Goal: Task Accomplishment & Management: Manage account settings

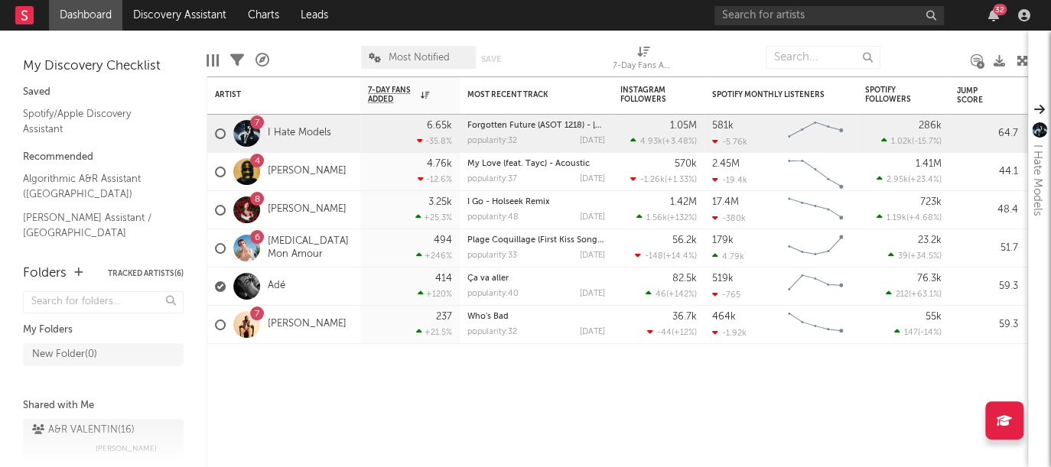
click at [997, 9] on div "32" at bounding box center [1000, 9] width 14 height 11
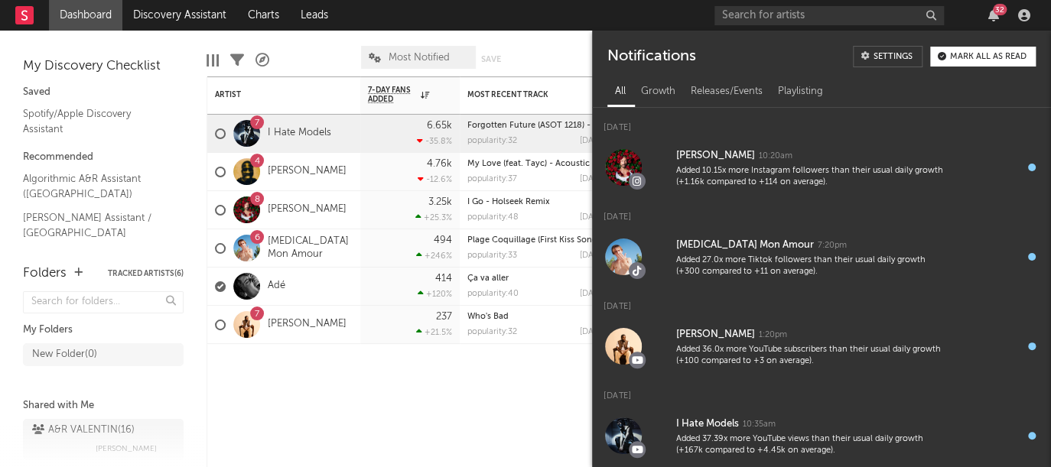
click at [996, 14] on div "32" at bounding box center [1000, 9] width 14 height 11
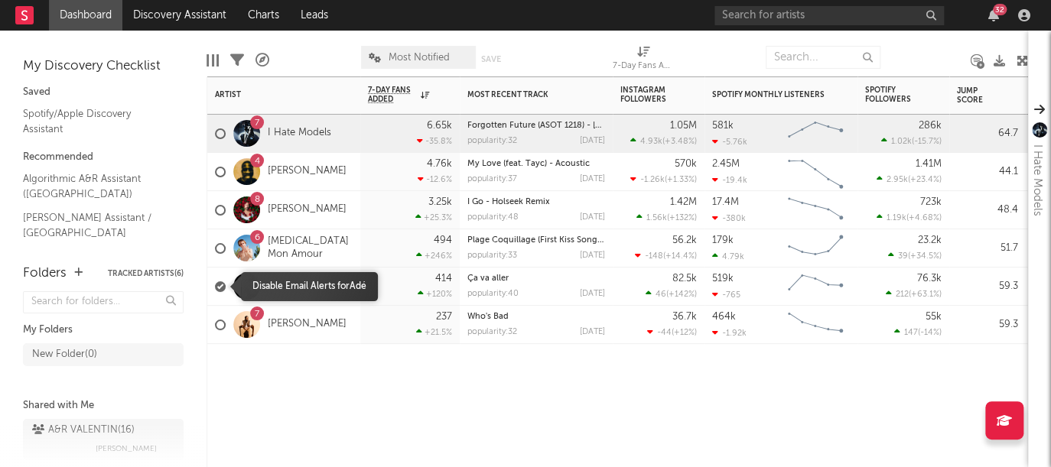
click at [220, 286] on div at bounding box center [220, 286] width 11 height 11
click at [215, 286] on input "checkbox" at bounding box center [215, 287] width 0 height 14
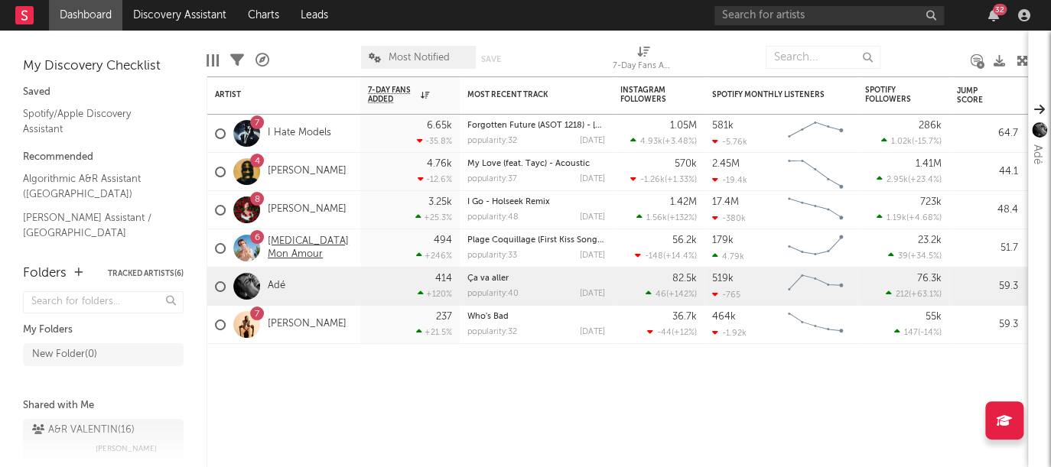
click at [330, 246] on link "[MEDICAL_DATA] Mon Amour" at bounding box center [310, 249] width 85 height 26
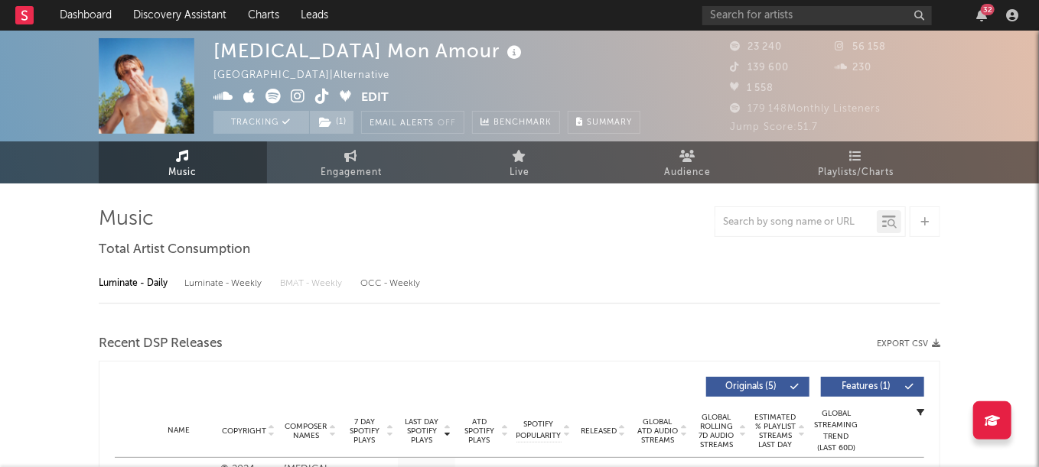
select select "6m"
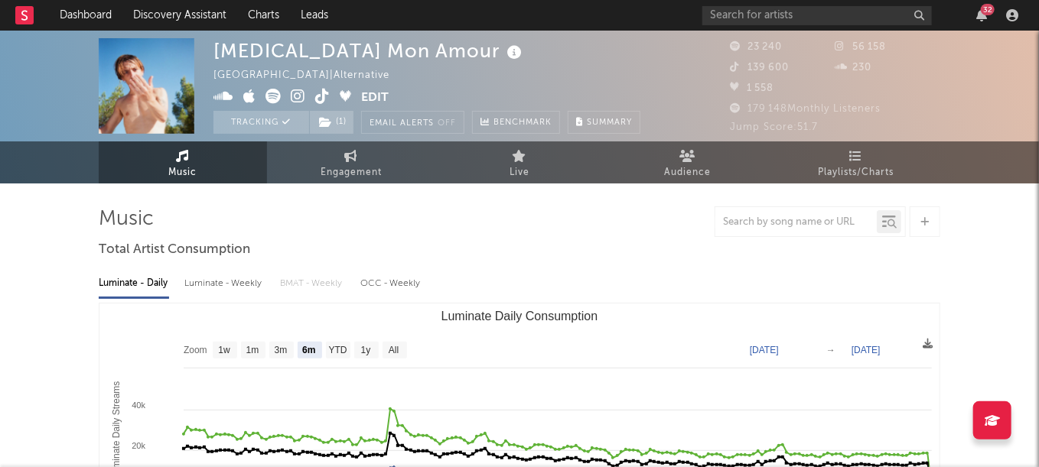
click at [29, 11] on rect at bounding box center [24, 15] width 18 height 18
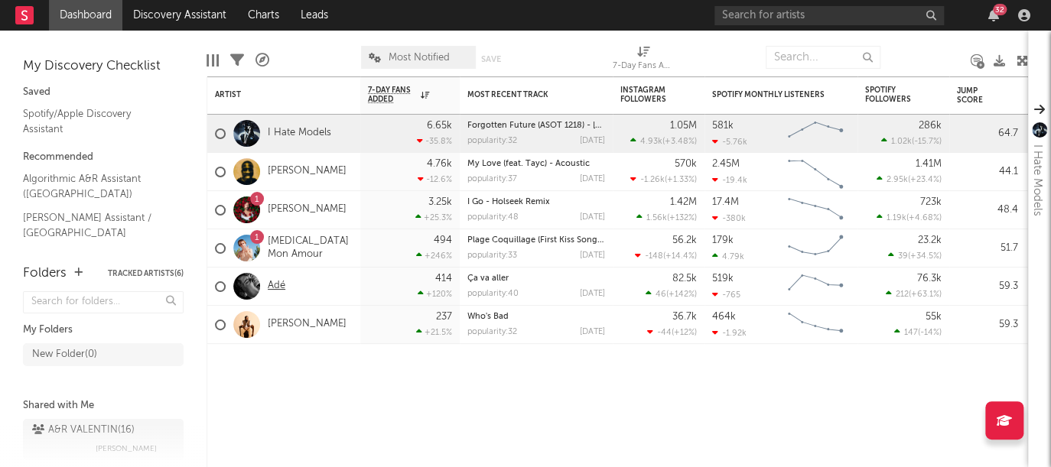
click at [275, 286] on link "Adé" at bounding box center [277, 286] width 18 height 13
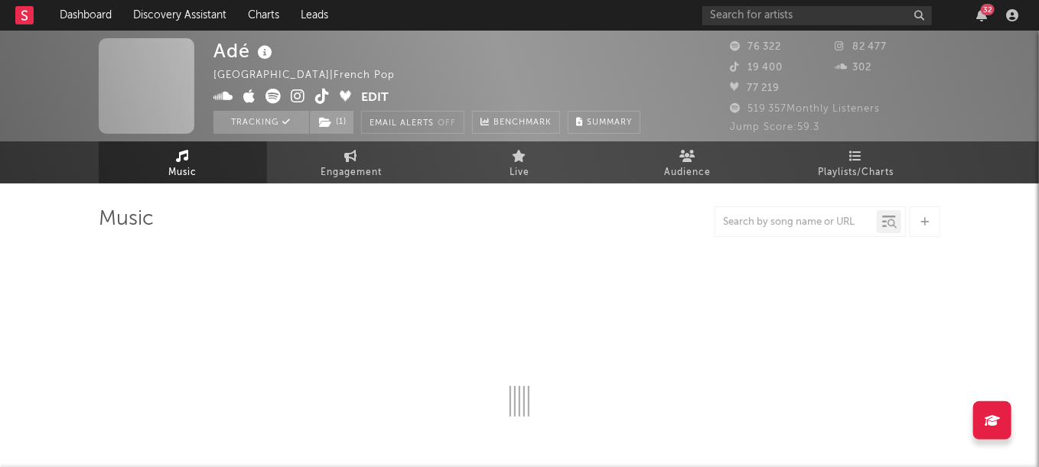
select select "6m"
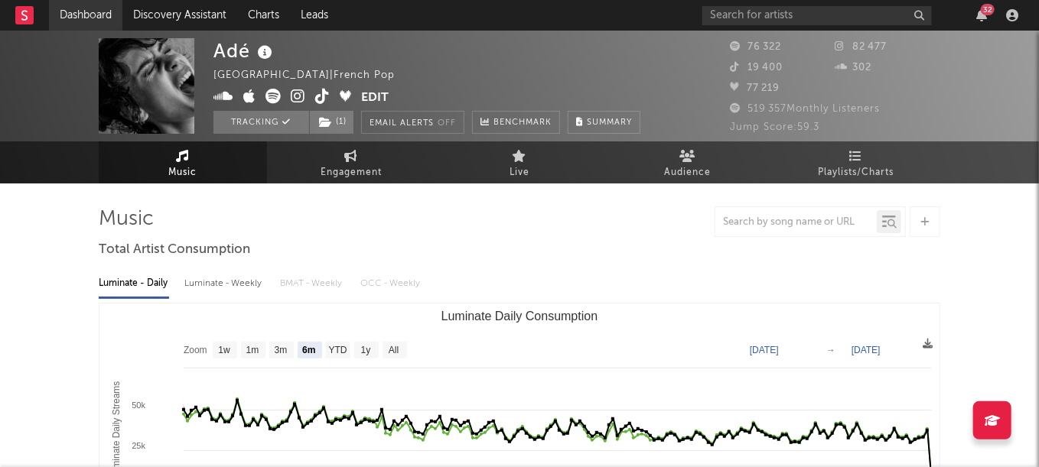
click at [66, 16] on link "Dashboard" at bounding box center [85, 15] width 73 height 31
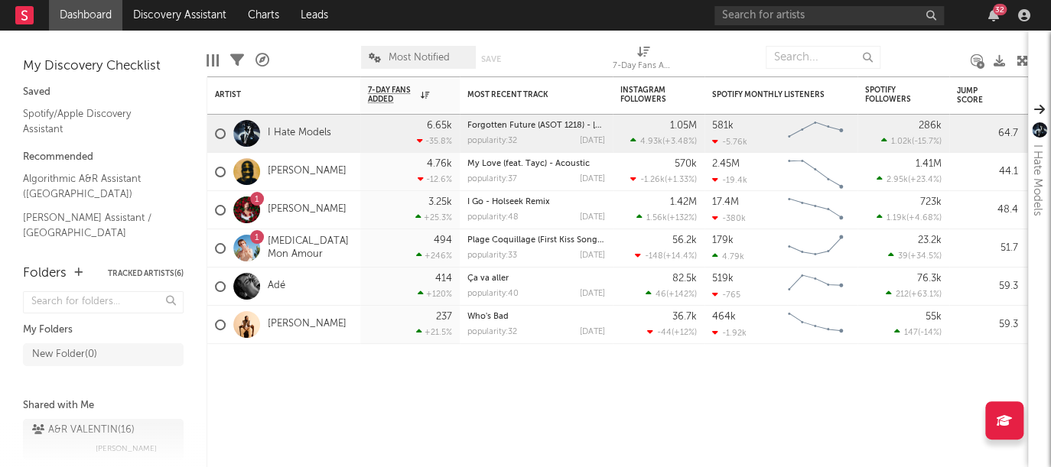
click at [291, 249] on link "[MEDICAL_DATA] Mon Amour" at bounding box center [310, 249] width 85 height 26
click at [997, 19] on icon "button" at bounding box center [993, 15] width 11 height 12
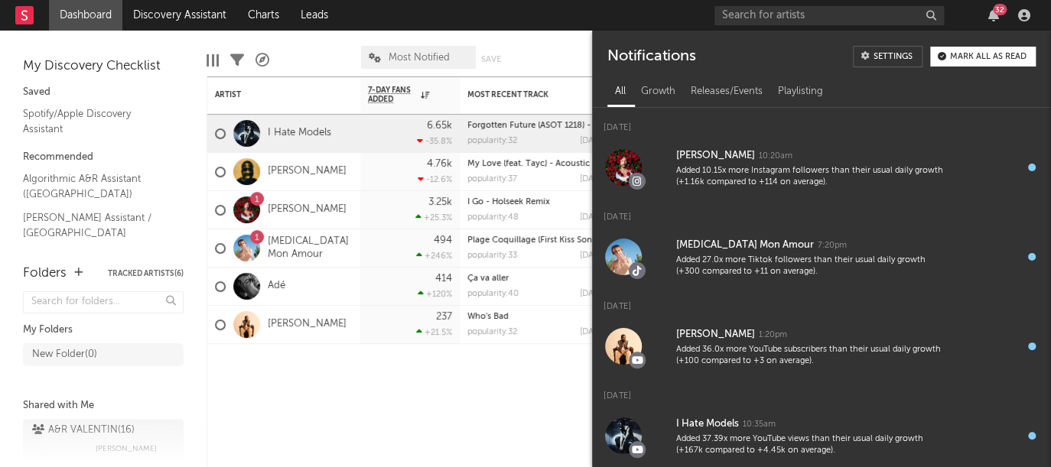
click at [997, 12] on div "32" at bounding box center [1000, 9] width 14 height 11
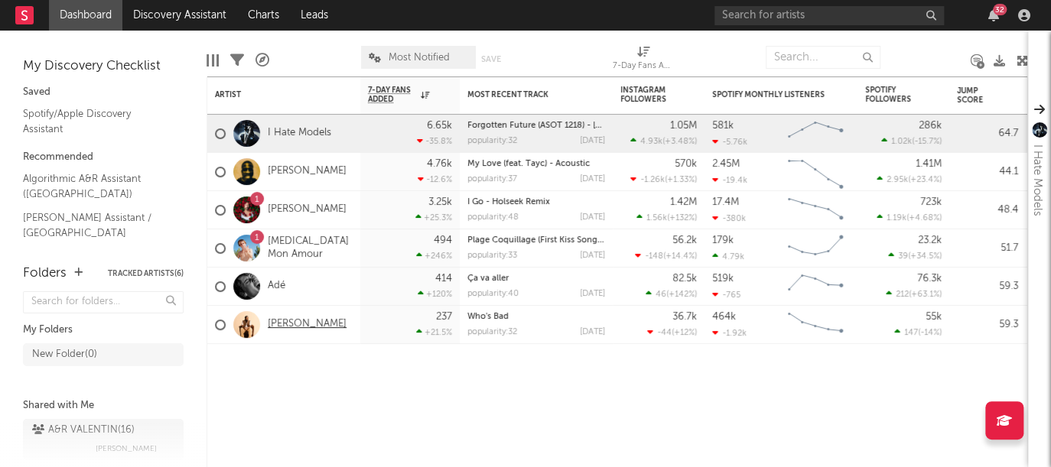
click at [317, 327] on link "[PERSON_NAME]" at bounding box center [307, 324] width 79 height 13
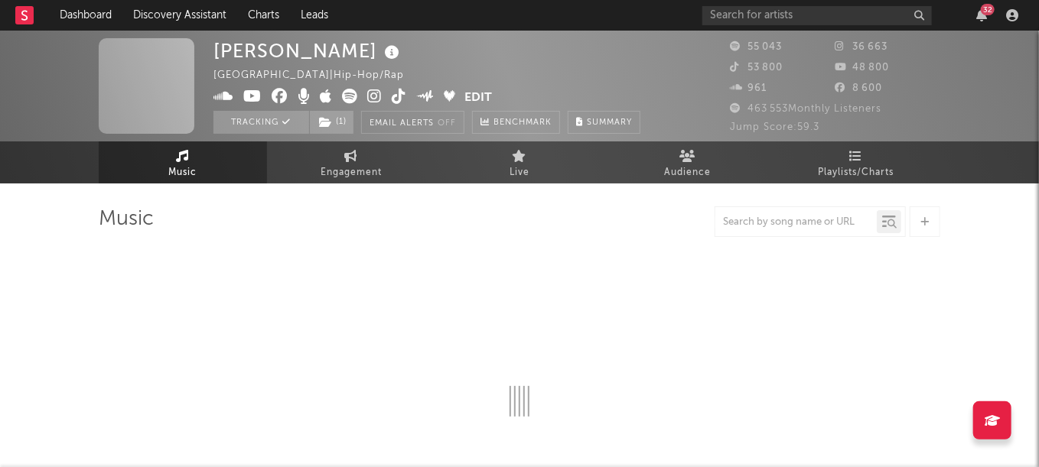
select select "6m"
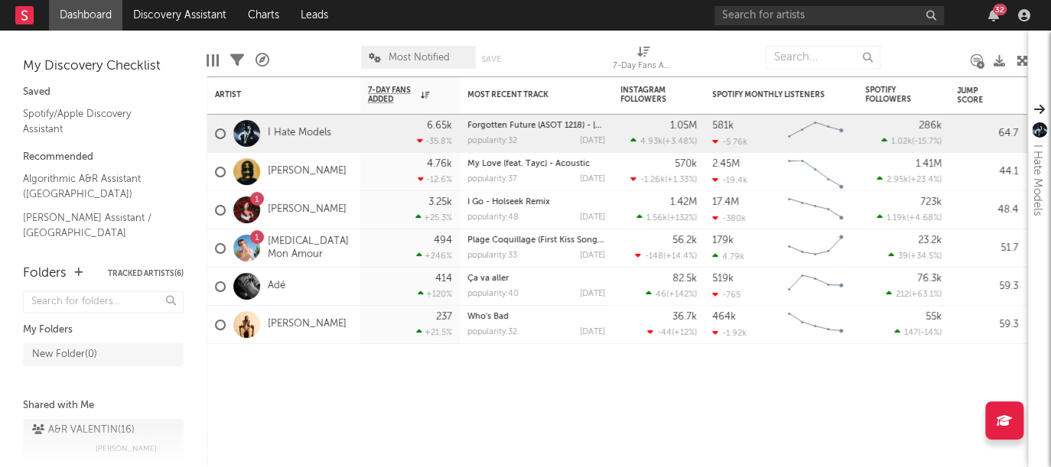
drag, startPoint x: 901, startPoint y: 39, endPoint x: 856, endPoint y: 70, distance: 54.5
click at [901, 39] on div at bounding box center [926, 57] width 69 height 38
click at [291, 281] on div "Adé" at bounding box center [283, 287] width 153 height 38
click at [275, 290] on link "Adé" at bounding box center [277, 286] width 18 height 13
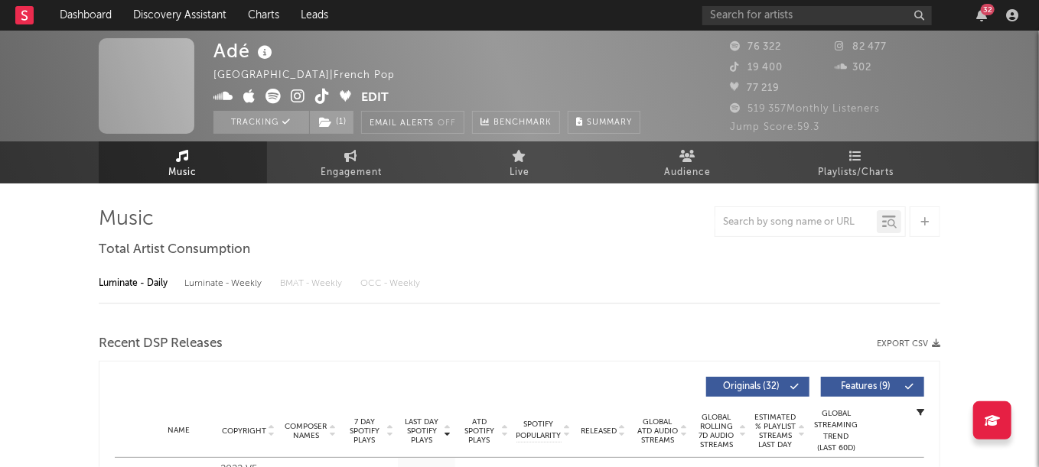
select select "6m"
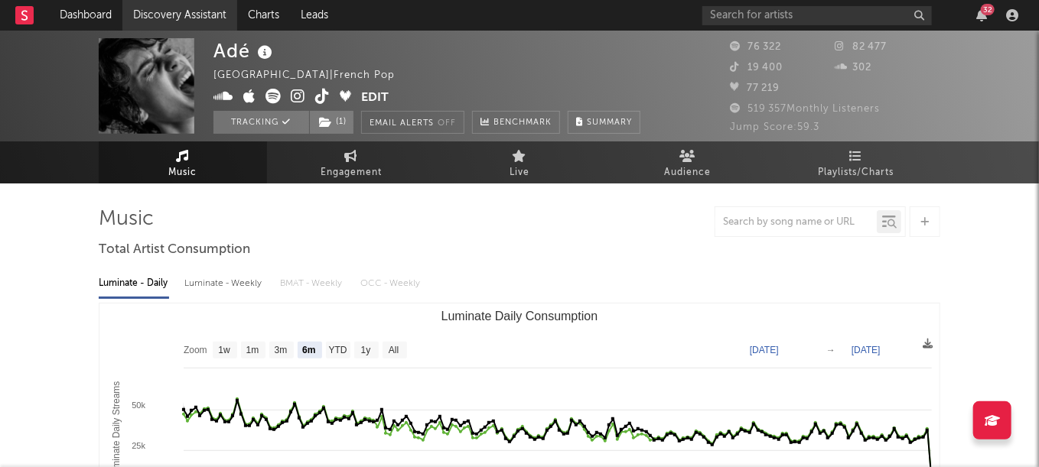
drag, startPoint x: 90, startPoint y: 12, endPoint x: 124, endPoint y: 21, distance: 34.7
click at [124, 21] on link "Discovery Assistant" at bounding box center [179, 15] width 115 height 31
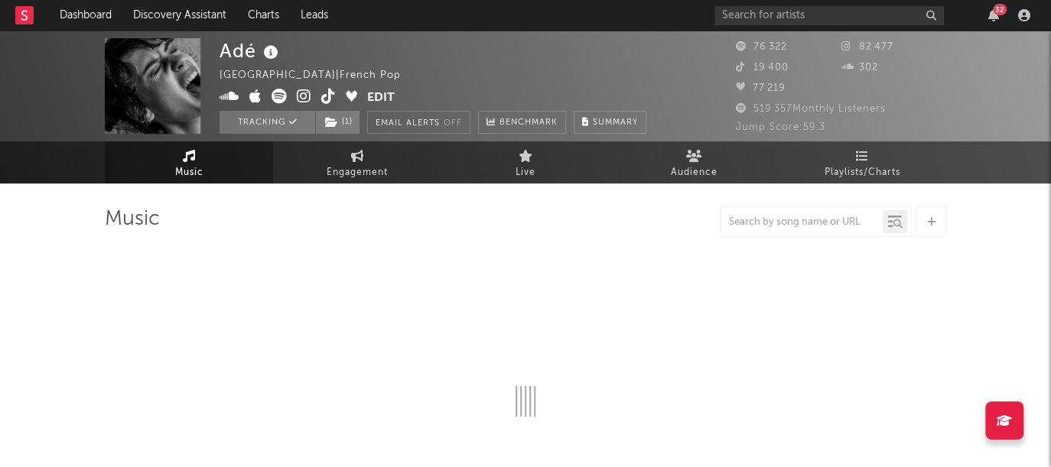
select select "6m"
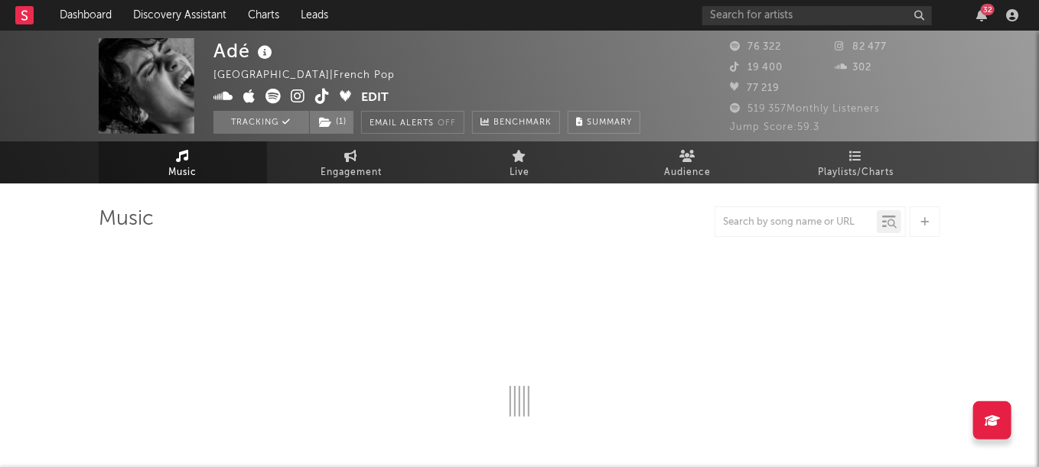
select select "6m"
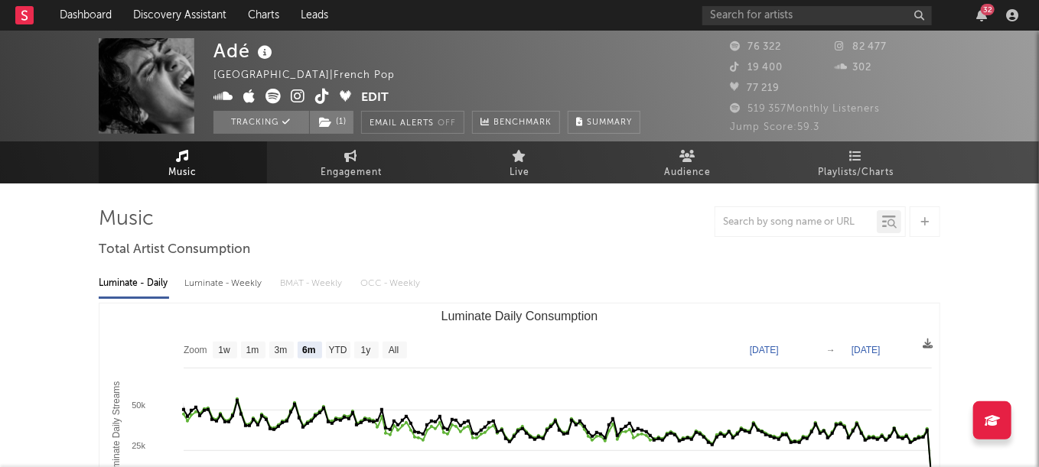
click at [363, 100] on button "Edit" at bounding box center [375, 98] width 28 height 19
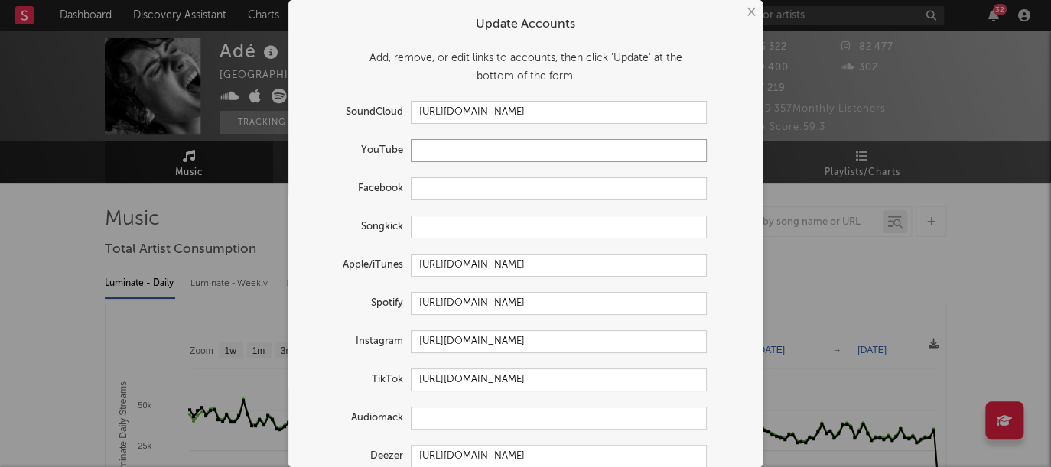
click at [473, 153] on input "text" at bounding box center [559, 150] width 296 height 23
paste input "https://www.youtube.com/@adeofficiel"
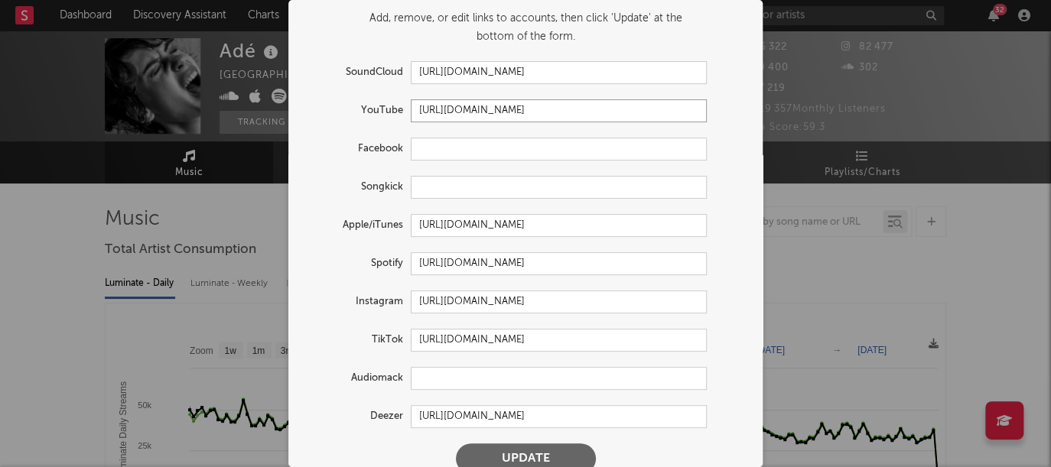
scroll to position [61, 0]
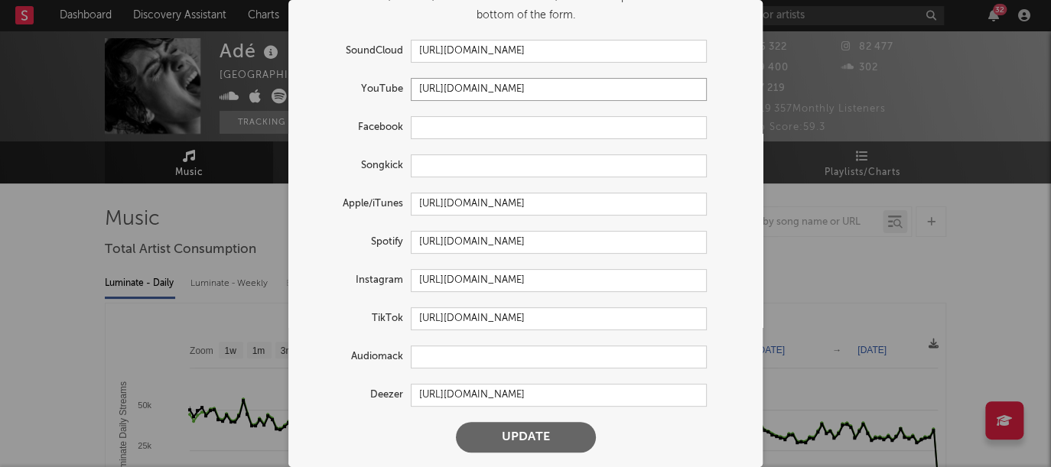
type input "https://www.youtube.com/@adeofficiel"
click at [460, 118] on input "text" at bounding box center [559, 127] width 296 height 23
click at [418, 129] on input "text" at bounding box center [559, 127] width 296 height 23
paste input "https://www.facebook.com/adechabb/"
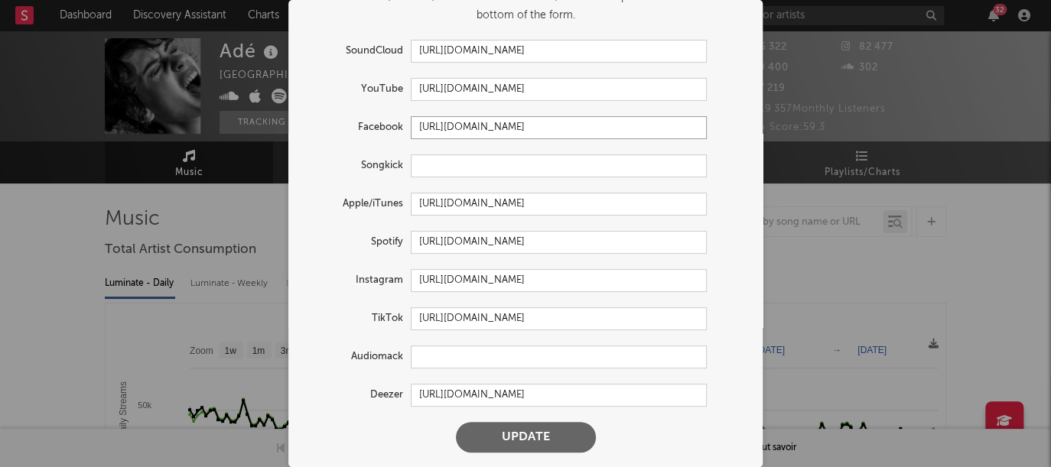
type input "https://www.facebook.com/adechabb/"
click at [500, 432] on button "Update" at bounding box center [526, 437] width 140 height 31
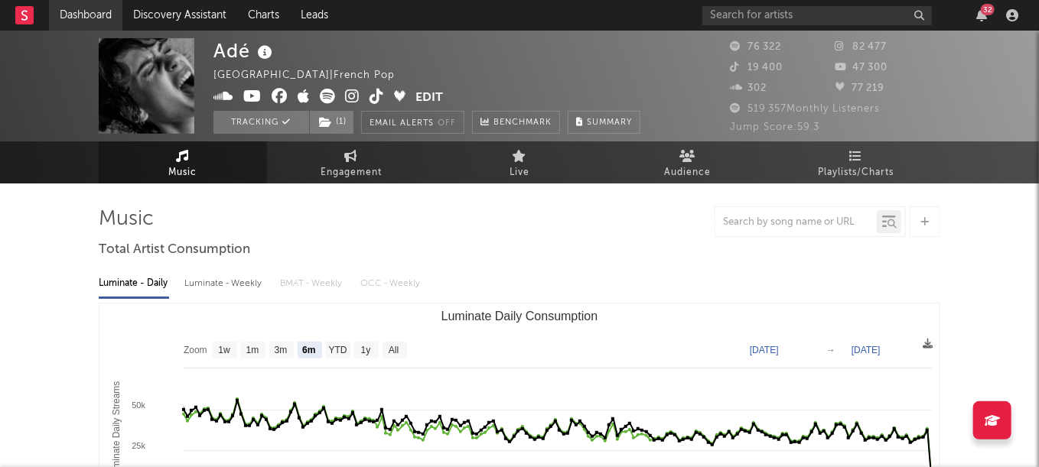
select select "6m"
click at [76, 18] on link "Dashboard" at bounding box center [85, 15] width 73 height 31
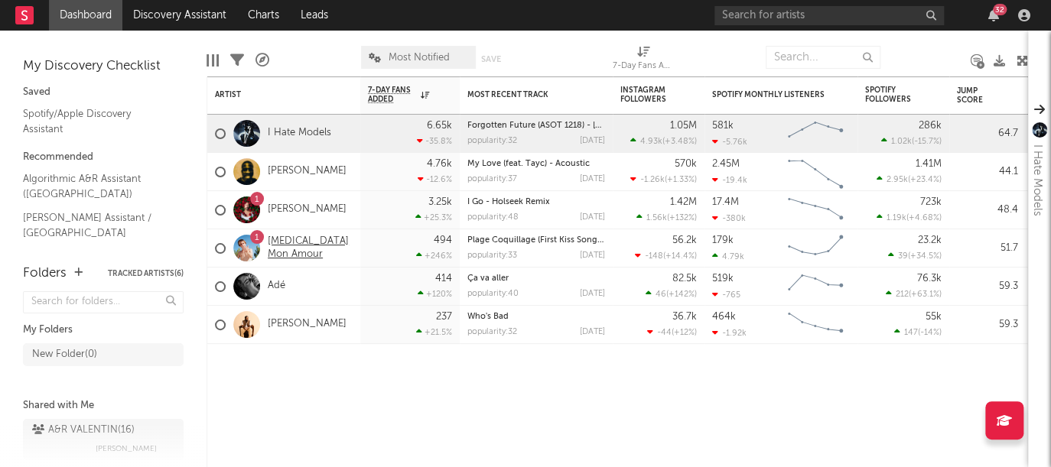
click at [298, 249] on link "[MEDICAL_DATA] Mon Amour" at bounding box center [310, 249] width 85 height 26
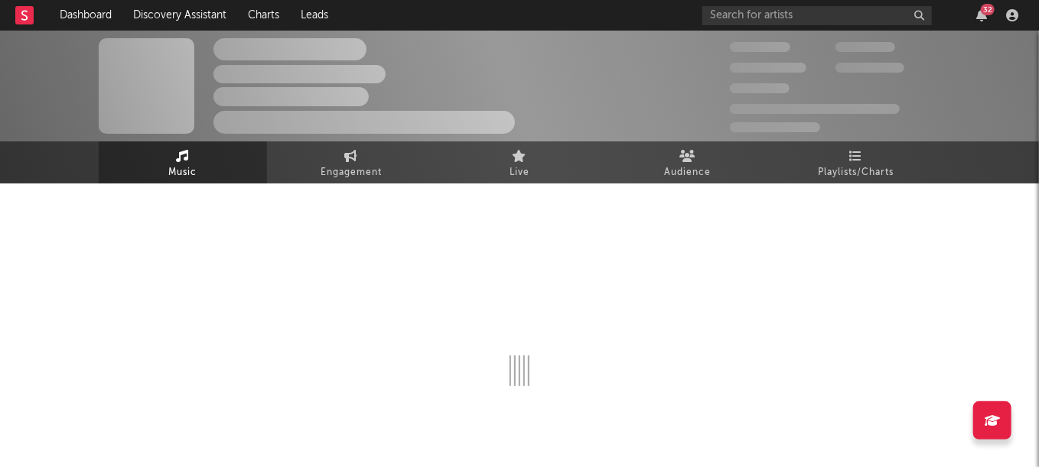
select select "6m"
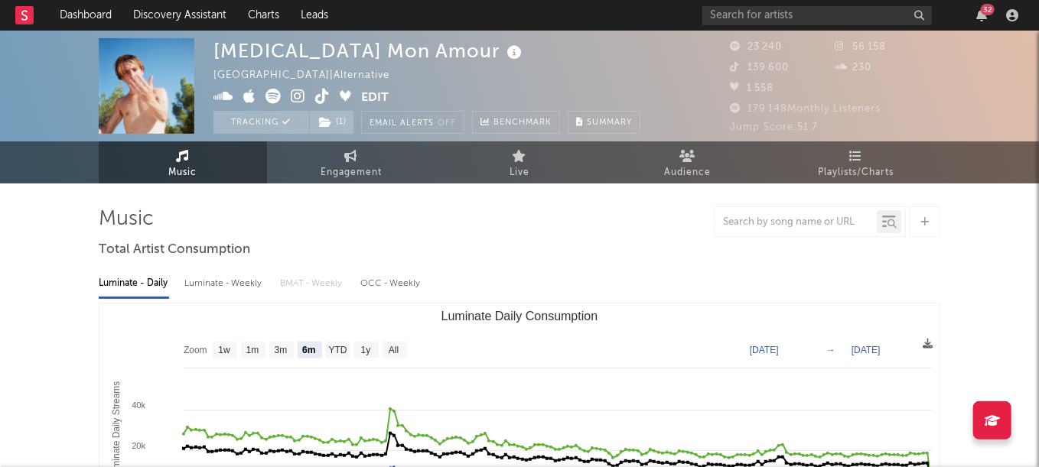
click at [376, 93] on button "Edit" at bounding box center [375, 98] width 28 height 19
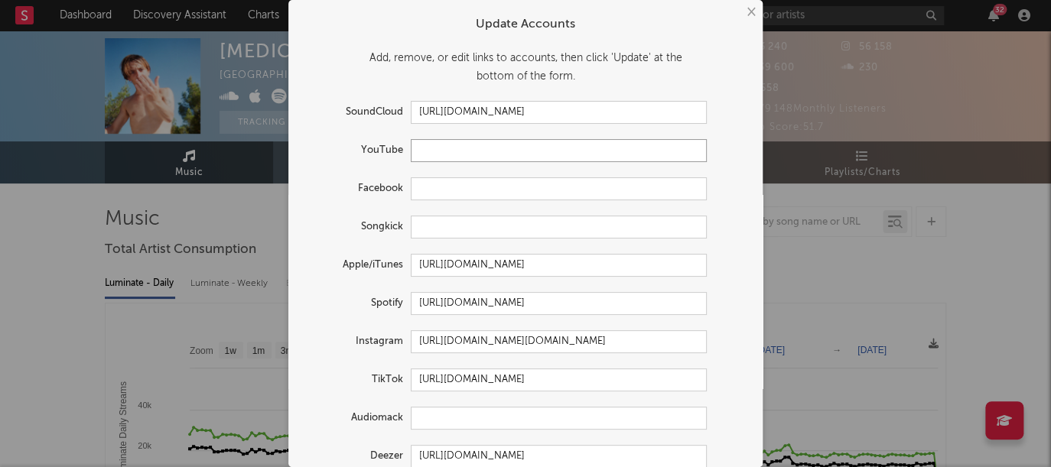
click at [444, 141] on input "text" at bounding box center [559, 150] width 296 height 23
paste input "https://www.youtube.com/@TaoMonAmour"
type input "https://www.youtube.com/@TaoMonAmour"
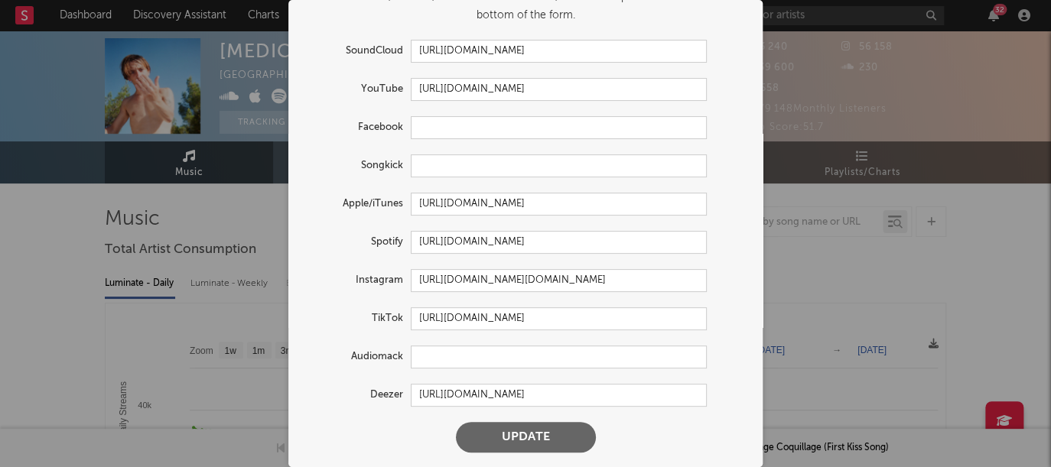
click at [488, 438] on button "Update" at bounding box center [526, 437] width 140 height 31
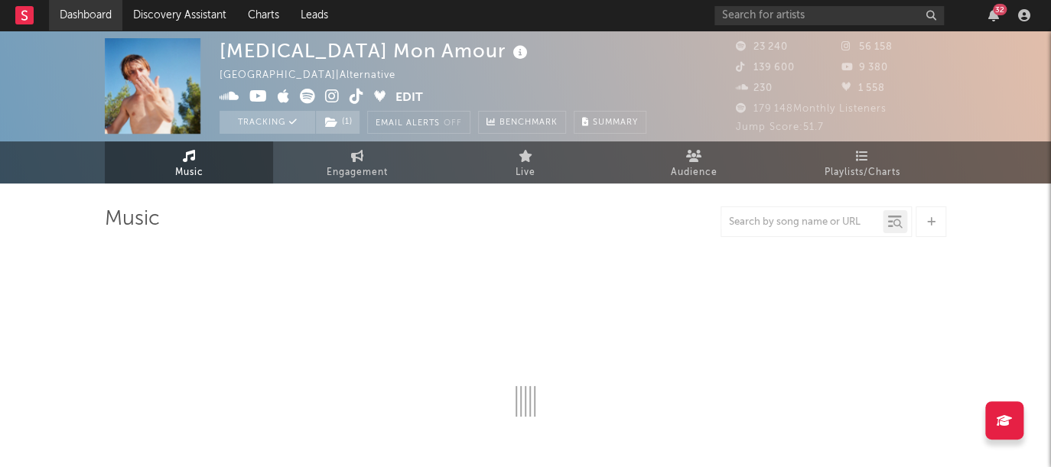
click at [95, 14] on link "Dashboard" at bounding box center [85, 15] width 73 height 31
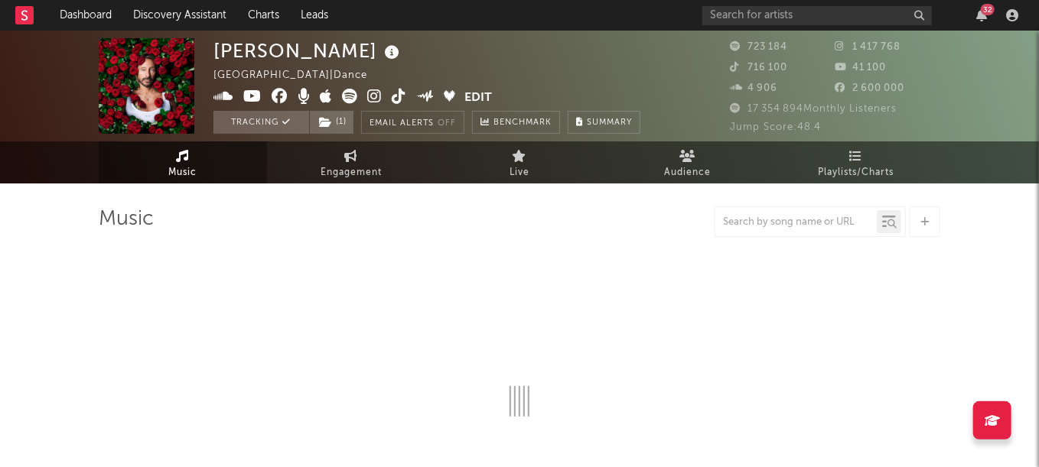
select select "6m"
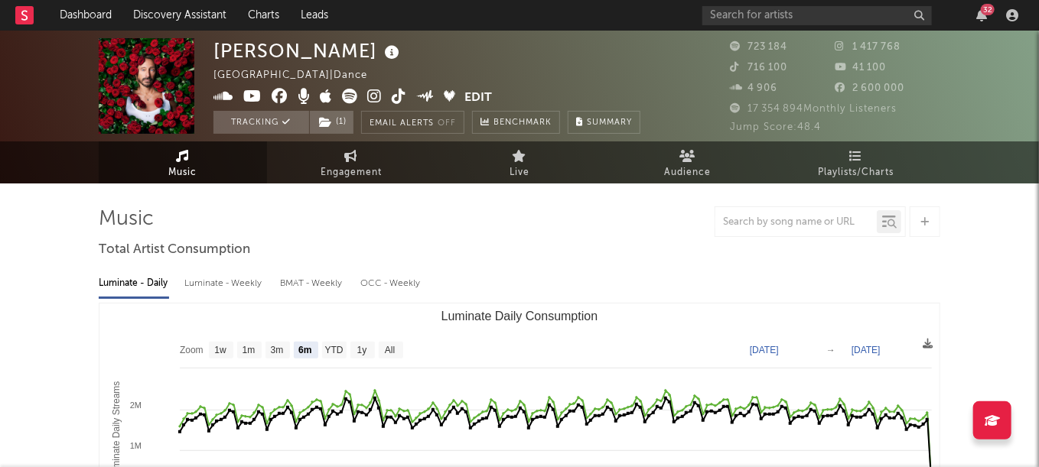
click at [470, 97] on button "Edit" at bounding box center [479, 98] width 28 height 19
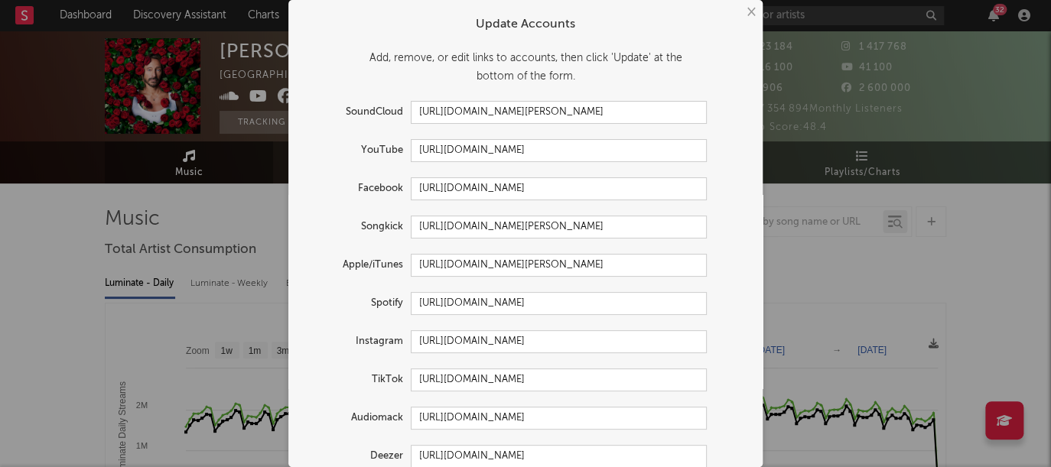
click at [743, 12] on button "×" at bounding box center [750, 12] width 17 height 17
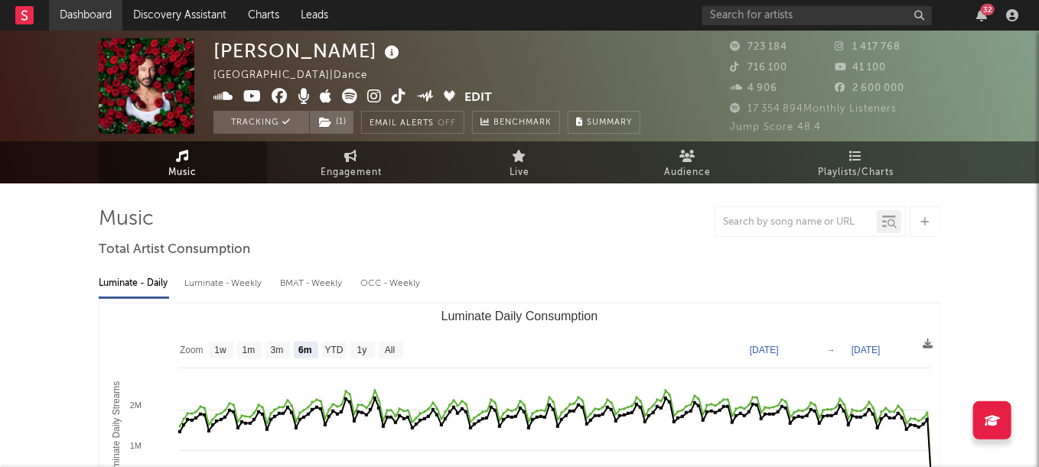
click at [97, 2] on link "Dashboard" at bounding box center [85, 15] width 73 height 31
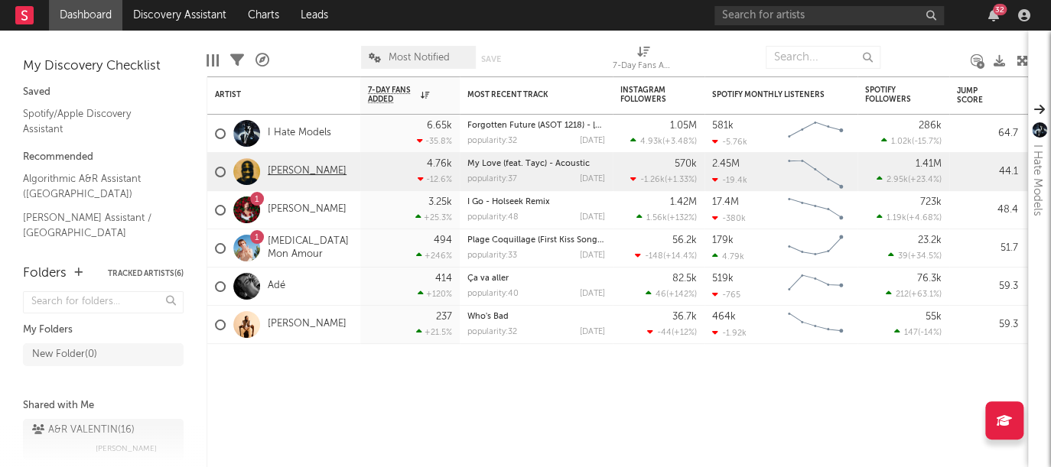
click at [276, 172] on link "[PERSON_NAME]" at bounding box center [307, 171] width 79 height 13
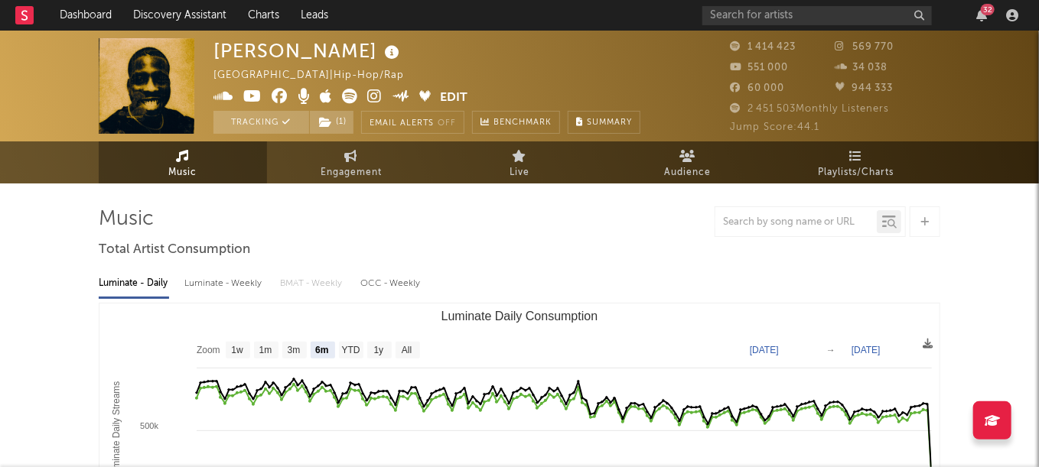
click at [459, 91] on button "Edit" at bounding box center [455, 98] width 28 height 19
select select "6m"
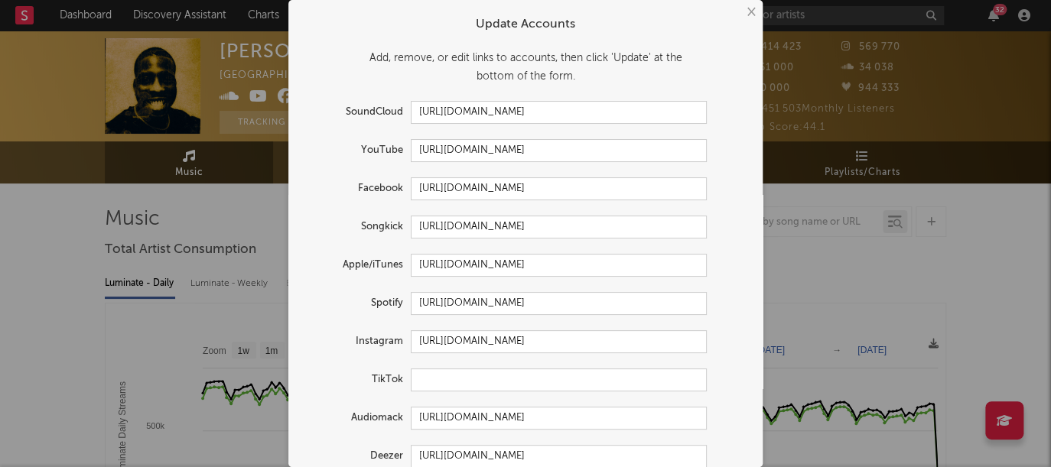
scroll to position [61, 0]
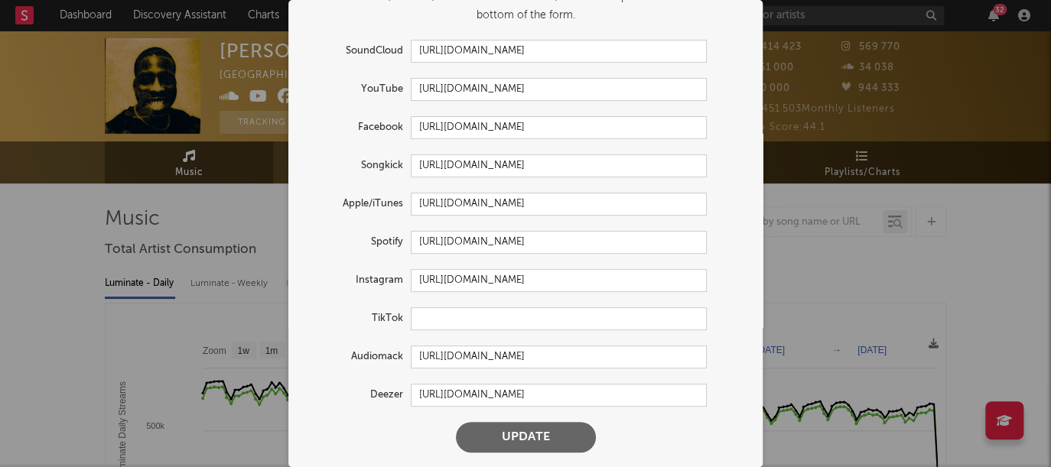
click at [498, 423] on button "Update" at bounding box center [526, 437] width 140 height 31
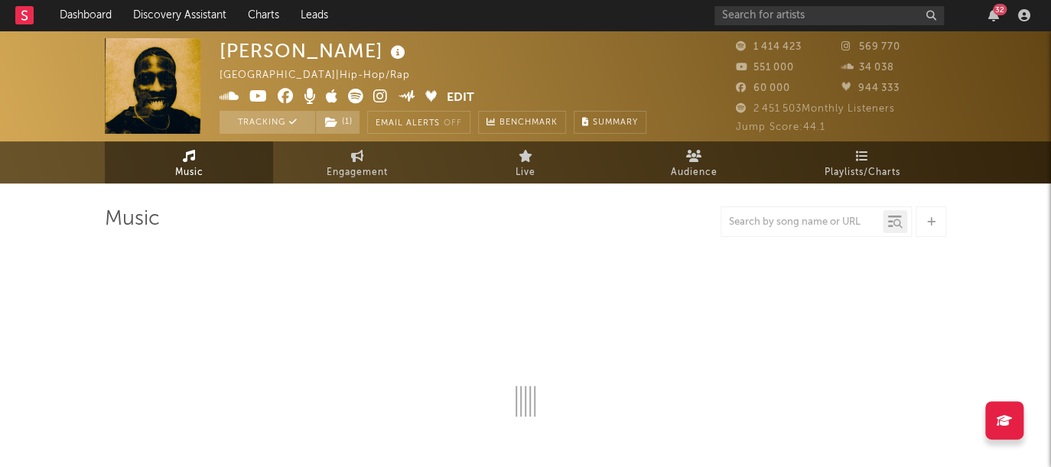
select select "6m"
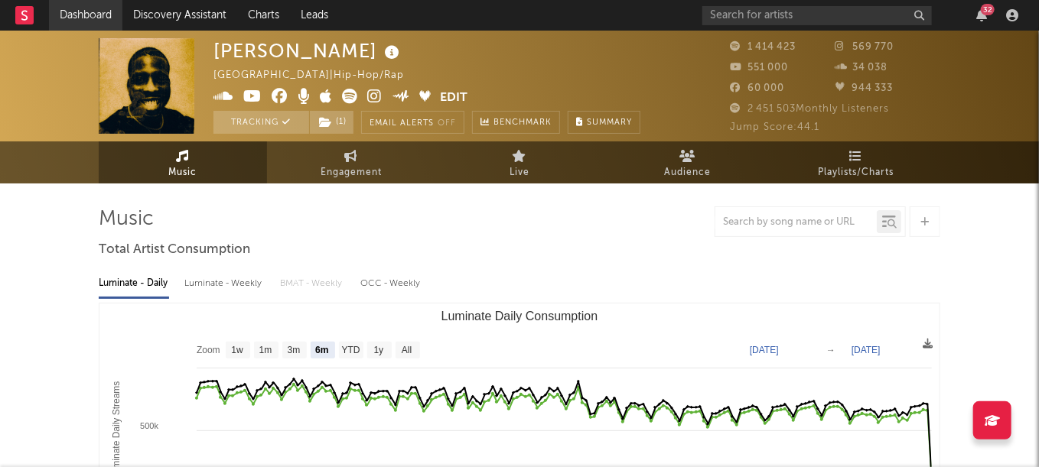
click at [89, 14] on link "Dashboard" at bounding box center [85, 15] width 73 height 31
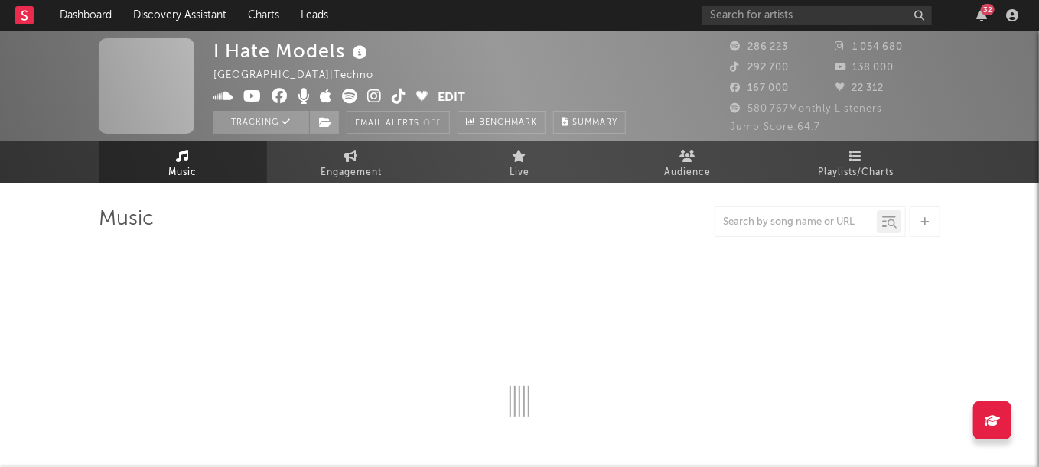
select select "6m"
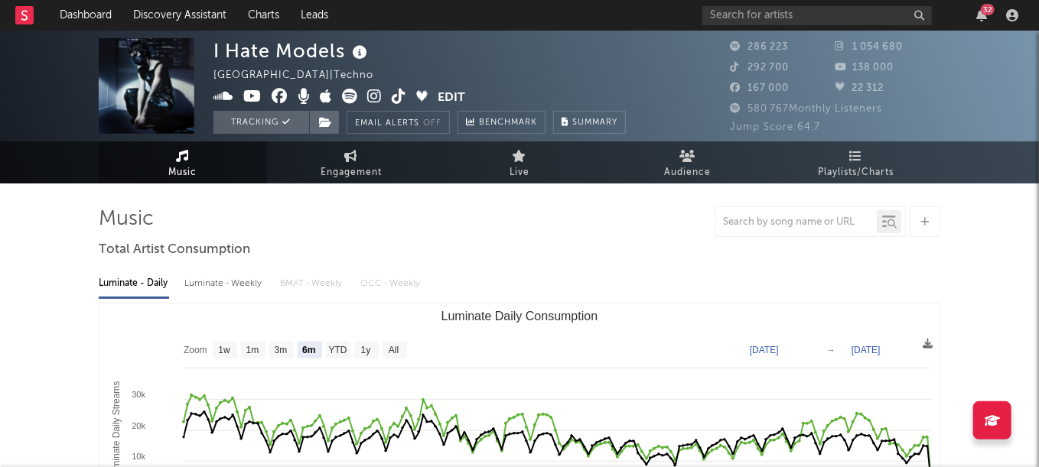
click at [459, 98] on button "Edit" at bounding box center [452, 98] width 28 height 19
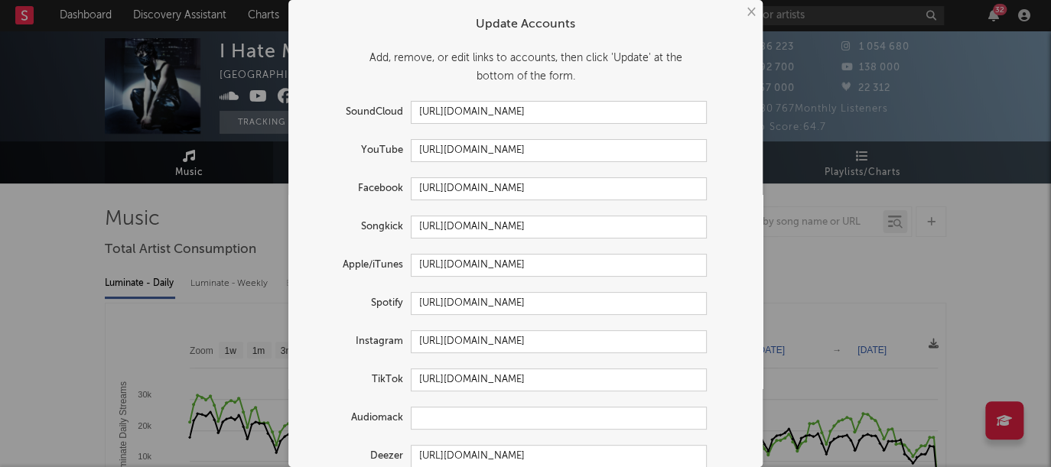
click at [743, 13] on button "×" at bounding box center [750, 12] width 17 height 17
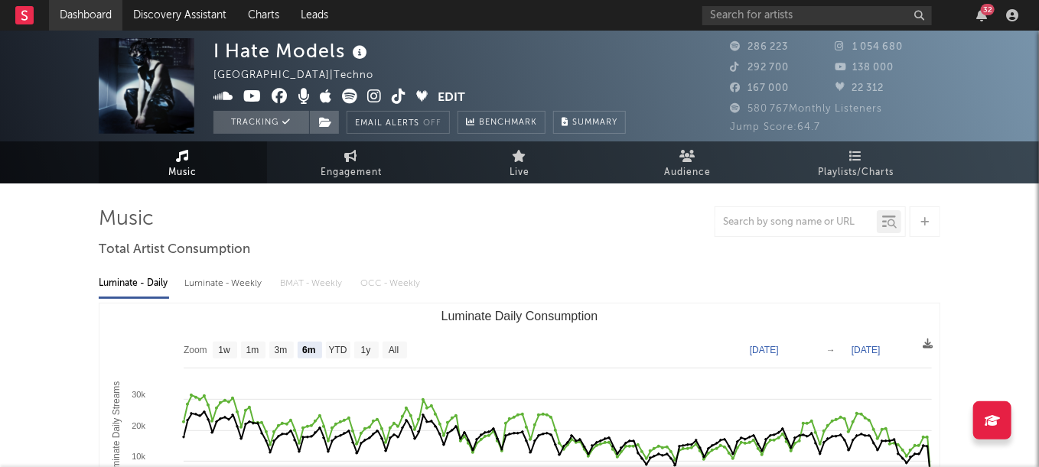
click at [96, 18] on link "Dashboard" at bounding box center [85, 15] width 73 height 31
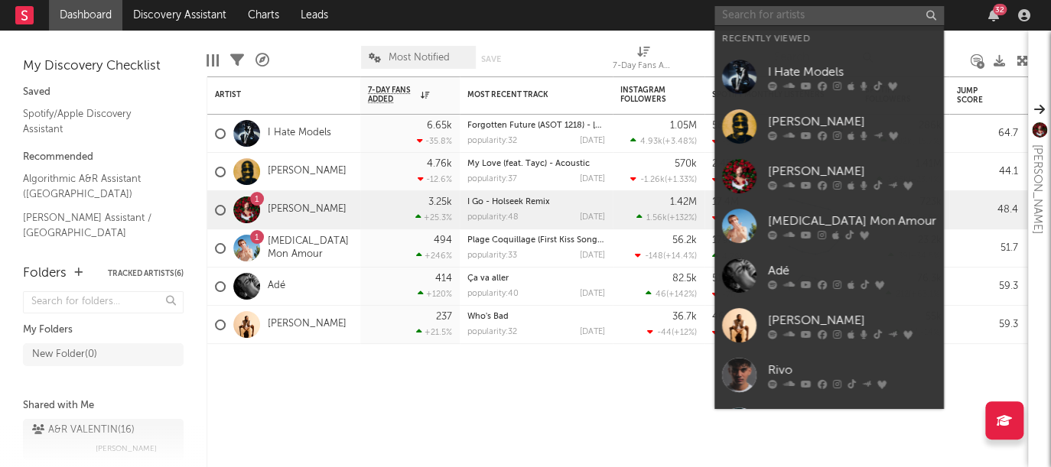
click at [789, 21] on input "text" at bounding box center [828, 15] width 229 height 19
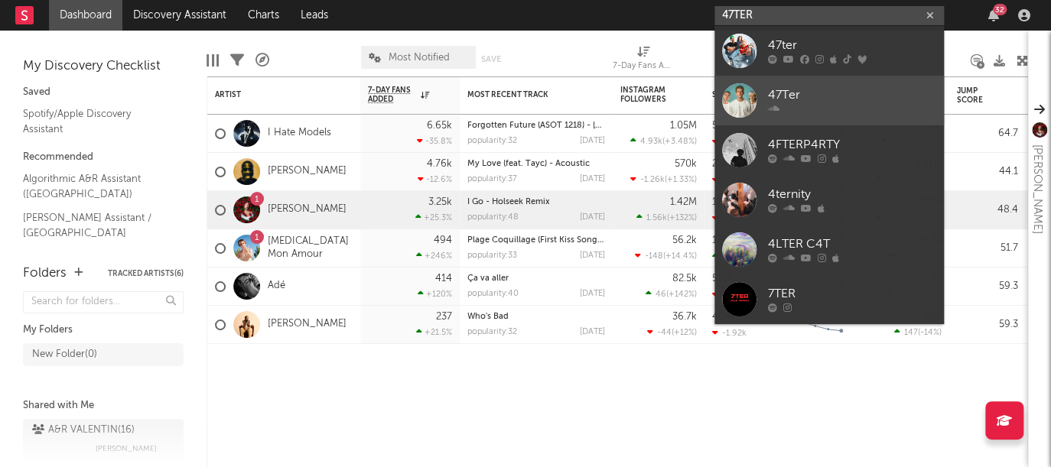
type input "47TER"
click at [812, 107] on div at bounding box center [852, 109] width 168 height 9
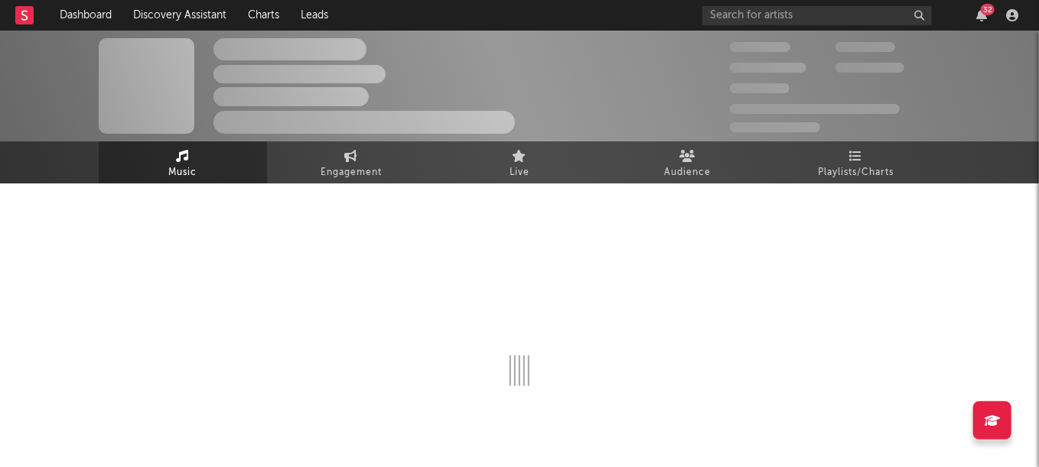
select select "1w"
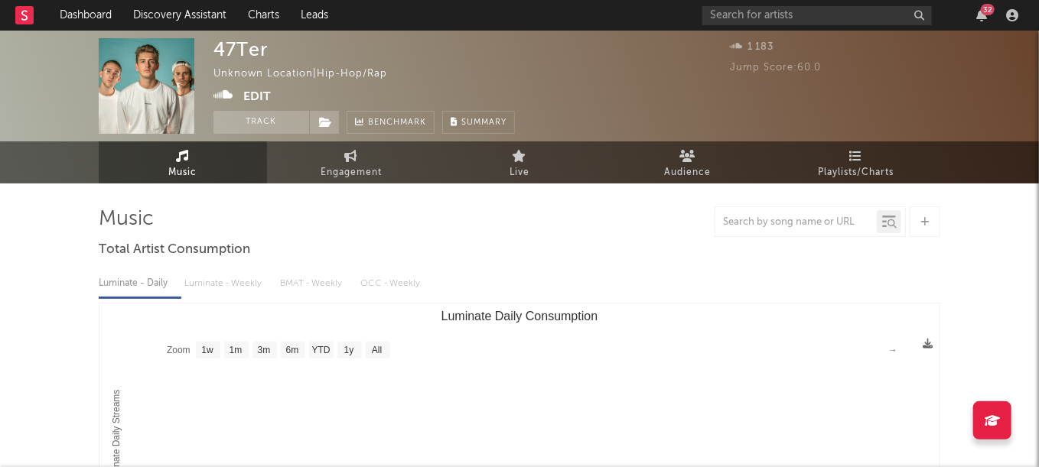
click at [255, 96] on button "Edit" at bounding box center [257, 96] width 28 height 19
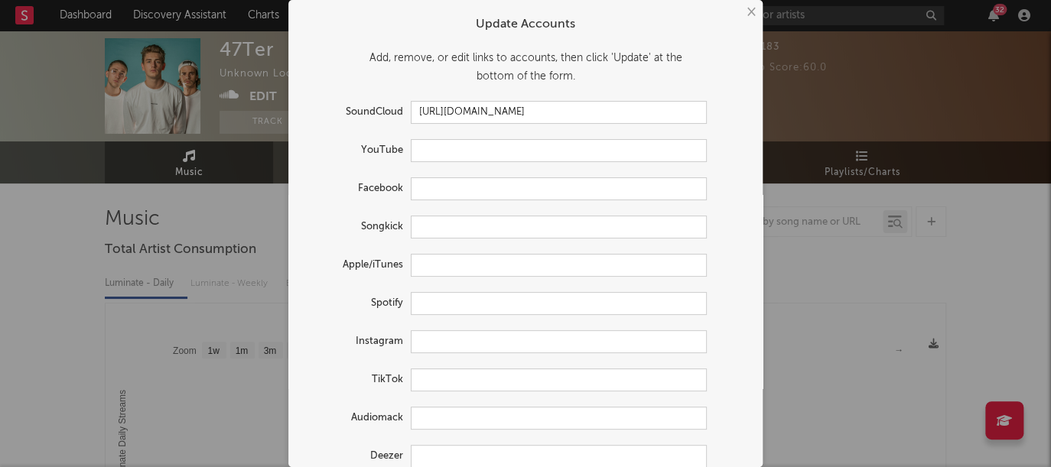
click at [742, 12] on button "×" at bounding box center [750, 12] width 17 height 17
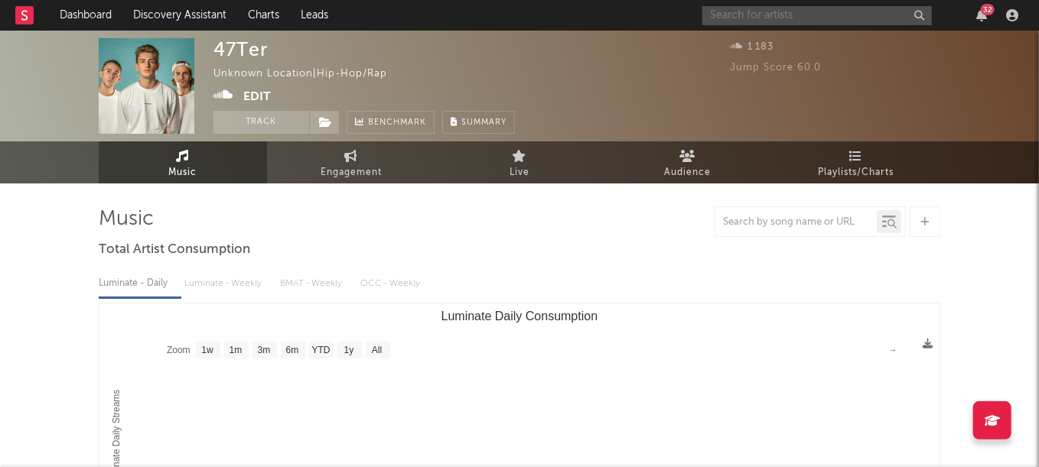
click at [747, 15] on input "text" at bounding box center [816, 15] width 229 height 19
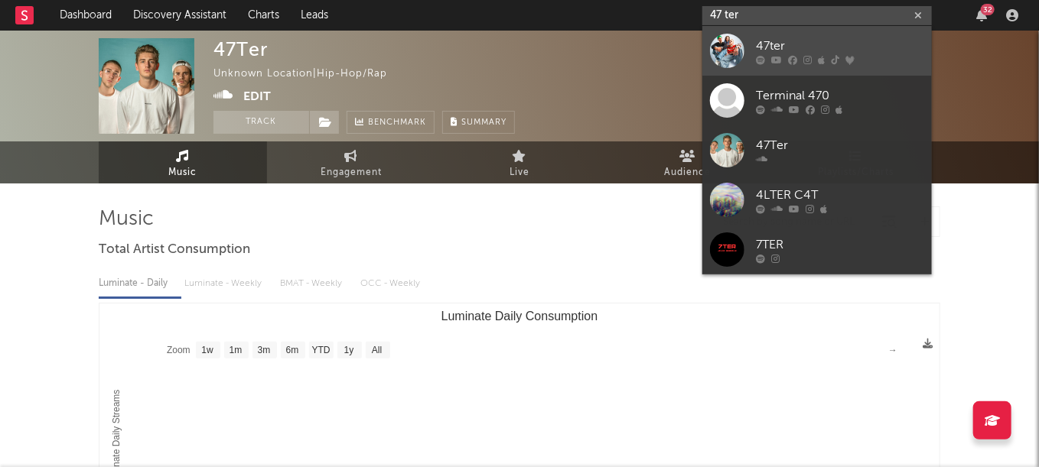
type input "47 ter"
click at [811, 41] on div "47ter" at bounding box center [840, 46] width 168 height 18
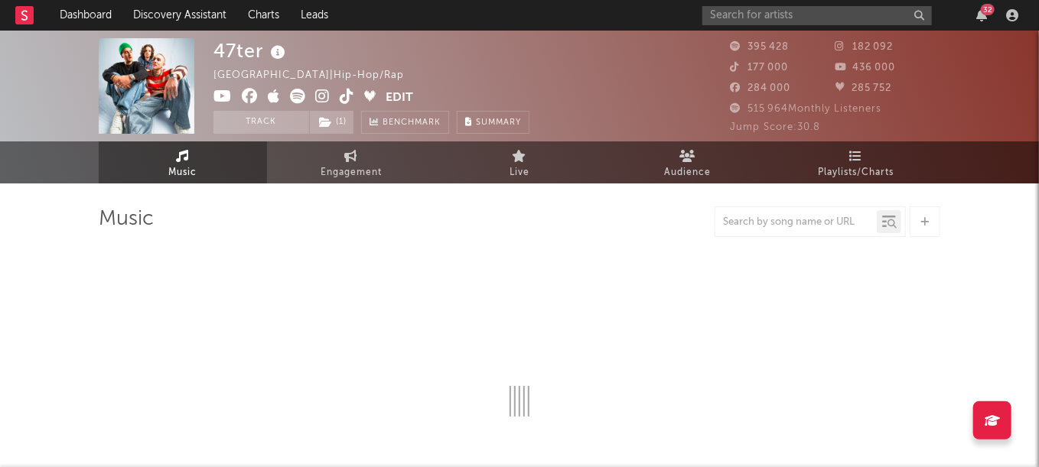
select select "6m"
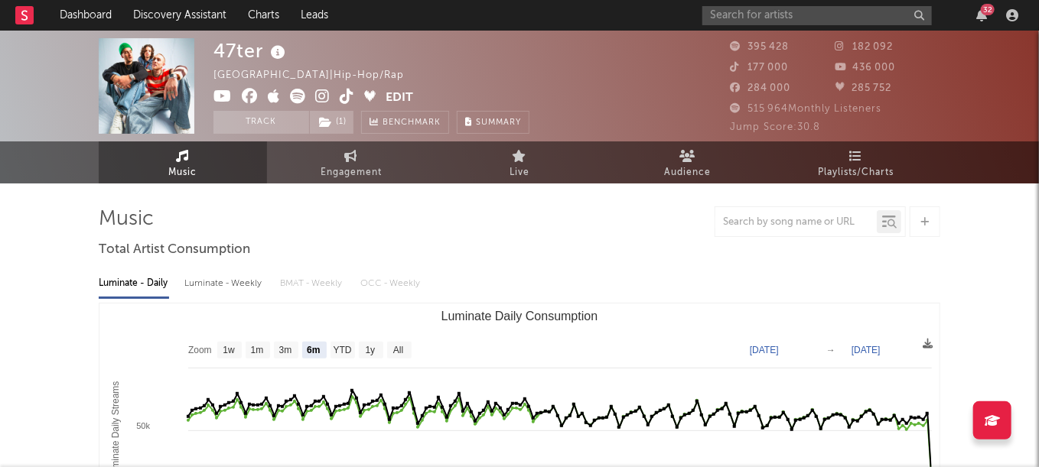
click at [392, 97] on button "Edit" at bounding box center [400, 98] width 28 height 19
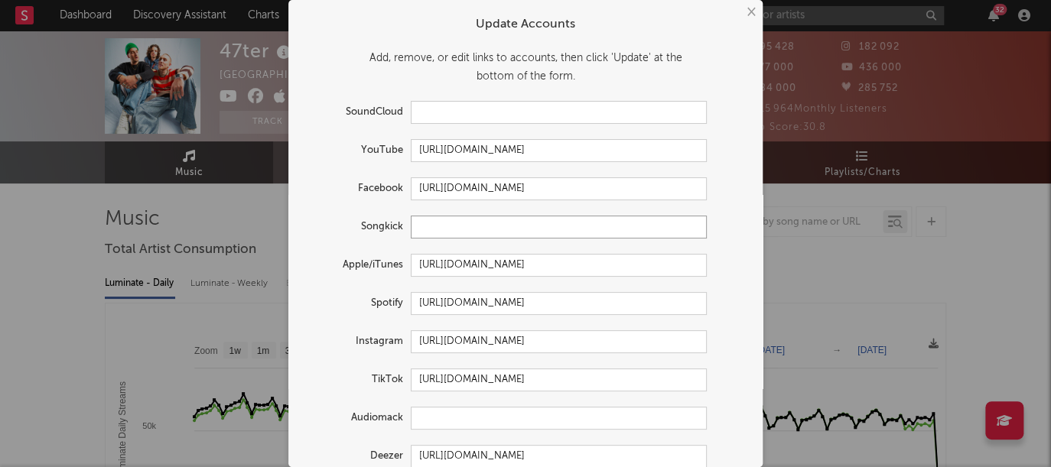
click at [441, 229] on input "text" at bounding box center [559, 227] width 296 height 23
paste input "https://www.songkick.com/fr/artists/9685714-47ter"
type input "https://www.songkick.com/fr/artists/9685714-47ter"
click at [444, 116] on input "text" at bounding box center [559, 112] width 296 height 23
paste input "https://soundcloud.com/user-580491644"
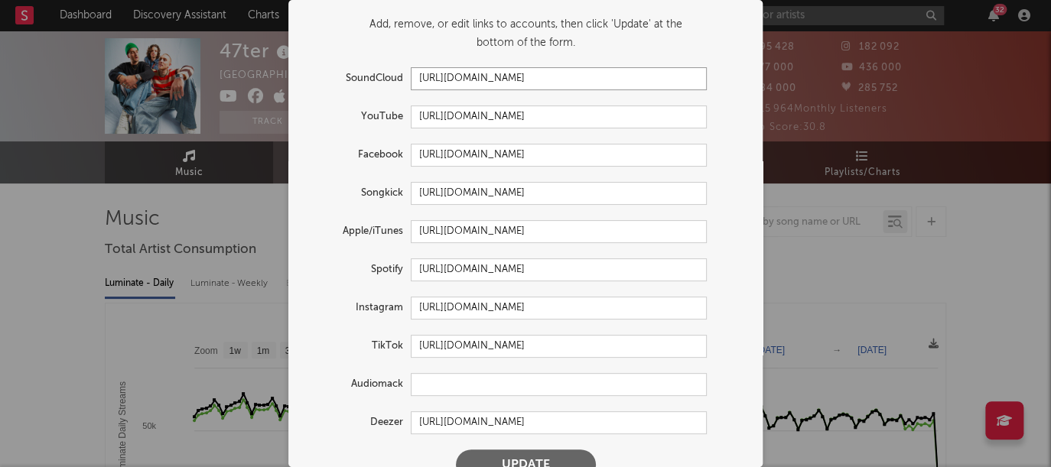
scroll to position [61, 0]
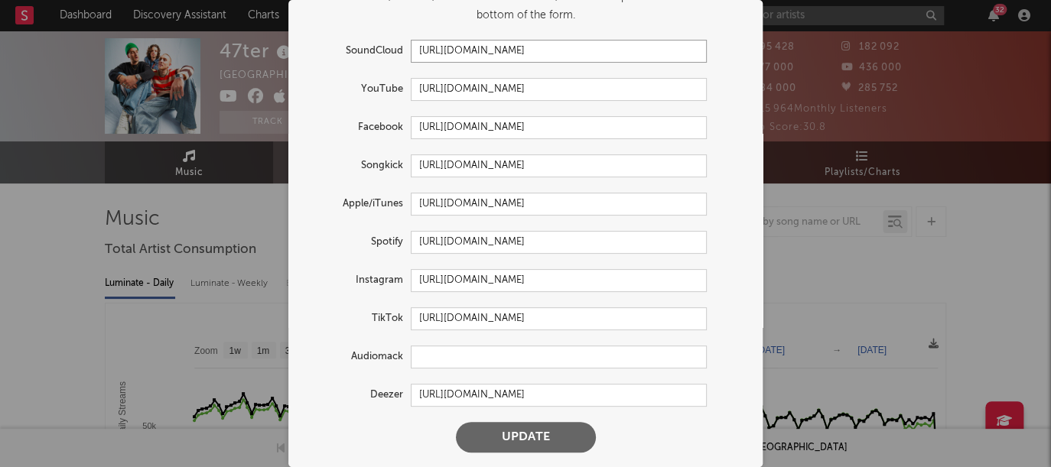
type input "https://soundcloud.com/user-580491644"
click at [502, 441] on button "Update" at bounding box center [526, 437] width 140 height 31
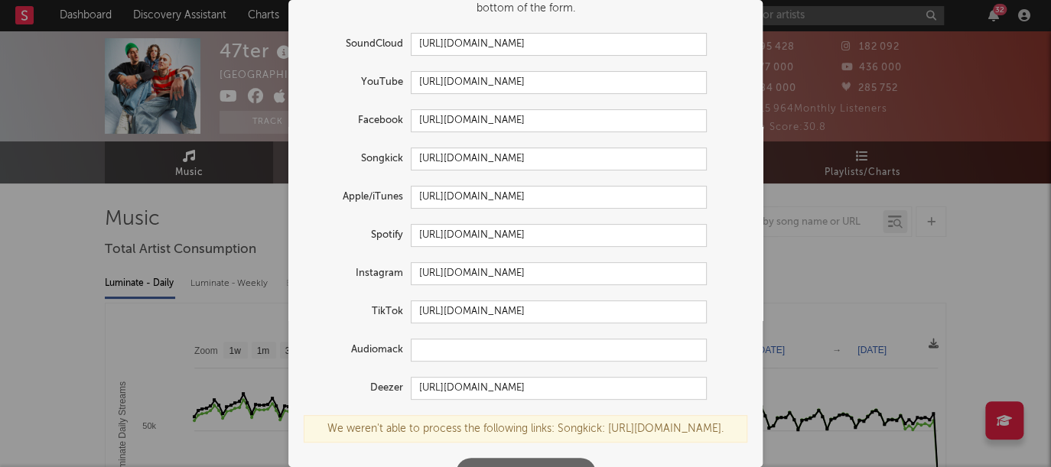
scroll to position [0, 0]
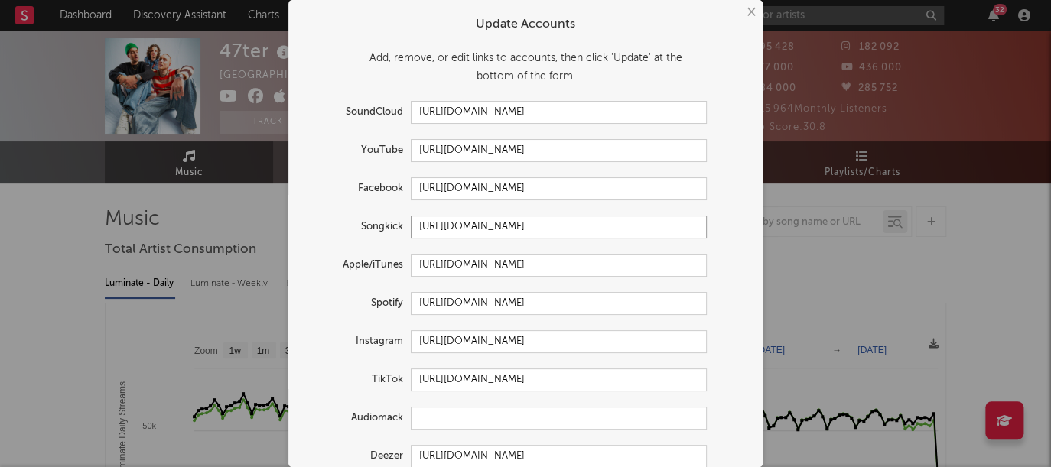
drag, startPoint x: 662, startPoint y: 230, endPoint x: 613, endPoint y: 229, distance: 49.0
click at [613, 229] on input "https://www.songkick.com/fr/artists/9685714-47ter" at bounding box center [559, 227] width 296 height 23
click at [621, 223] on input "https://www.songkick.com/fr/artists/9685714-47ter" at bounding box center [559, 227] width 296 height 23
drag, startPoint x: 625, startPoint y: 223, endPoint x: 586, endPoint y: 225, distance: 39.1
click at [586, 225] on input "https://www.songkick.com/fr/artists/9685714-47ter" at bounding box center [559, 227] width 296 height 23
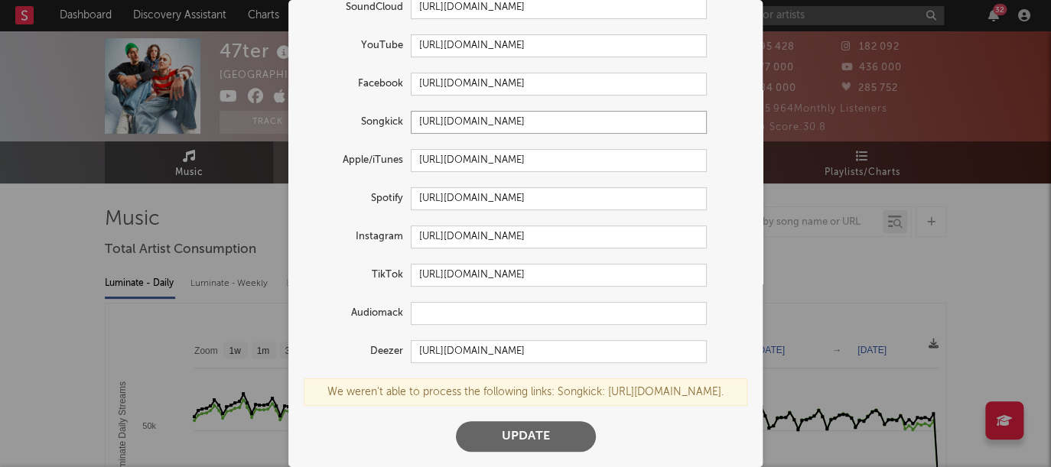
type input "https://www.songkick.com/fr/artists/47ter"
click at [511, 428] on button "Update" at bounding box center [526, 436] width 140 height 31
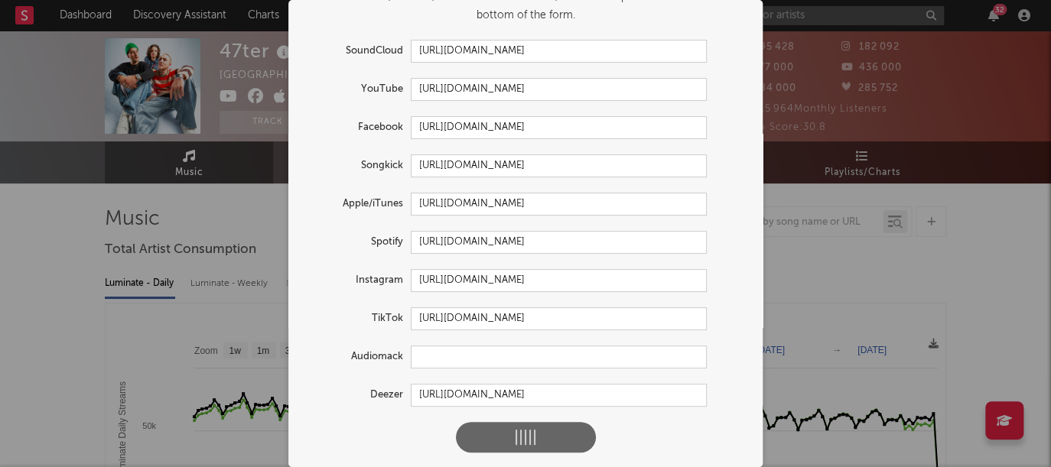
scroll to position [122, 0]
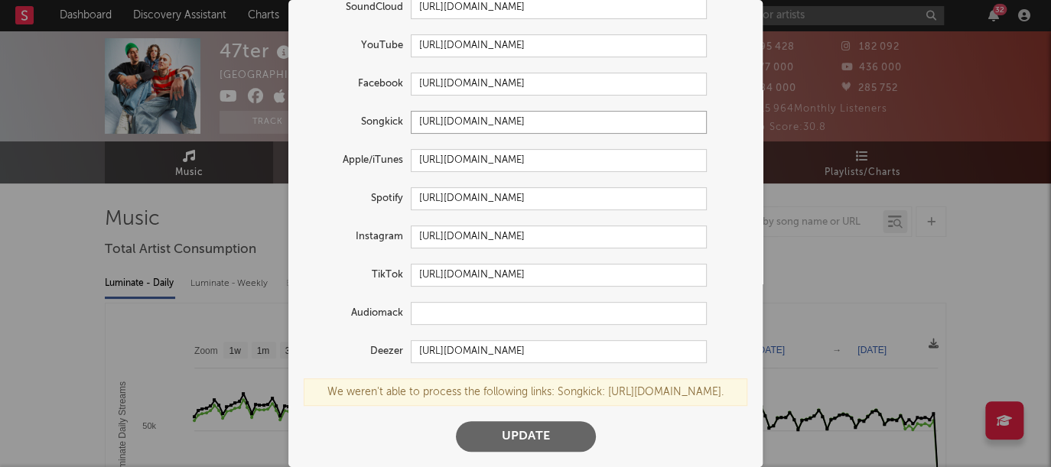
drag, startPoint x: 464, startPoint y: 89, endPoint x: 220, endPoint y: 73, distance: 244.5
click at [203, 70] on div "× Update Accounts Add, remove, or edit links to accounts, then click 'Update' a…" at bounding box center [525, 233] width 1051 height 467
click at [511, 445] on button "Update" at bounding box center [526, 436] width 140 height 31
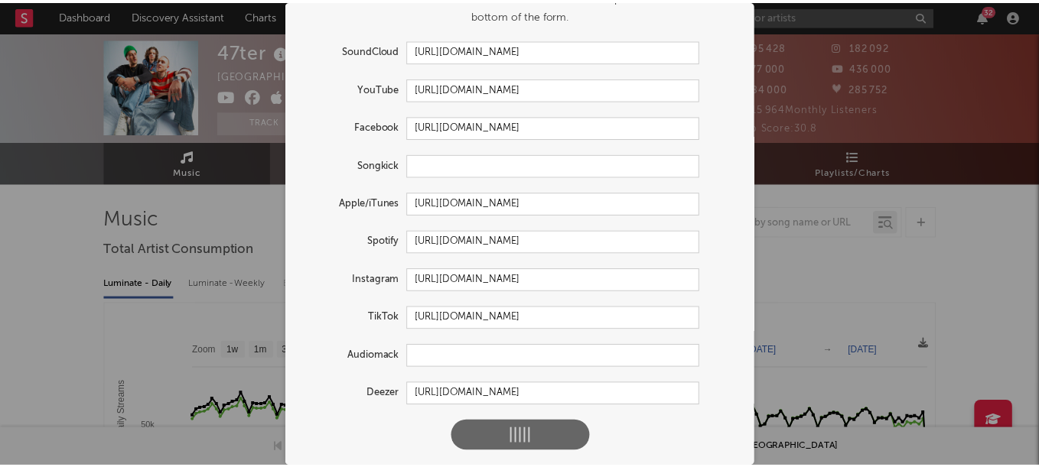
scroll to position [61, 0]
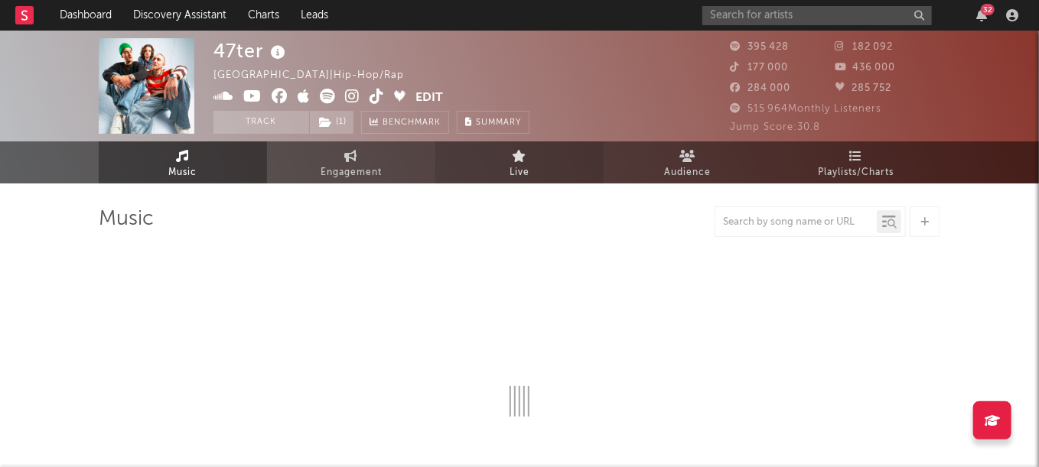
click at [255, 123] on button "Track" at bounding box center [261, 122] width 96 height 23
click at [101, 16] on link "Dashboard" at bounding box center [85, 15] width 73 height 31
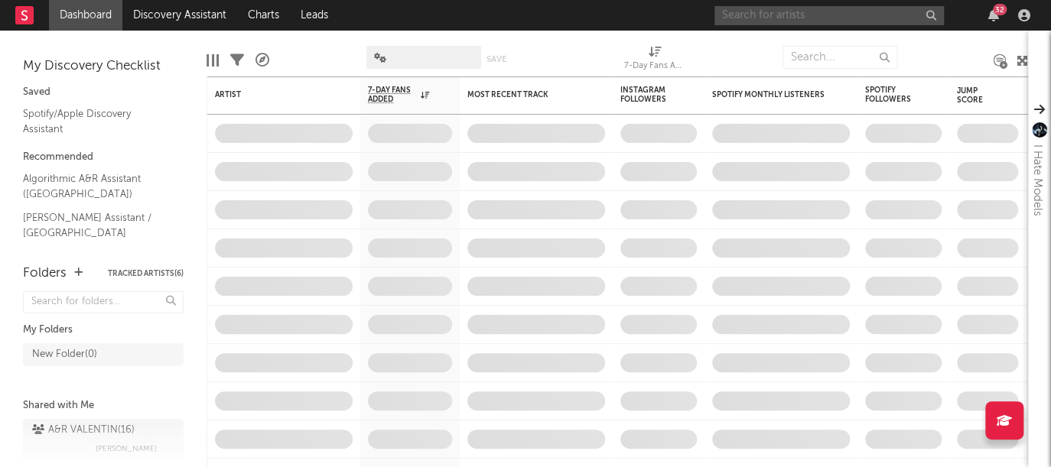
click at [753, 12] on input "text" at bounding box center [828, 15] width 229 height 19
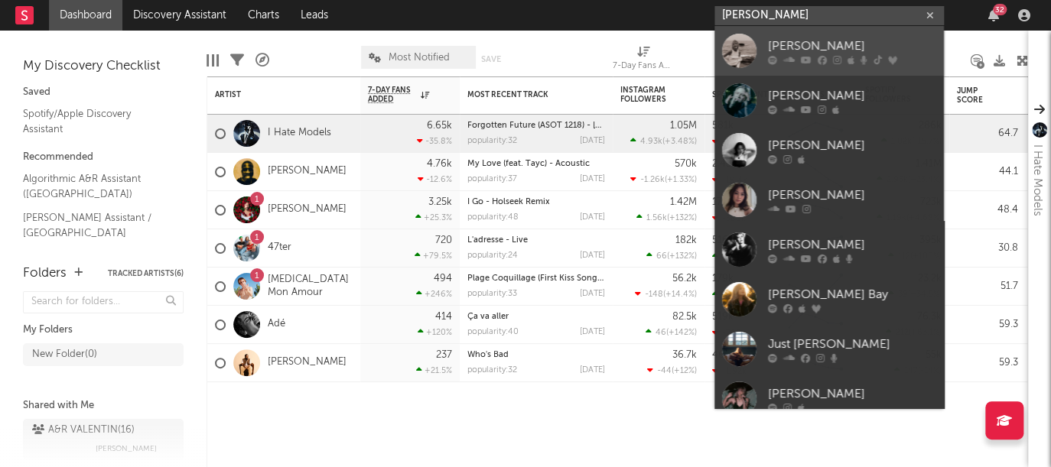
type input "[PERSON_NAME]"
click at [790, 61] on icon at bounding box center [788, 59] width 11 height 9
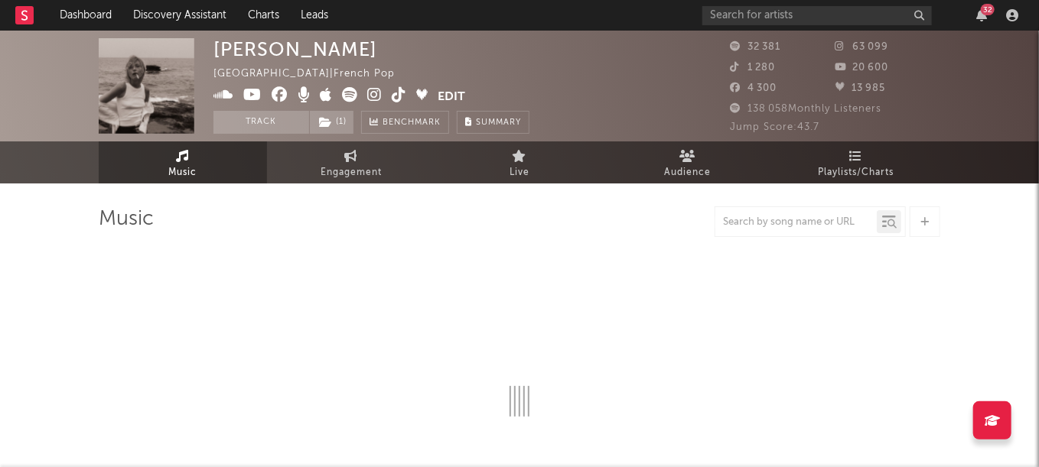
click at [258, 124] on button "Track" at bounding box center [261, 122] width 96 height 23
click at [438, 90] on button "Edit" at bounding box center [452, 96] width 28 height 19
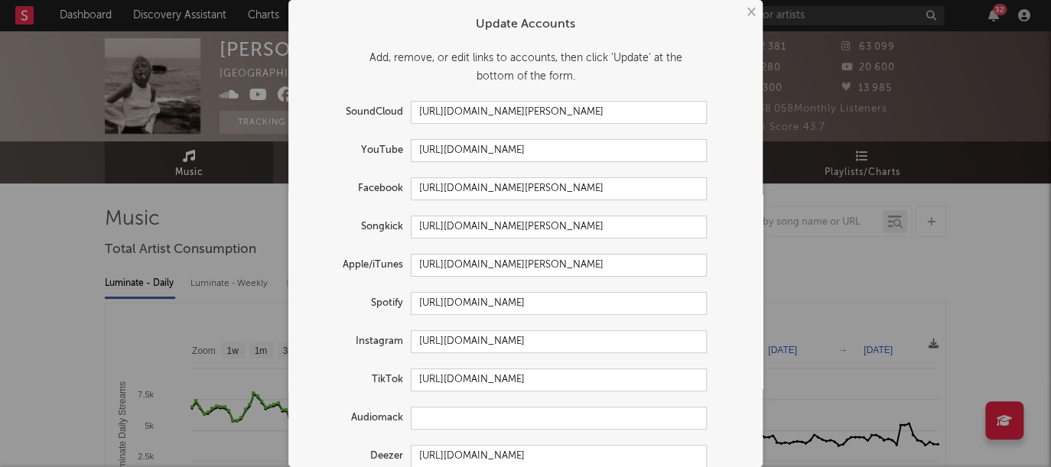
select select "6m"
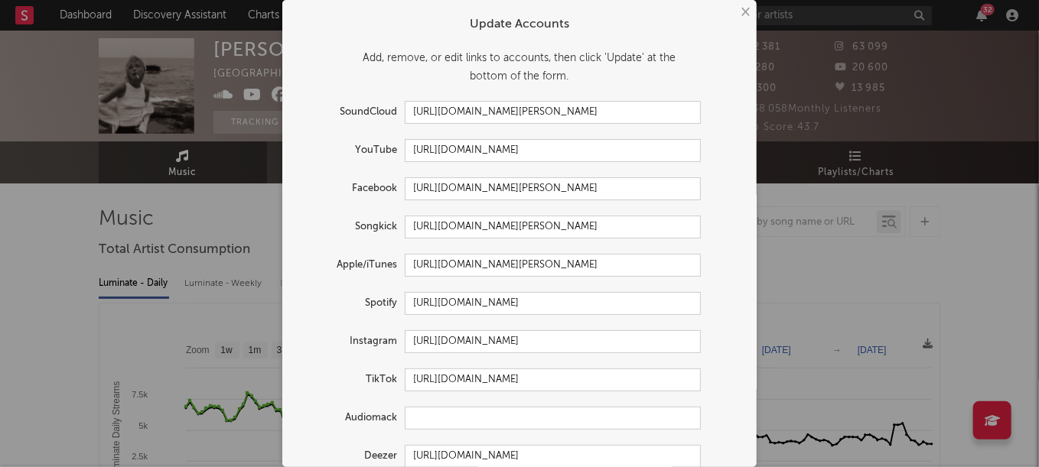
click at [743, 11] on button "×" at bounding box center [744, 12] width 17 height 17
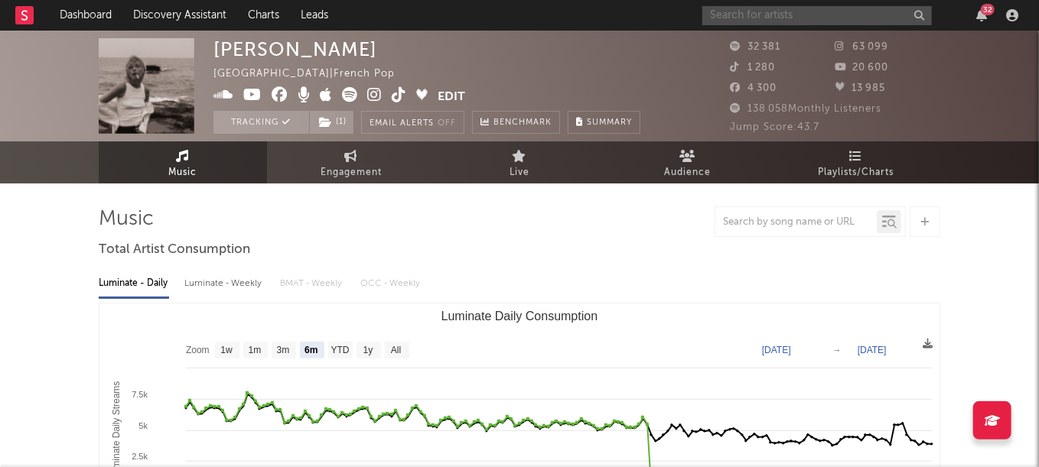
click at [758, 11] on input "text" at bounding box center [816, 15] width 229 height 19
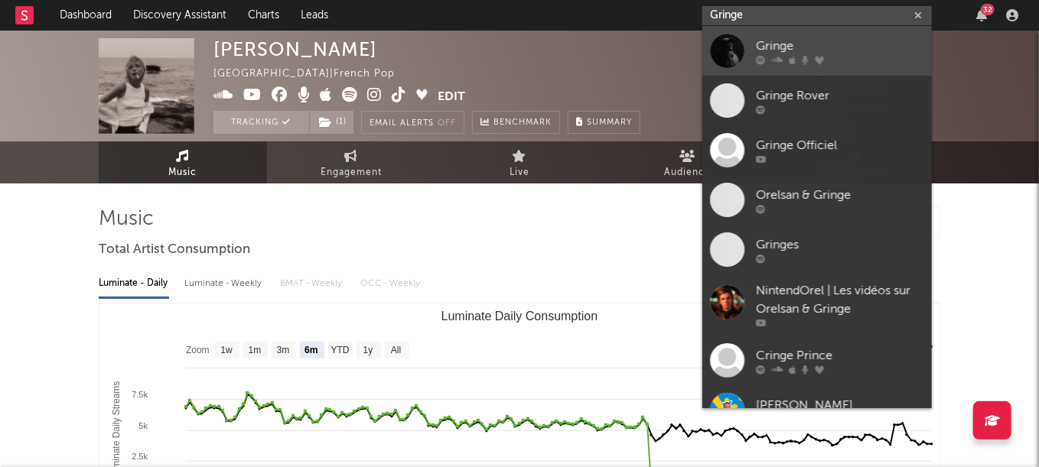
type input "Gringe"
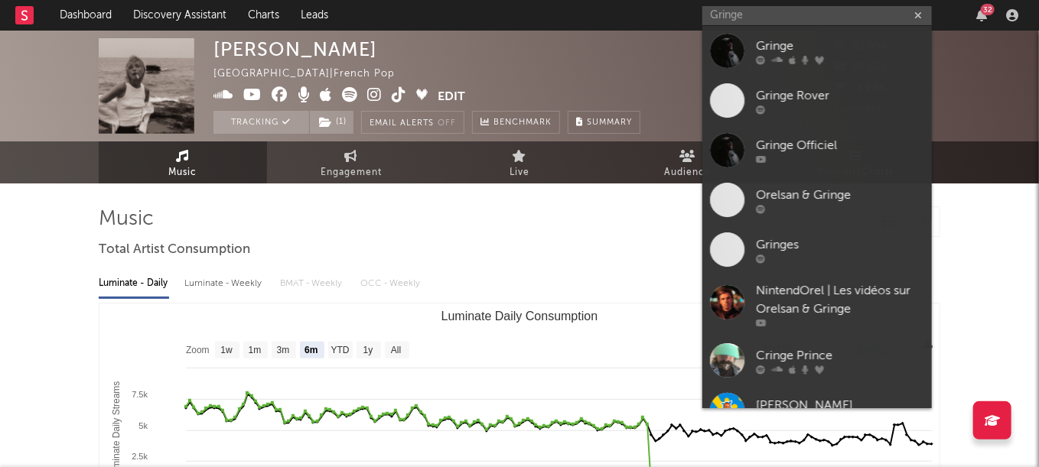
drag, startPoint x: 788, startPoint y: 57, endPoint x: 506, endPoint y: 16, distance: 285.2
click at [789, 57] on icon at bounding box center [792, 59] width 7 height 9
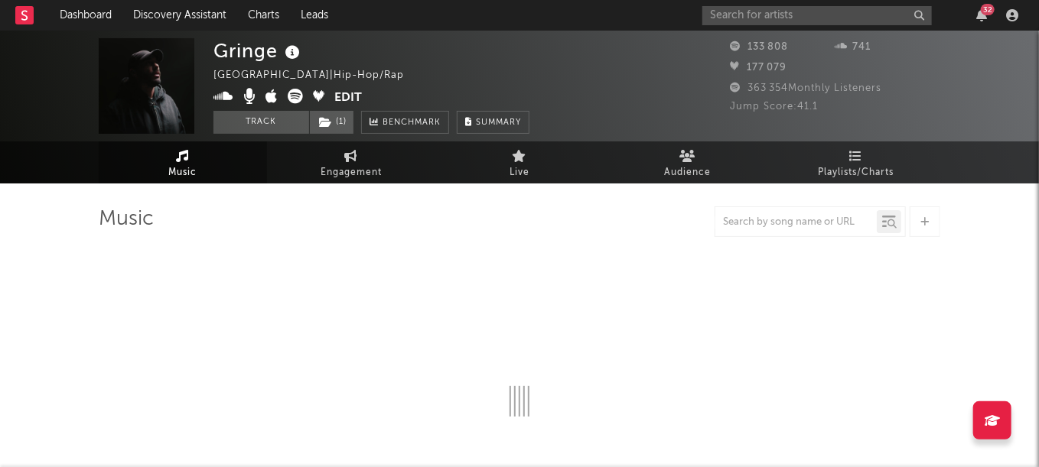
select select "6m"
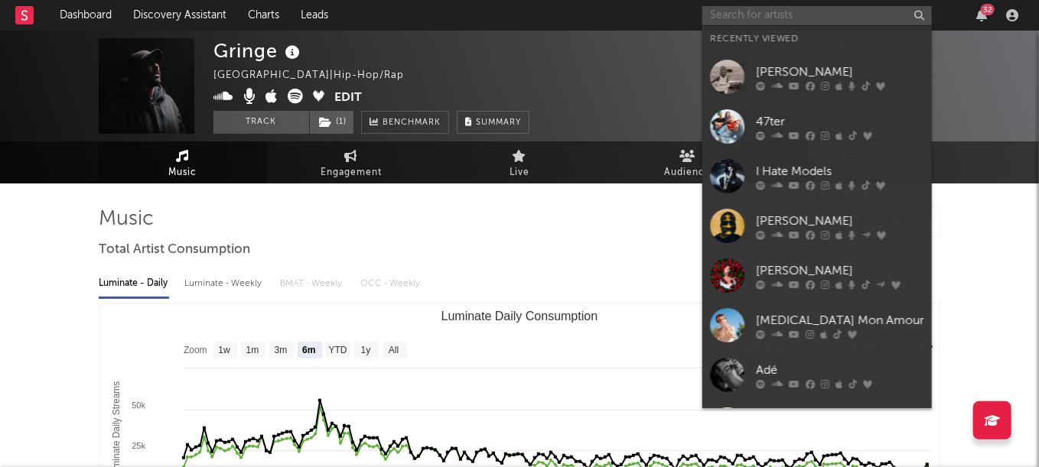
click at [771, 8] on input "text" at bounding box center [816, 15] width 229 height 19
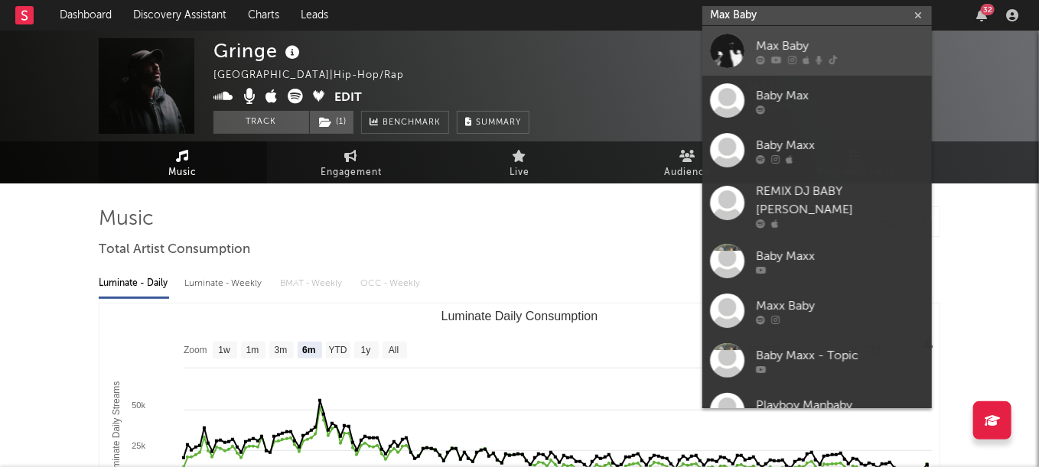
type input "Max Baby"
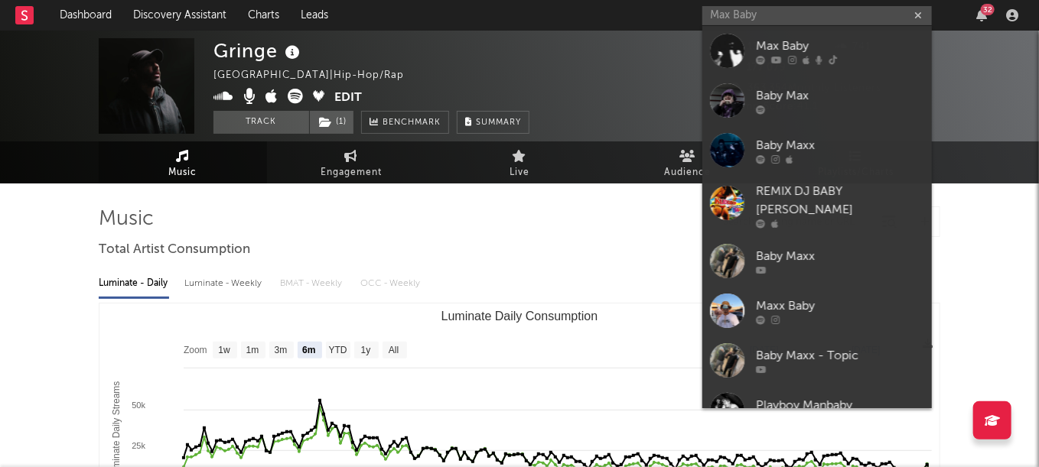
drag, startPoint x: 791, startPoint y: 43, endPoint x: 475, endPoint y: 10, distance: 317.6
click at [791, 42] on div "Max Baby" at bounding box center [840, 46] width 168 height 18
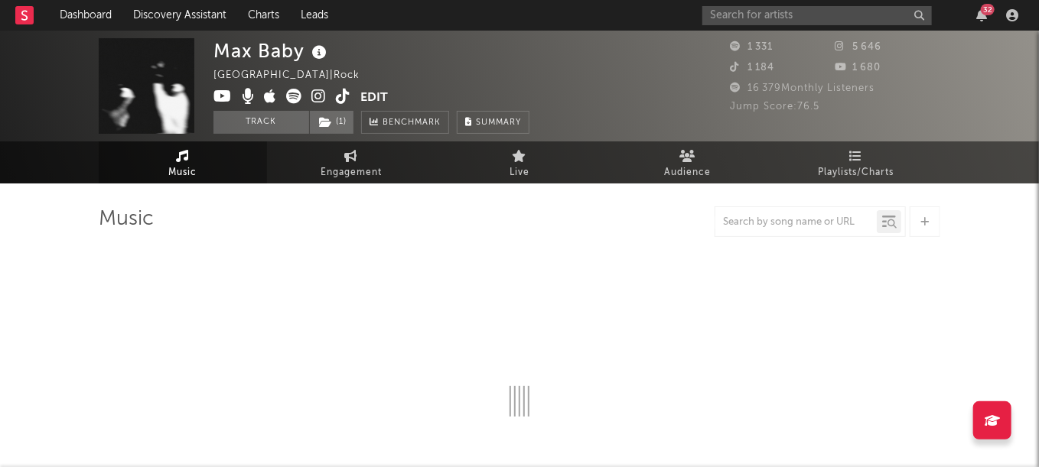
select select "1w"
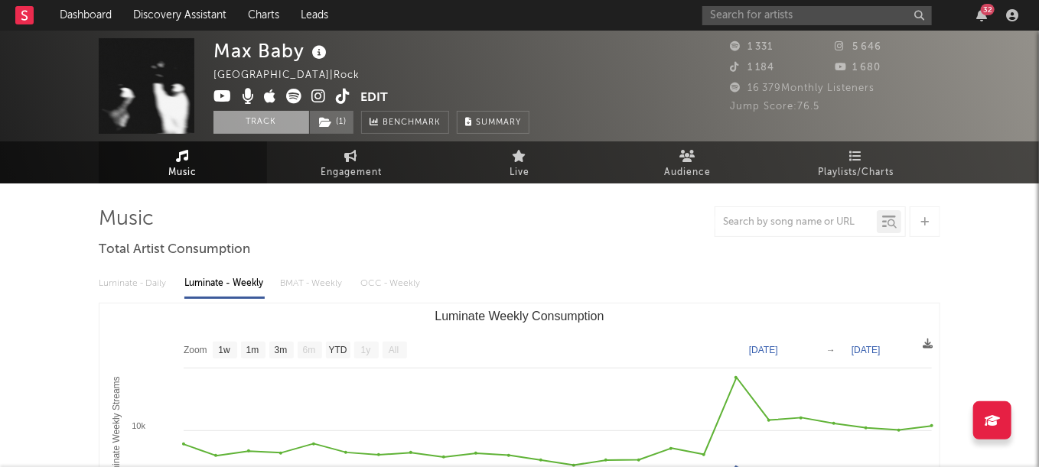
click at [275, 122] on button "Track" at bounding box center [261, 122] width 96 height 23
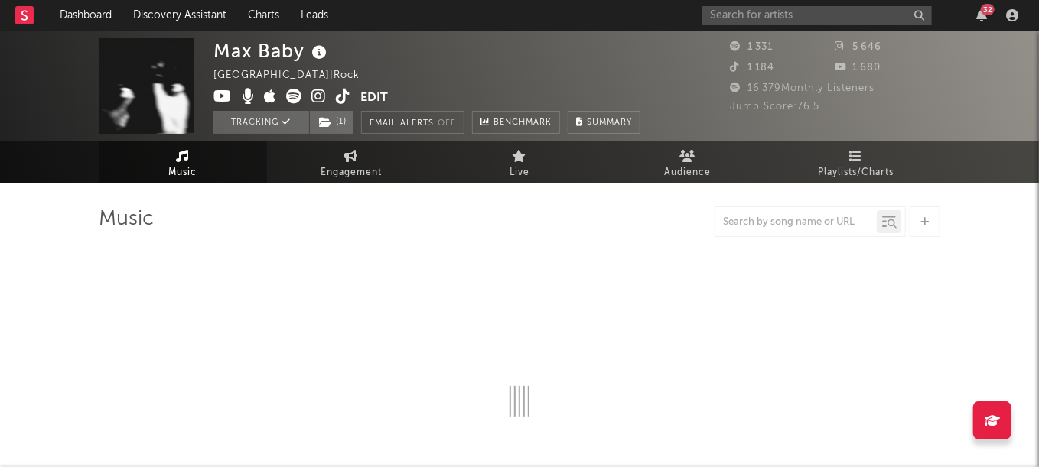
click at [372, 101] on button "Edit" at bounding box center [374, 98] width 28 height 19
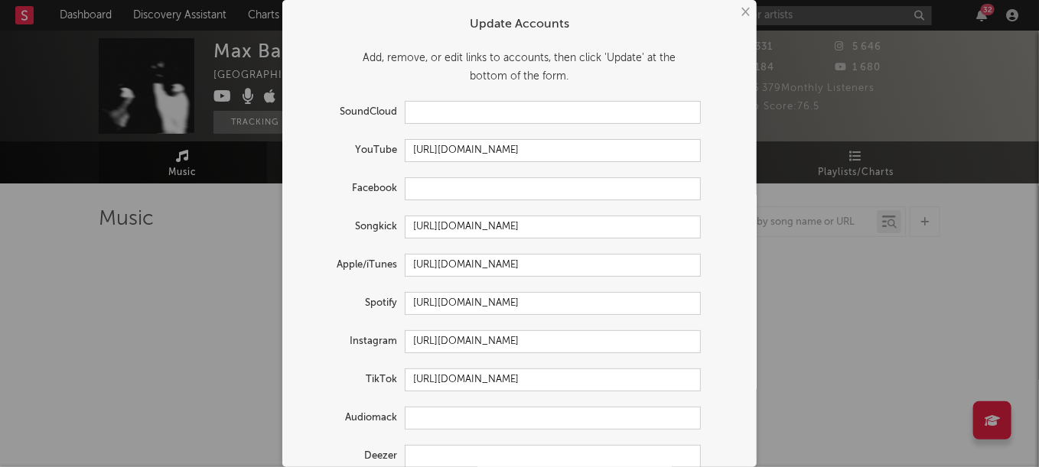
select select "1w"
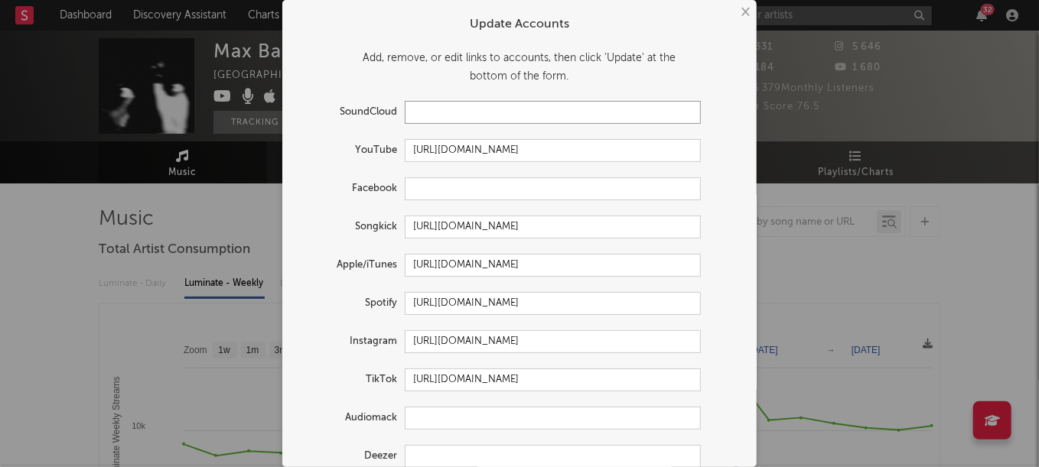
click at [422, 108] on input "text" at bounding box center [553, 112] width 296 height 23
paste input "[URL][DOMAIN_NAME]"
type input "[URL][DOMAIN_NAME]"
click at [462, 192] on input "text" at bounding box center [553, 188] width 296 height 23
paste input "[URL][DOMAIN_NAME]"
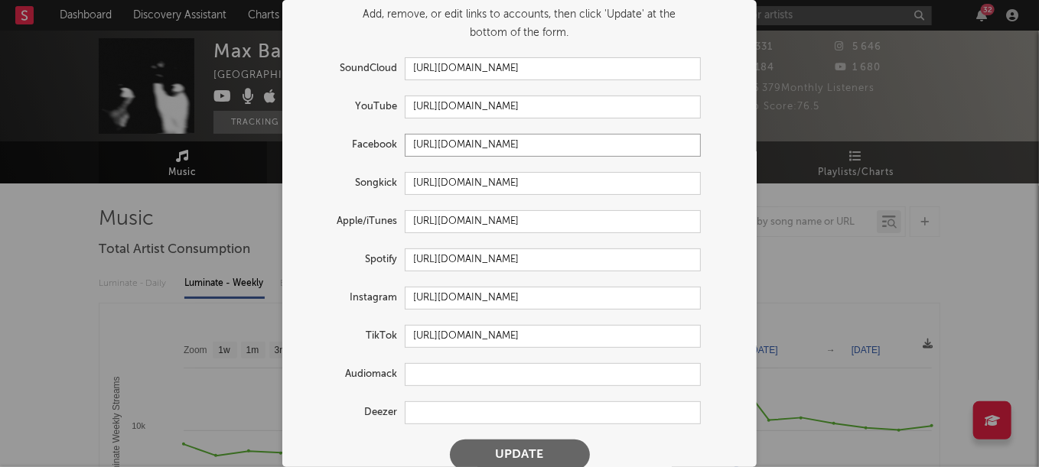
scroll to position [61, 0]
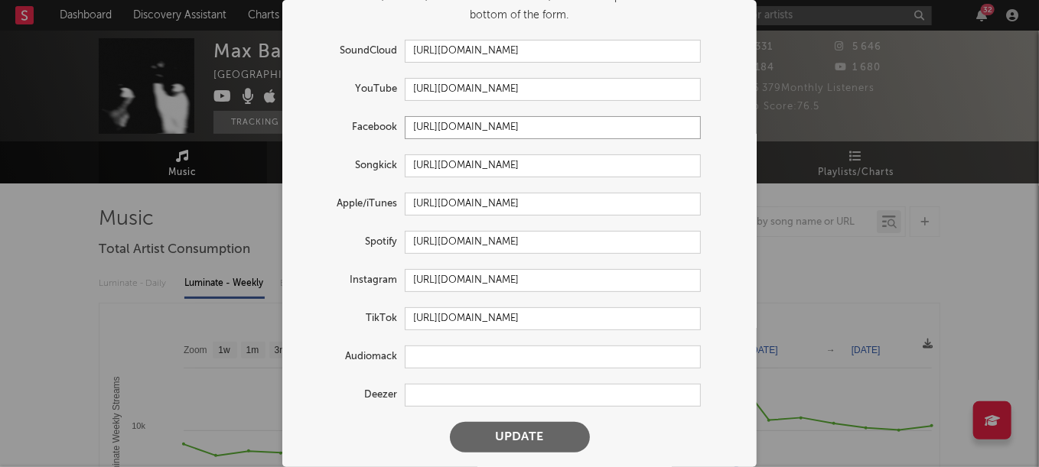
type input "[URL][DOMAIN_NAME]"
click at [466, 394] on input "text" at bounding box center [553, 395] width 296 height 23
paste input "[URL][DOMAIN_NAME]"
type input "[URL][DOMAIN_NAME]"
click at [527, 446] on button "Update" at bounding box center [520, 437] width 140 height 31
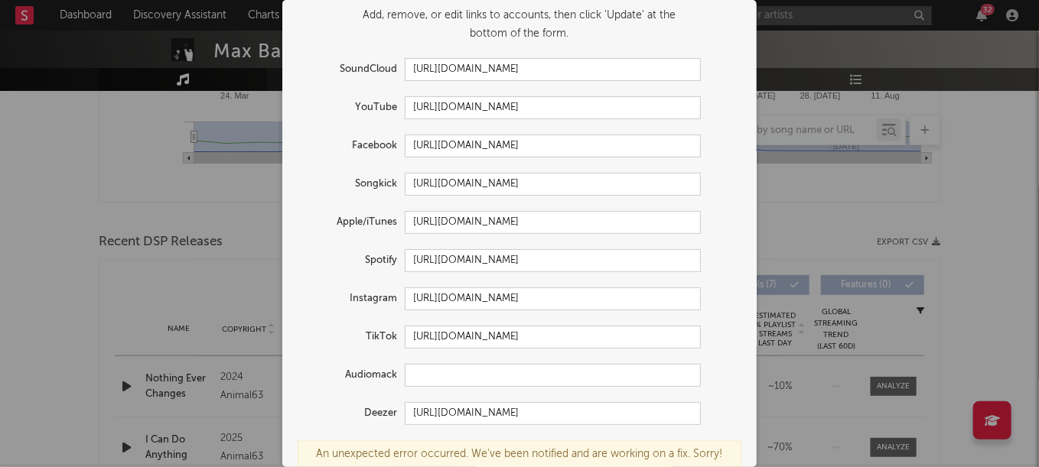
scroll to position [0, 0]
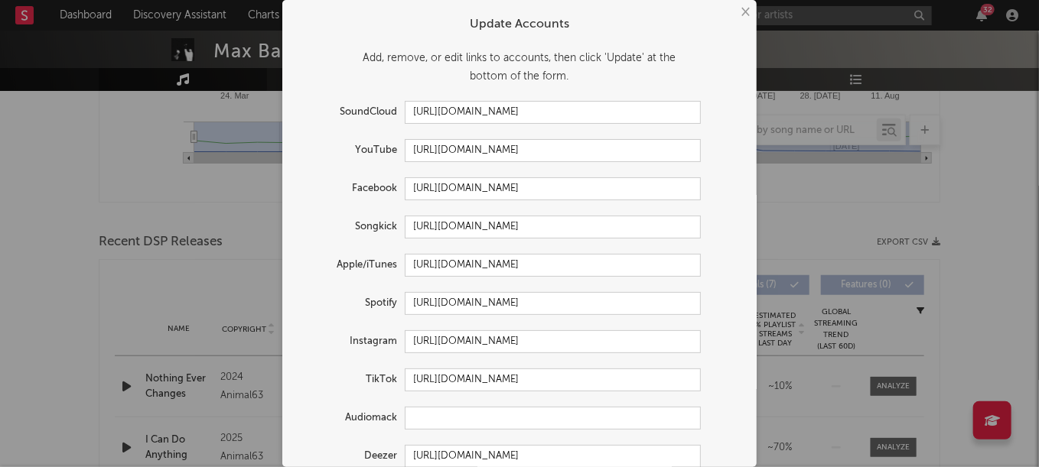
click at [739, 14] on button "×" at bounding box center [744, 12] width 17 height 17
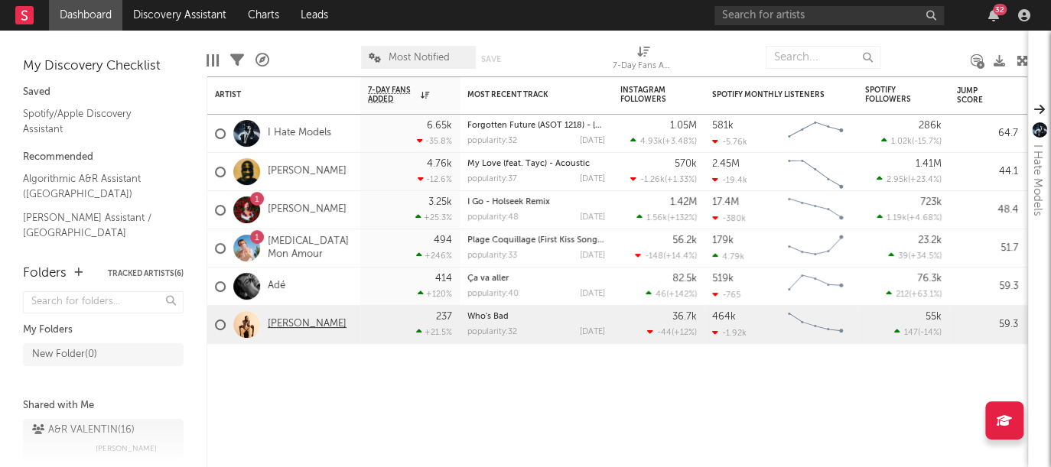
click at [282, 324] on link "Arma Jackson" at bounding box center [307, 324] width 79 height 13
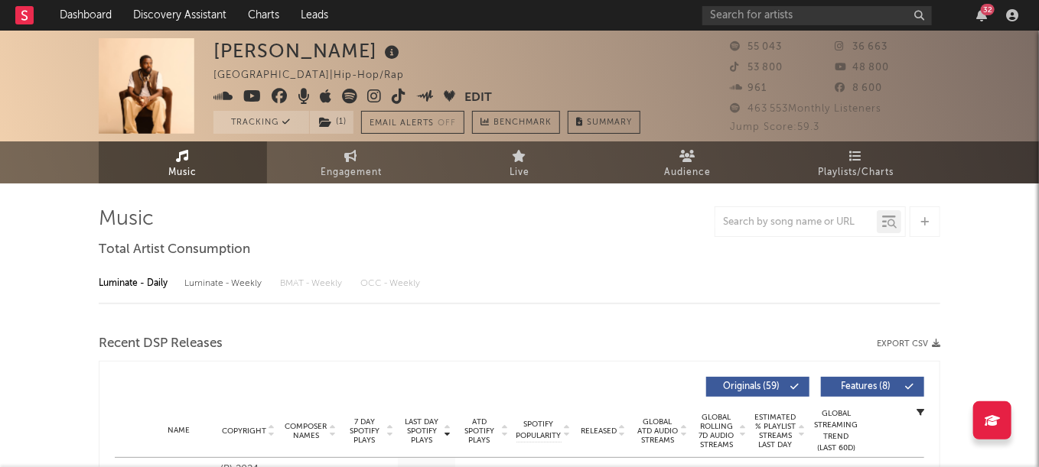
select select "6m"
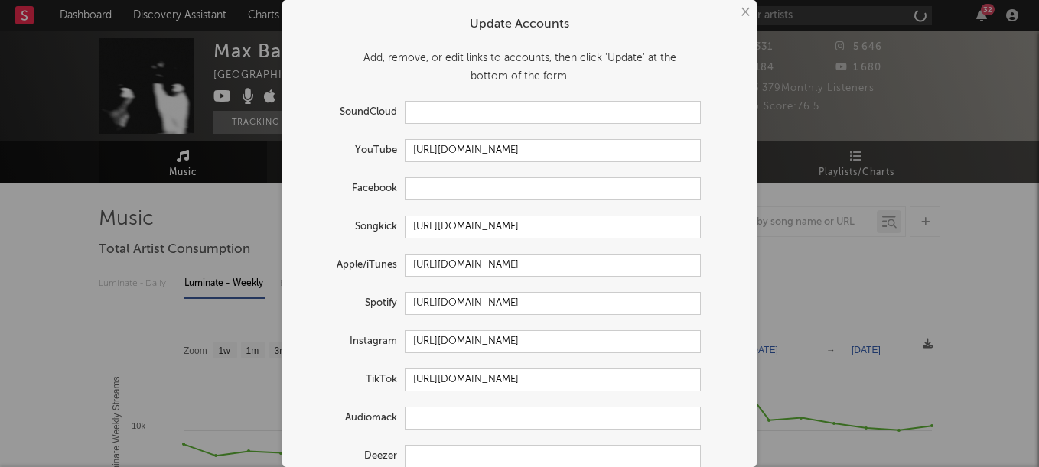
select select "1w"
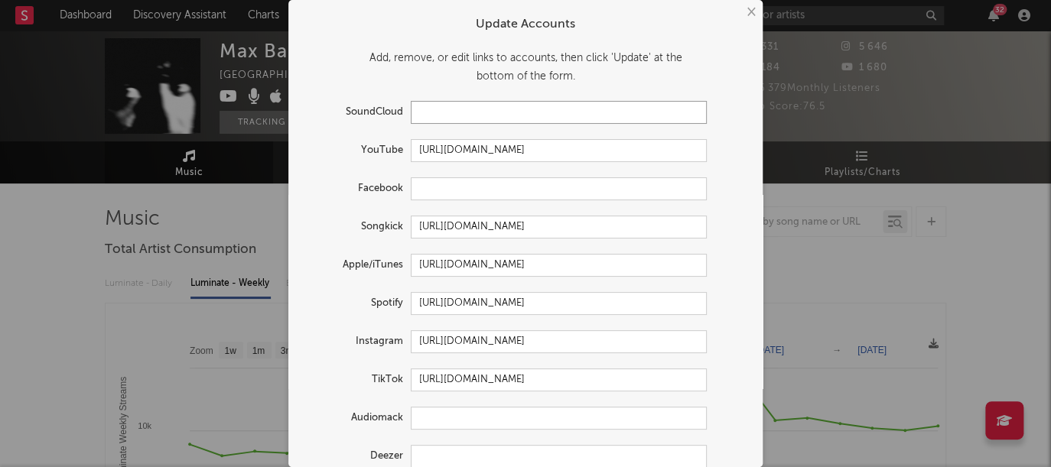
click at [470, 112] on input "text" at bounding box center [559, 112] width 296 height 23
paste input "[URL][DOMAIN_NAME]"
type input "[URL][DOMAIN_NAME]"
click at [522, 193] on input "text" at bounding box center [559, 188] width 296 height 23
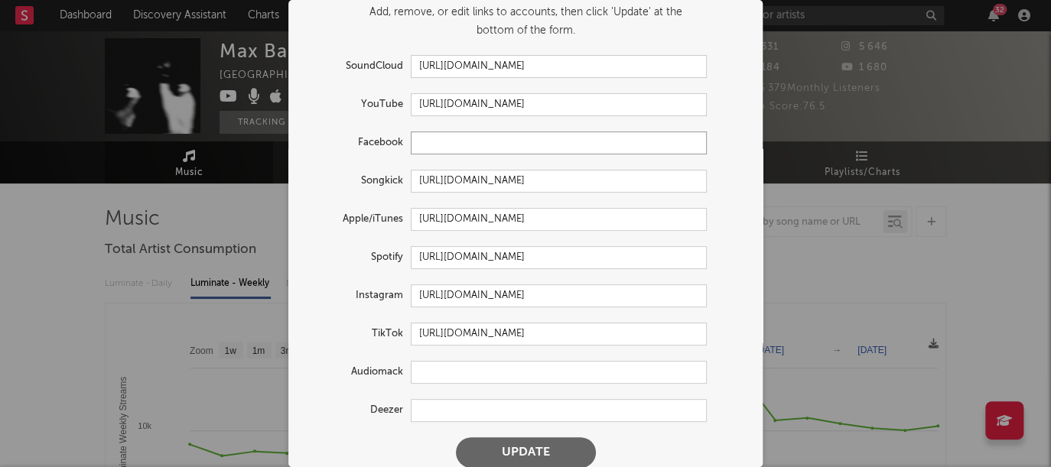
scroll to position [61, 0]
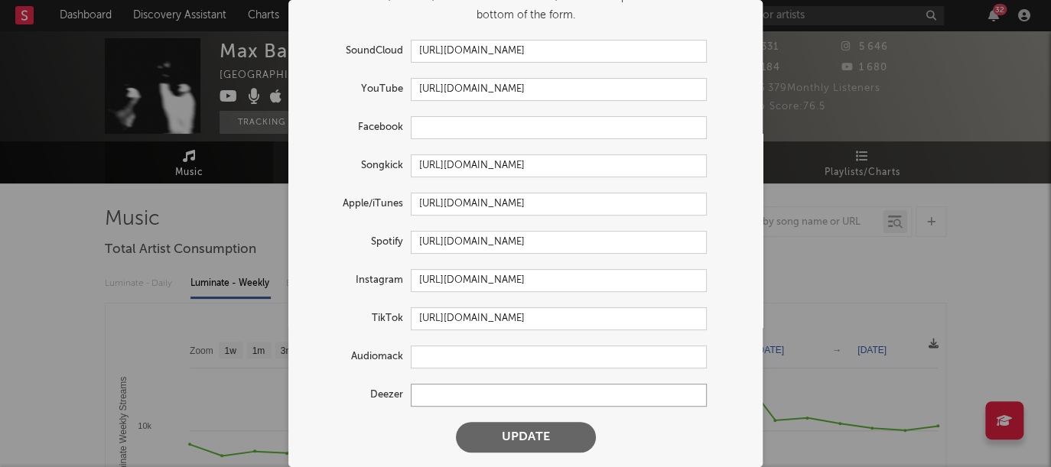
click at [448, 391] on input "text" at bounding box center [559, 395] width 296 height 23
paste input "[URL][DOMAIN_NAME]"
type input "[URL][DOMAIN_NAME]"
click at [484, 125] on input "text" at bounding box center [559, 127] width 296 height 23
paste input "[URL][DOMAIN_NAME]"
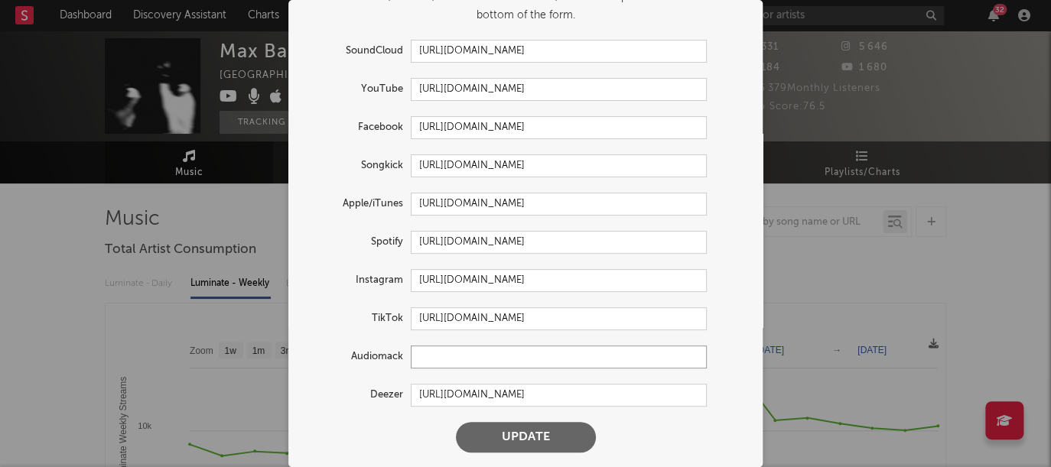
click at [493, 353] on input "text" at bounding box center [559, 357] width 296 height 23
click at [523, 438] on button "Update" at bounding box center [526, 437] width 140 height 31
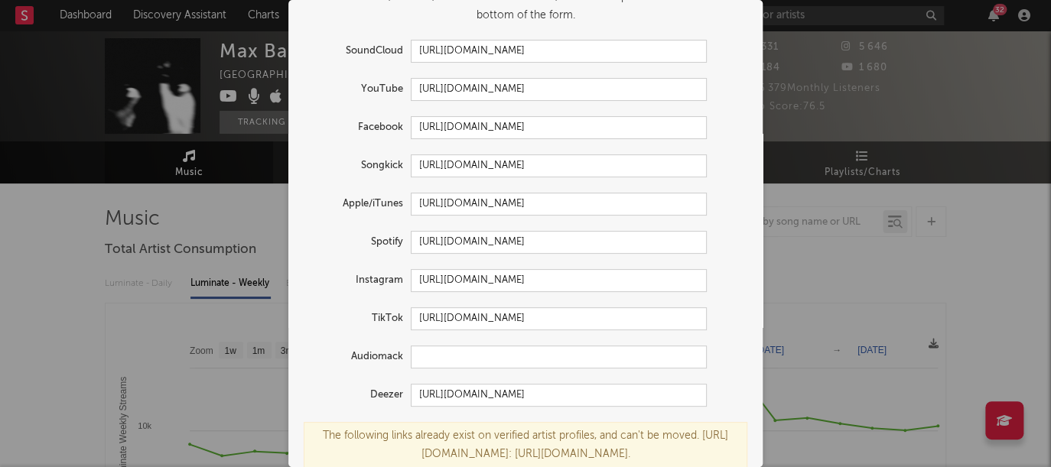
scroll to position [122, 0]
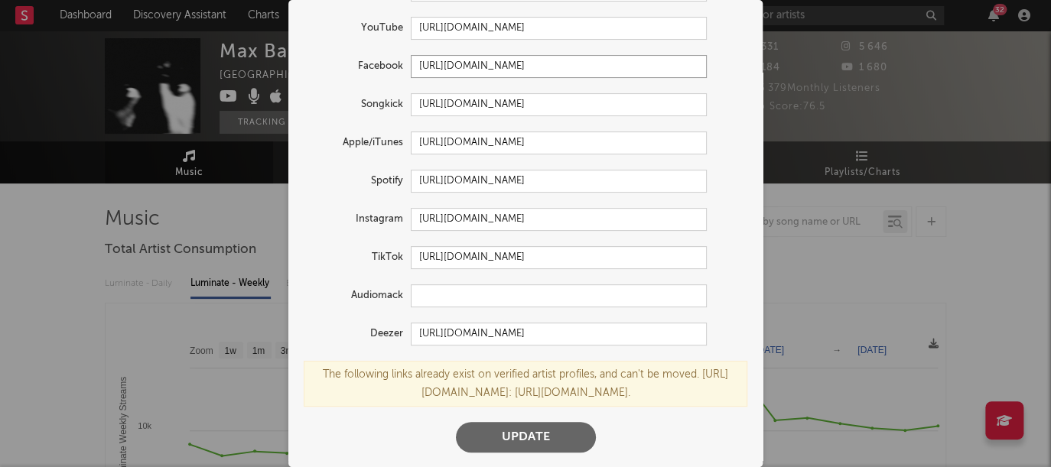
click at [545, 63] on input "[URL][DOMAIN_NAME]" at bounding box center [559, 66] width 296 height 23
type input "[URL][DOMAIN_NAME]"
click at [540, 434] on button "Update" at bounding box center [526, 437] width 140 height 31
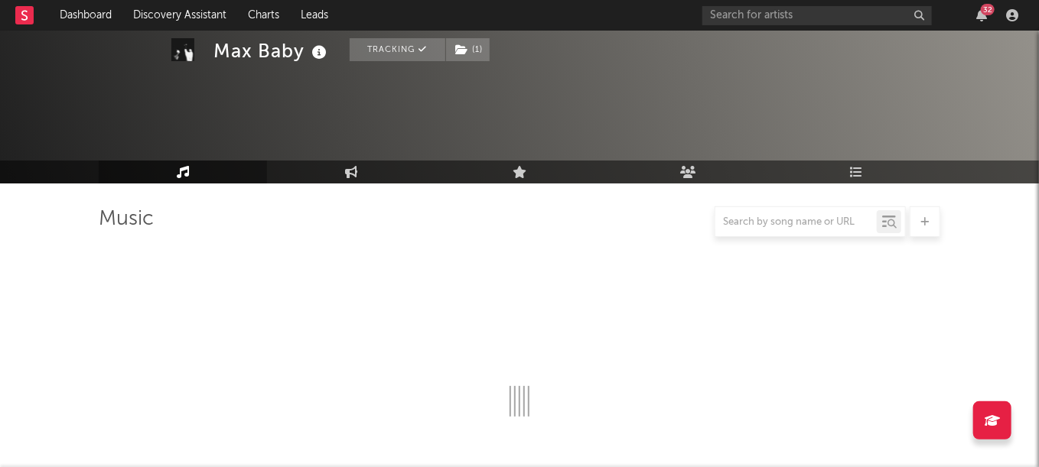
scroll to position [203, 0]
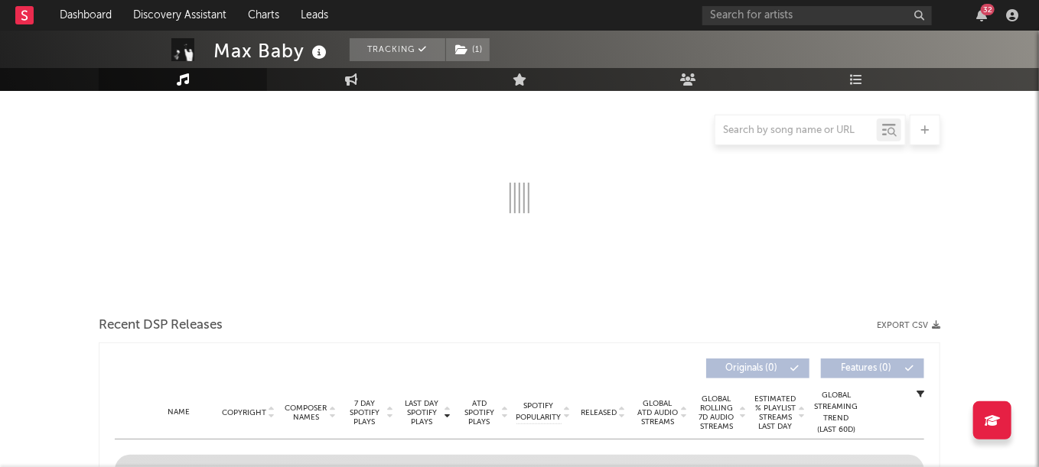
select select "1w"
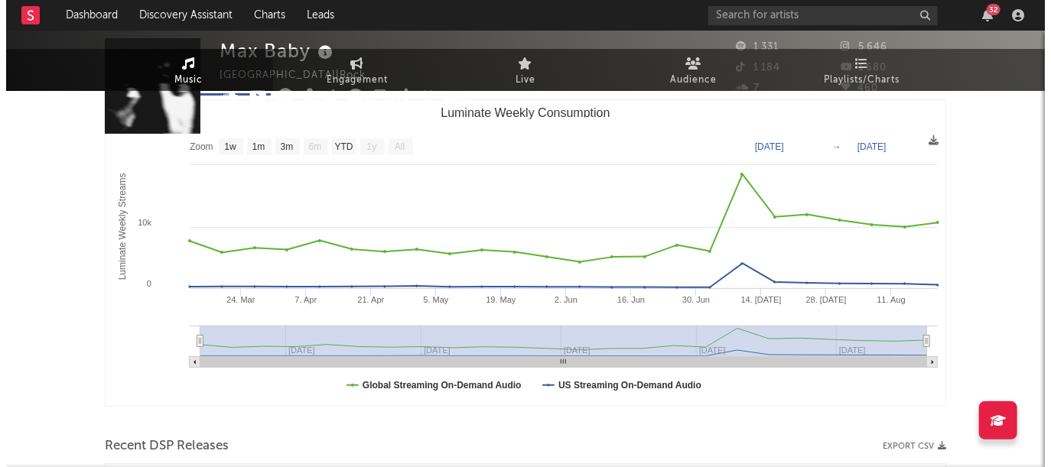
scroll to position [0, 0]
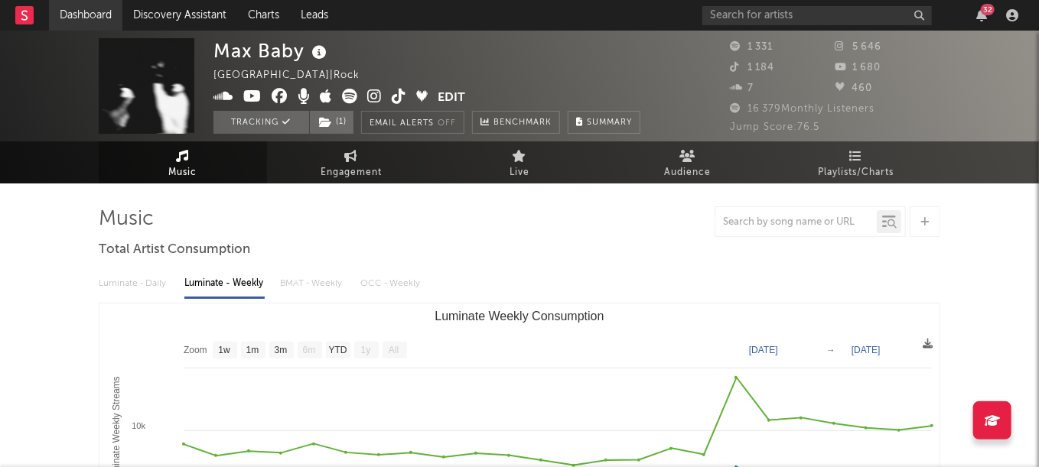
click at [93, 16] on link "Dashboard" at bounding box center [85, 15] width 73 height 31
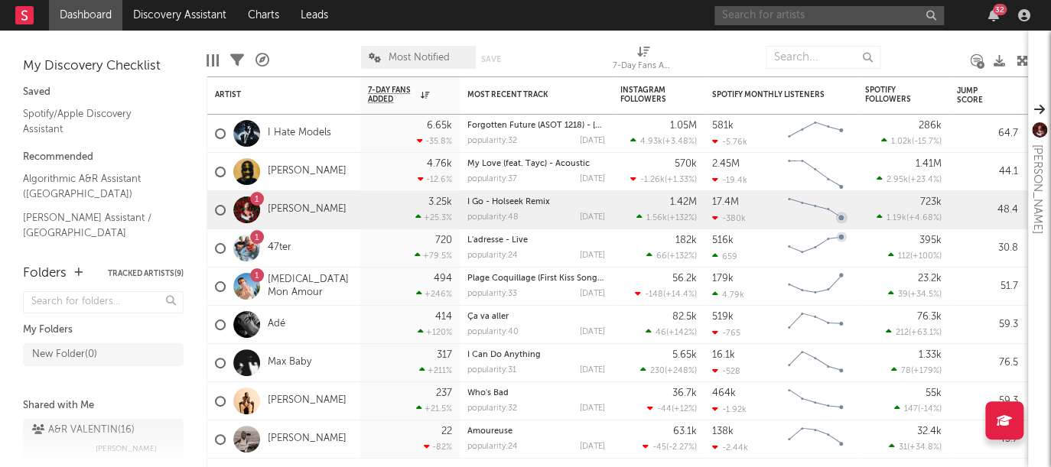
click at [779, 11] on input "text" at bounding box center [828, 15] width 229 height 19
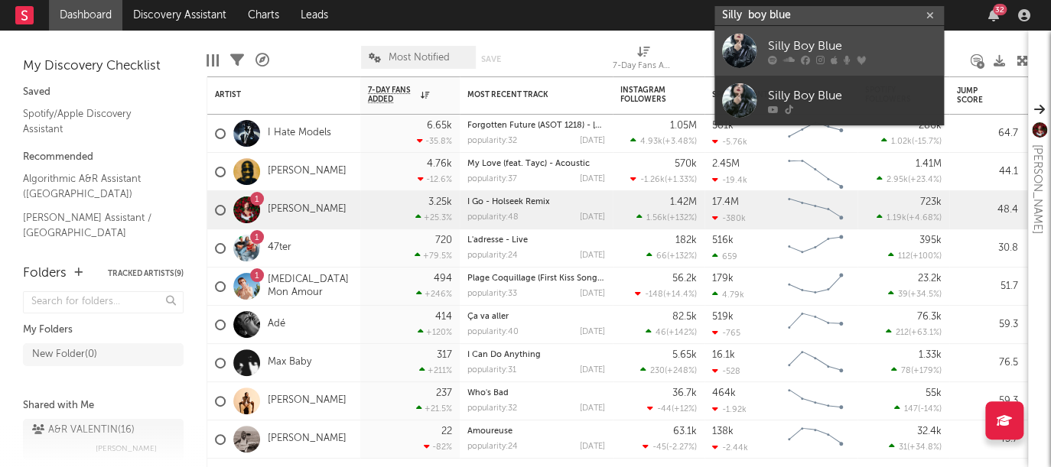
type input "Silly boy blue"
click at [841, 56] on div at bounding box center [852, 59] width 168 height 9
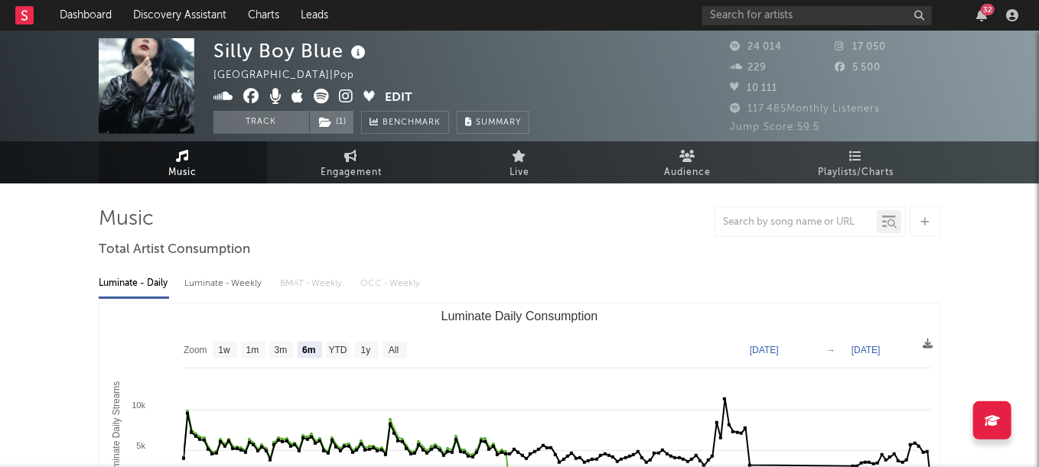
select select "6m"
click at [400, 91] on button "Edit" at bounding box center [399, 98] width 28 height 19
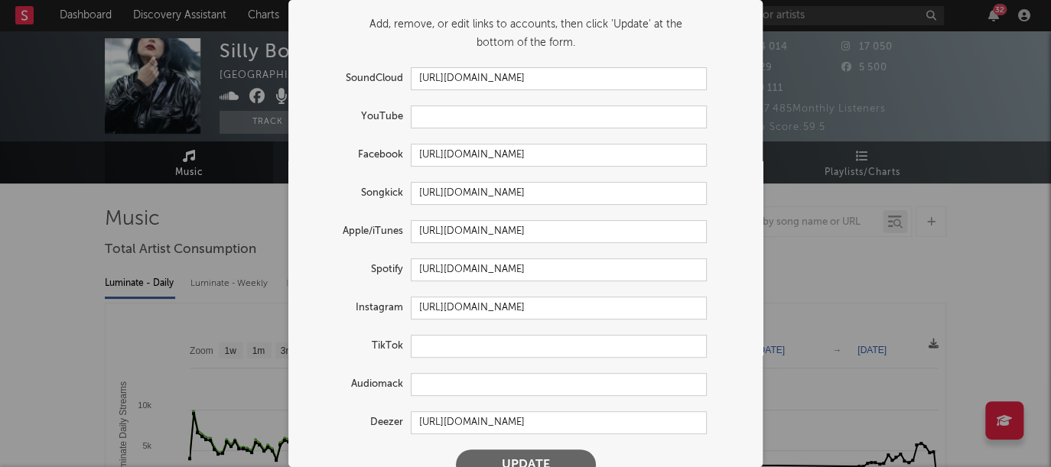
scroll to position [61, 0]
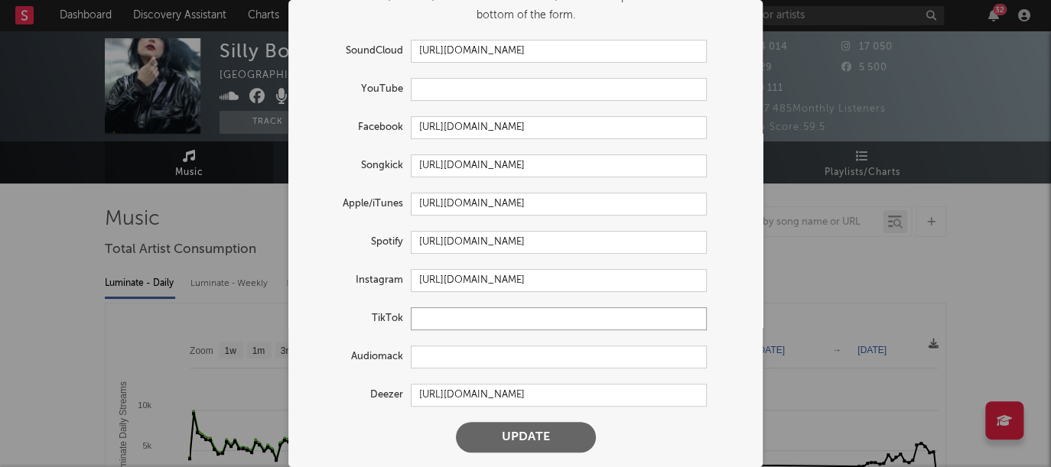
click at [428, 314] on input "text" at bounding box center [559, 319] width 296 height 23
paste input "[URL][DOMAIN_NAME]"
type input "[URL][DOMAIN_NAME]"
click at [467, 82] on input "text" at bounding box center [559, 89] width 296 height 23
paste input "[URL][DOMAIN_NAME]"
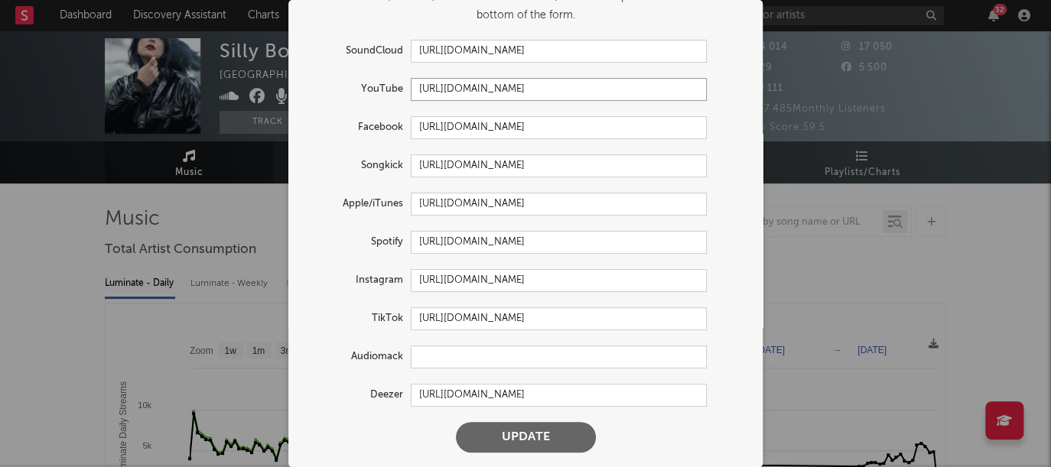
scroll to position [0, 31]
type input "[URL][DOMAIN_NAME]"
click at [512, 434] on button "Update" at bounding box center [526, 437] width 140 height 31
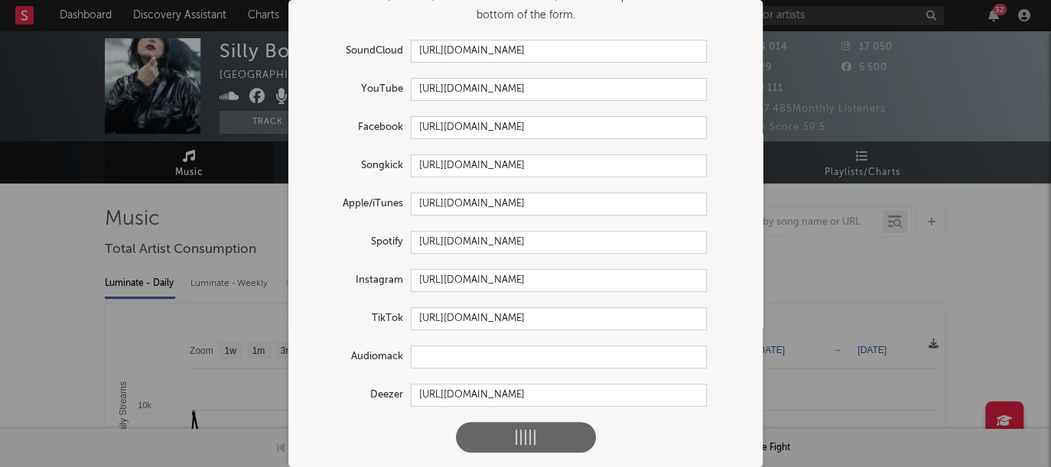
scroll to position [0, 0]
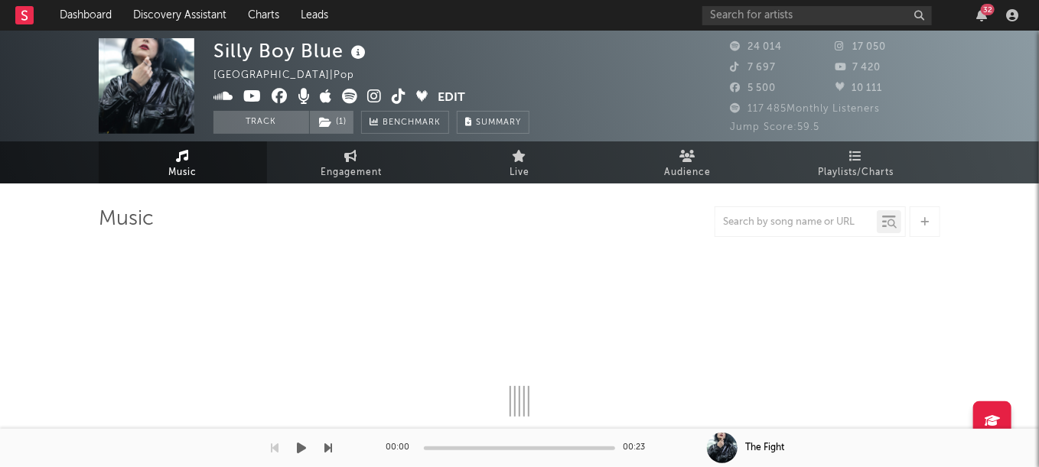
select select "6m"
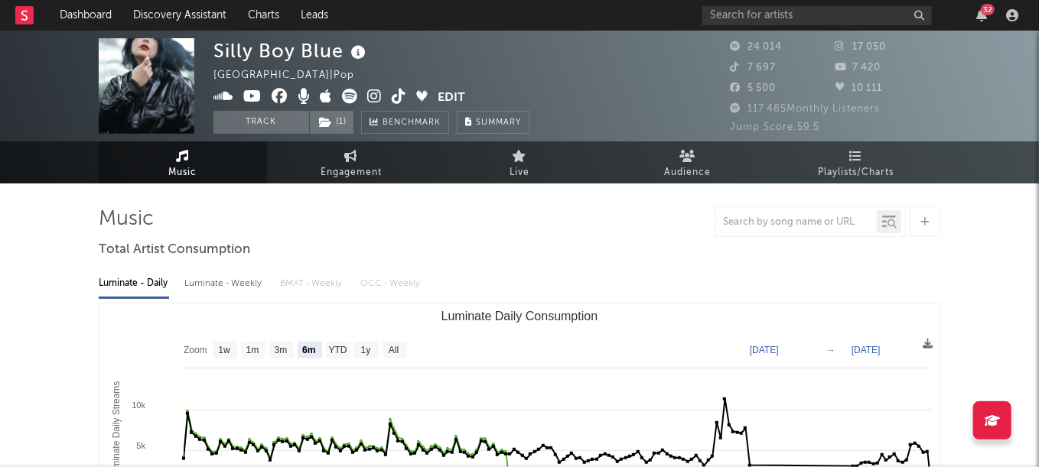
drag, startPoint x: 287, startPoint y: 126, endPoint x: 763, endPoint y: 18, distance: 488.0
click at [287, 126] on button "Track" at bounding box center [261, 122] width 96 height 23
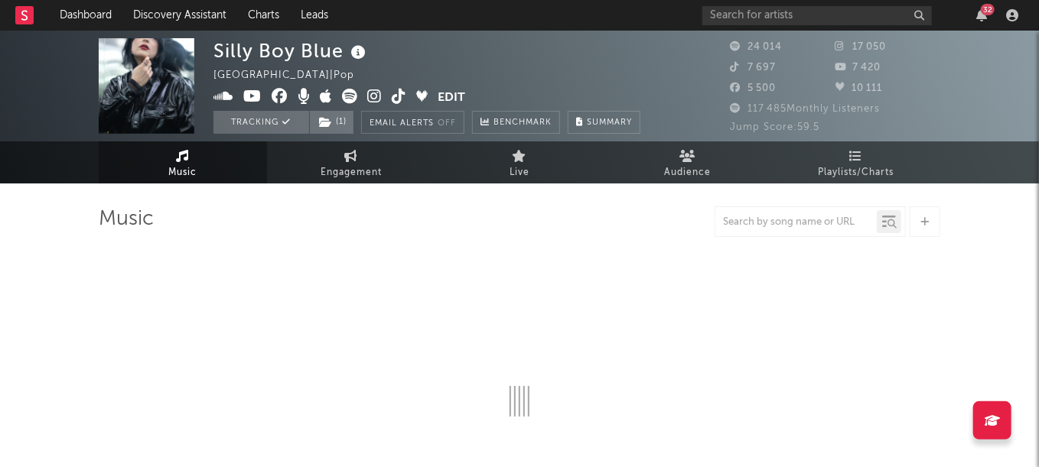
select select "6m"
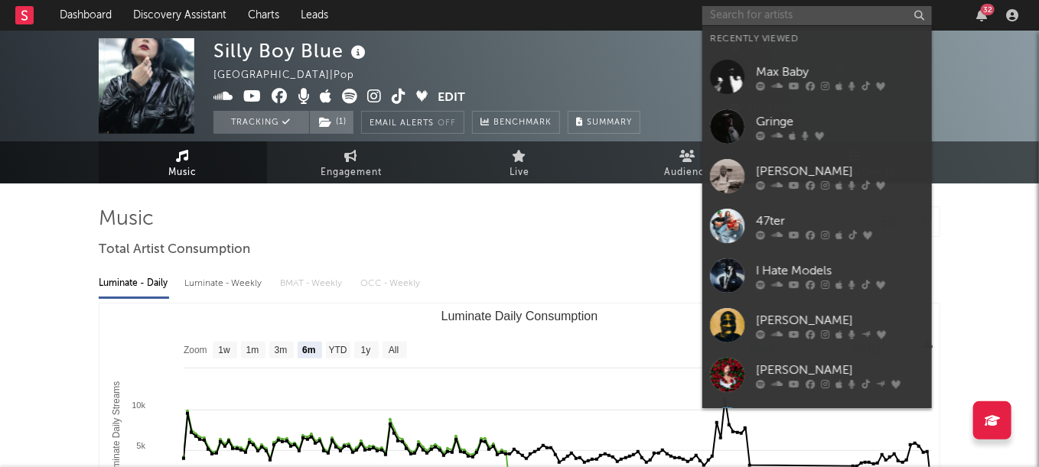
click at [758, 9] on input "text" at bounding box center [816, 15] width 229 height 19
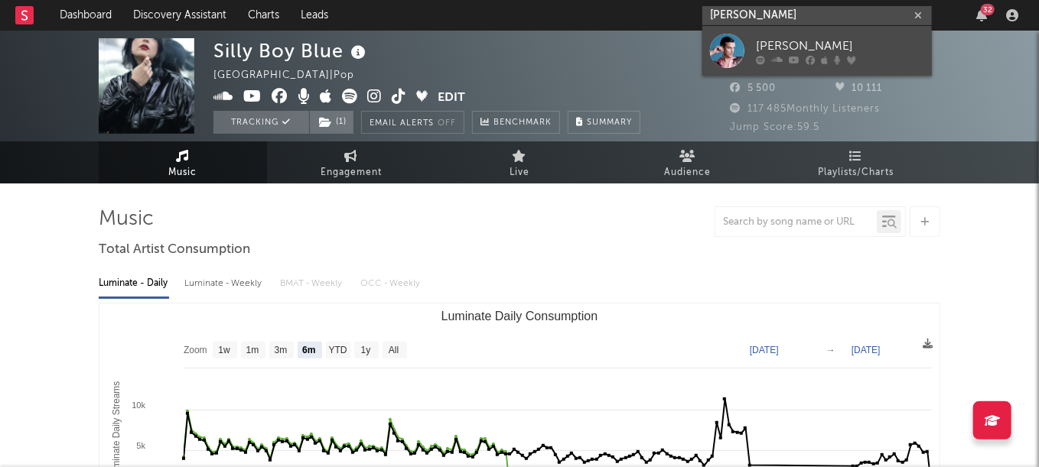
type input "[PERSON_NAME]"
click at [821, 54] on div "[PERSON_NAME]" at bounding box center [840, 46] width 168 height 18
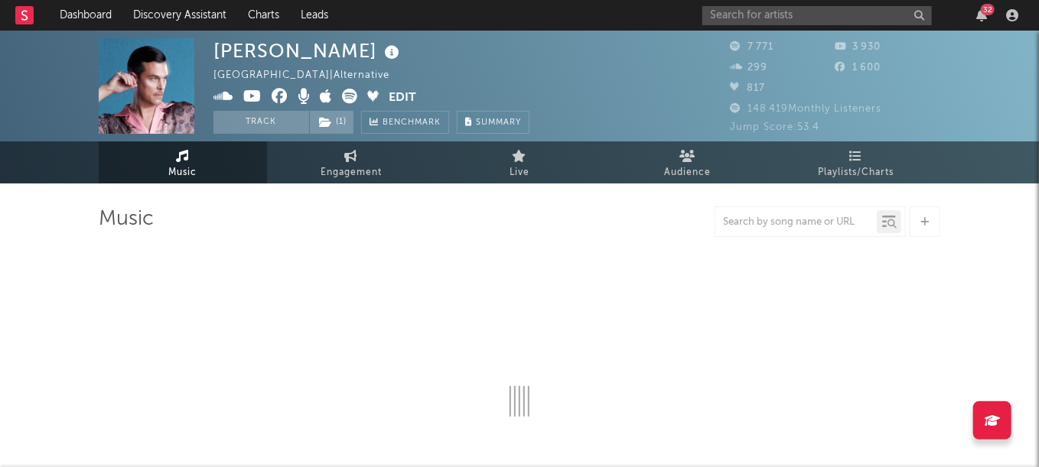
select select "6m"
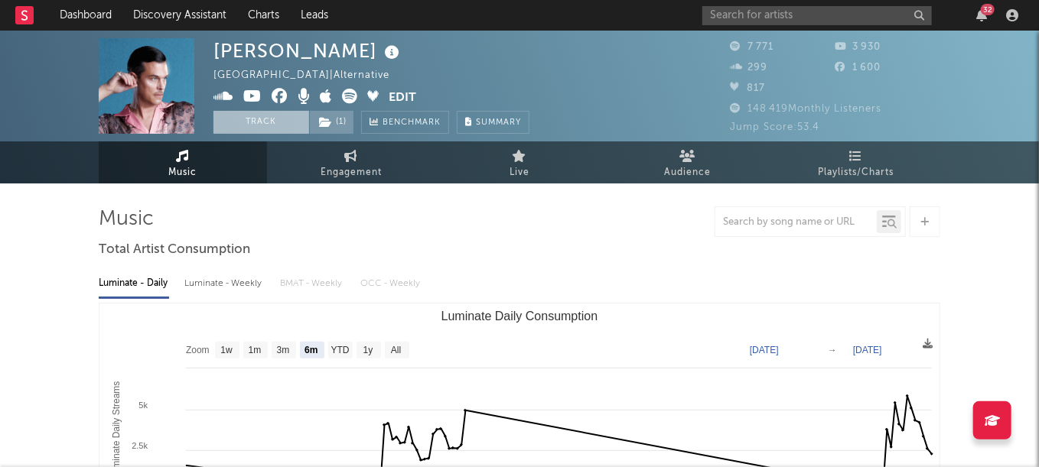
click at [267, 117] on button "Track" at bounding box center [261, 122] width 96 height 23
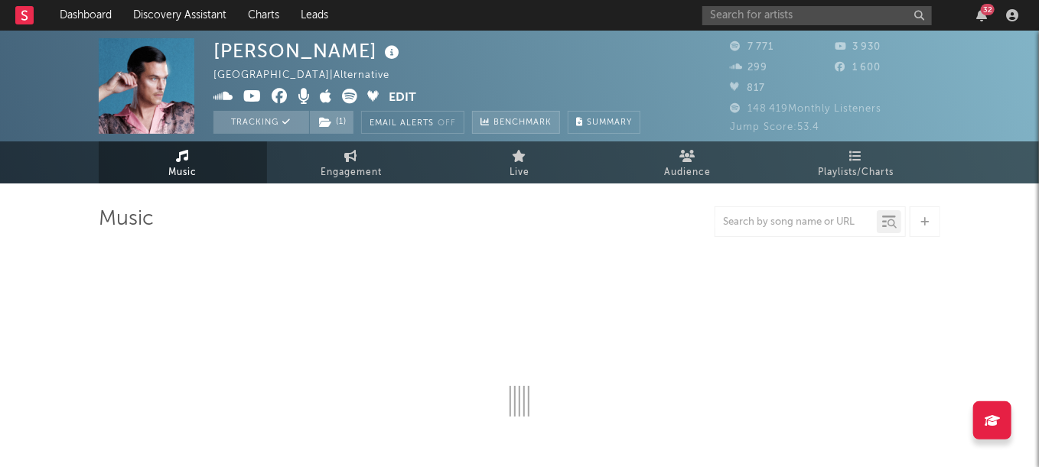
click at [398, 94] on button "Edit" at bounding box center [403, 98] width 28 height 19
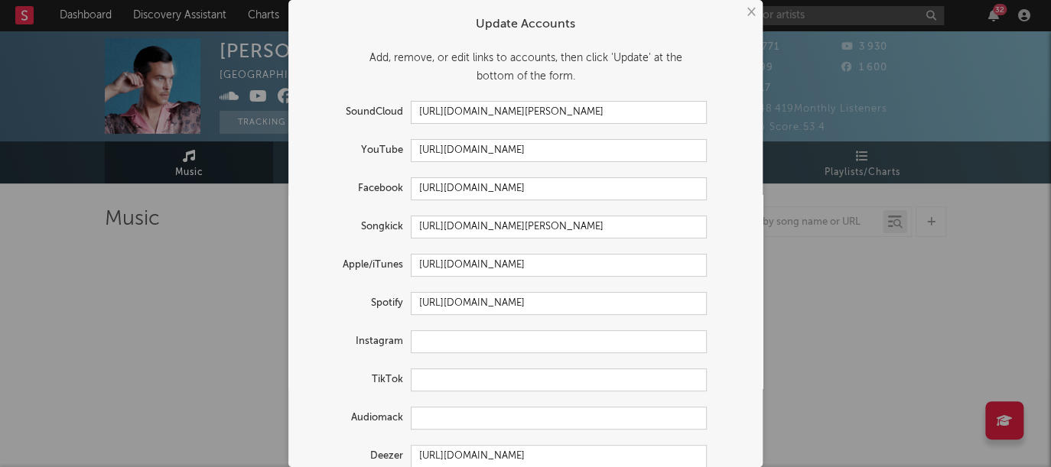
select select "6m"
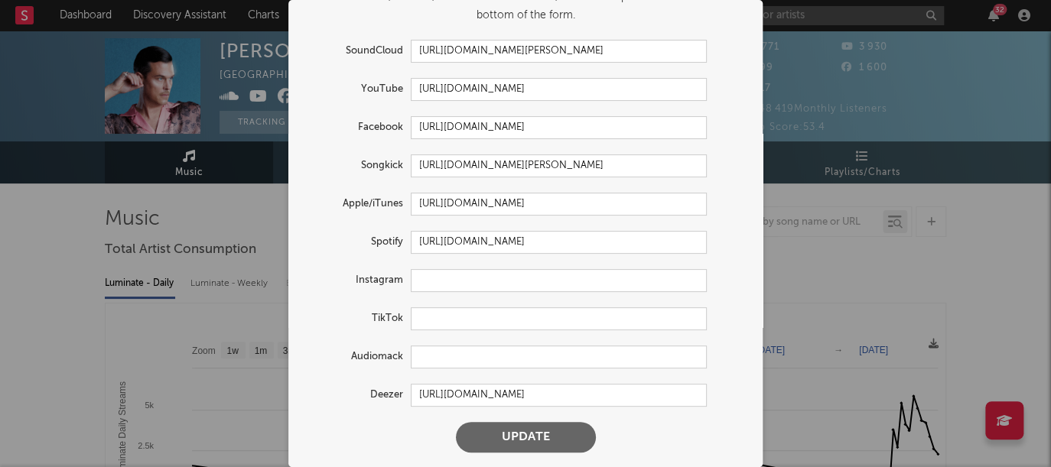
scroll to position [61, 0]
click at [439, 288] on input "text" at bounding box center [559, 280] width 296 height 23
paste input "[URL][DOMAIN_NAME]"
type input "[URL][DOMAIN_NAME]"
click at [526, 422] on button "Update" at bounding box center [526, 437] width 140 height 31
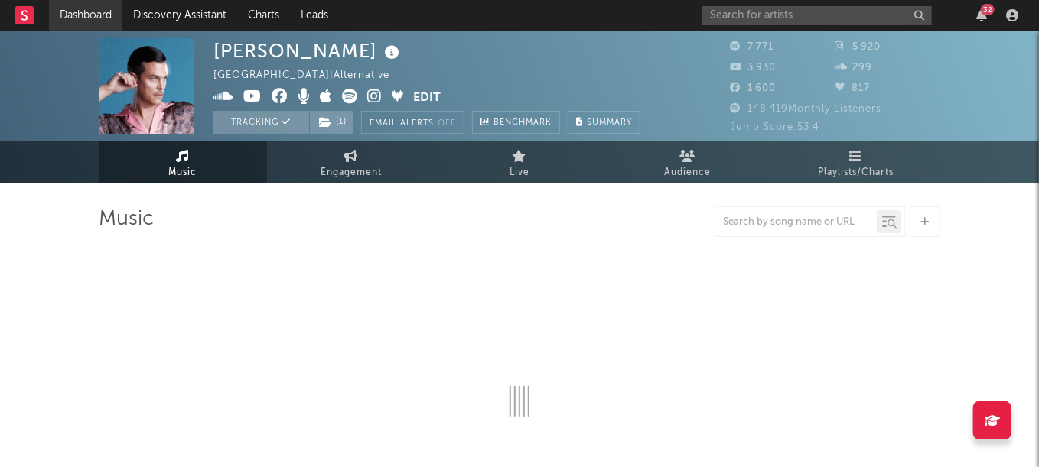
select select "6m"
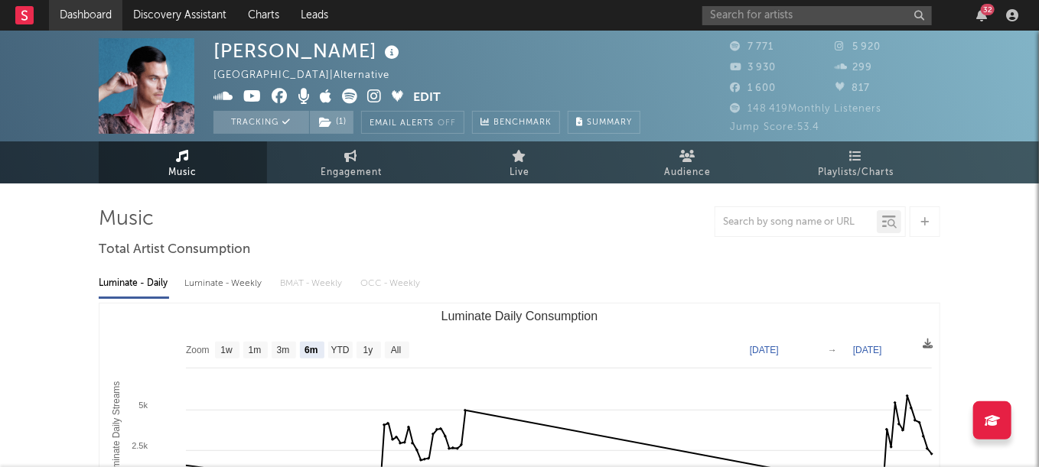
click at [87, 24] on link "Dashboard" at bounding box center [85, 15] width 73 height 31
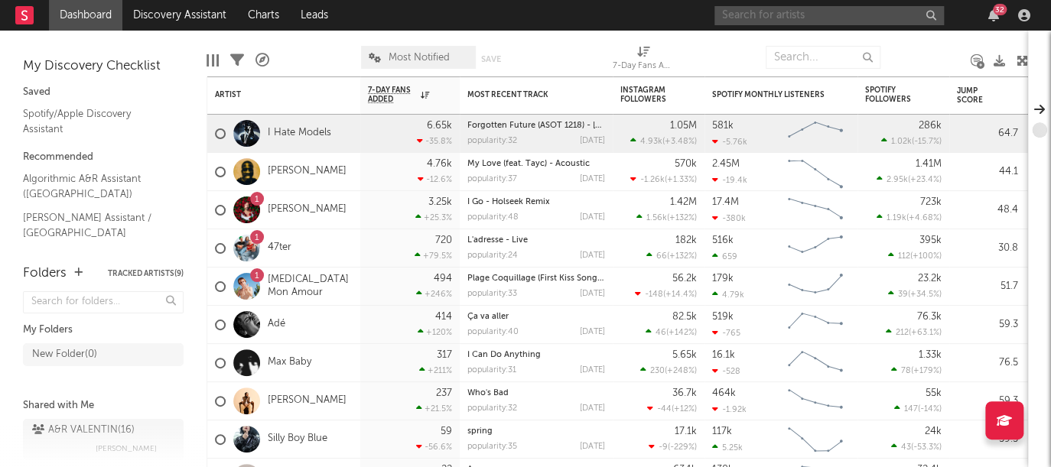
click at [765, 18] on input "text" at bounding box center [828, 15] width 229 height 19
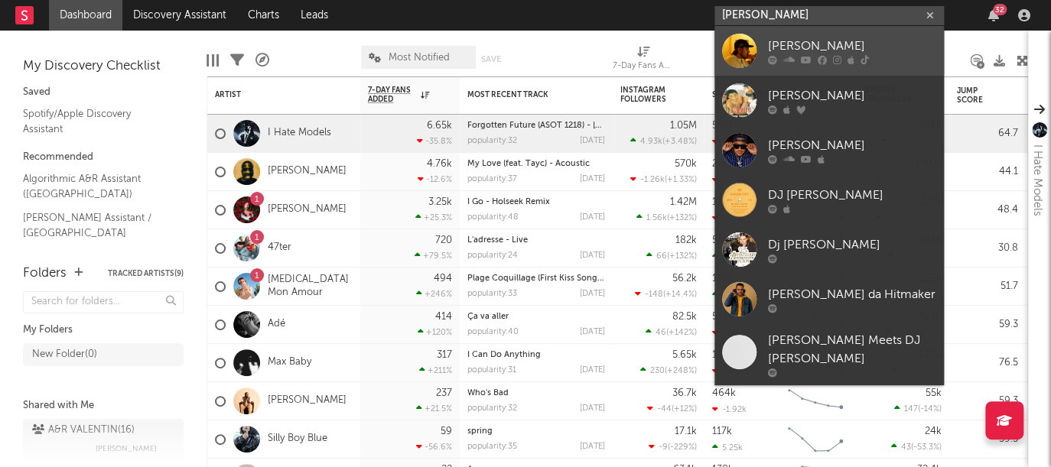
type input "[PERSON_NAME]"
click at [804, 44] on div "[PERSON_NAME]" at bounding box center [852, 46] width 168 height 18
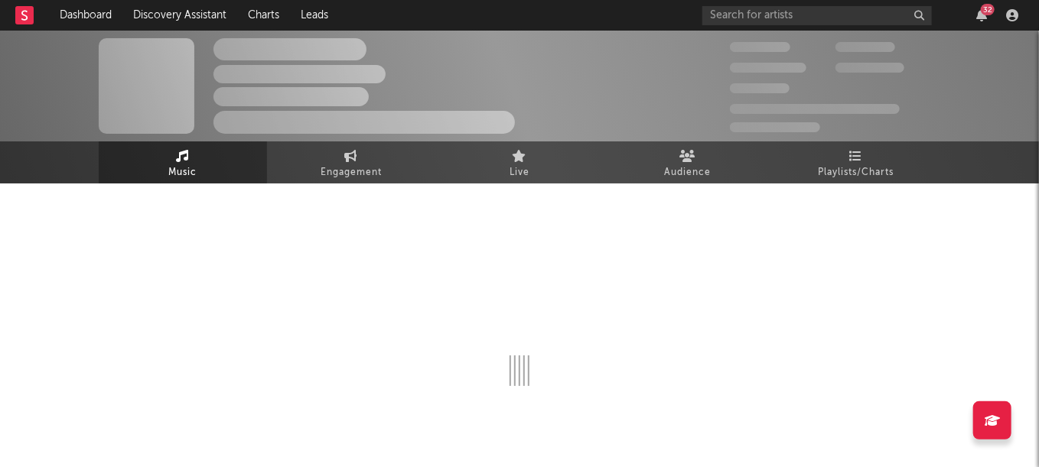
select select "6m"
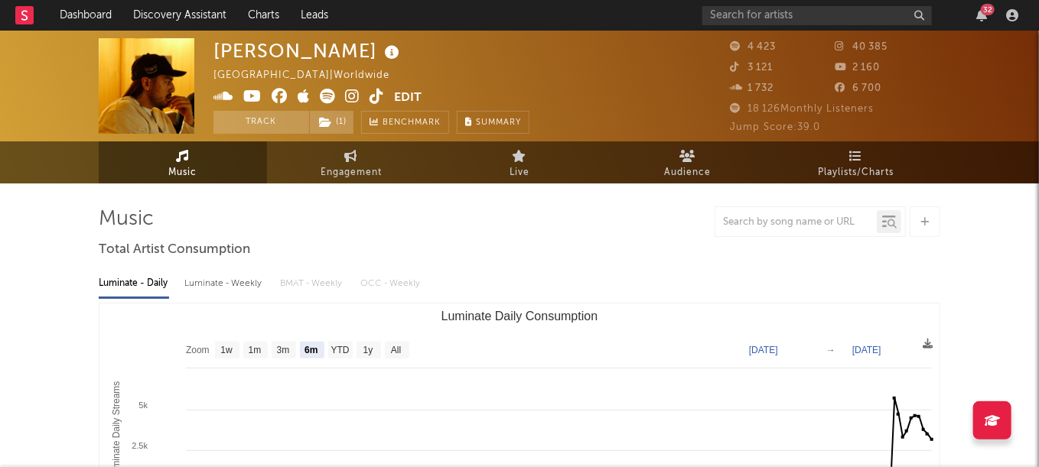
click at [403, 97] on button "Edit" at bounding box center [408, 98] width 28 height 19
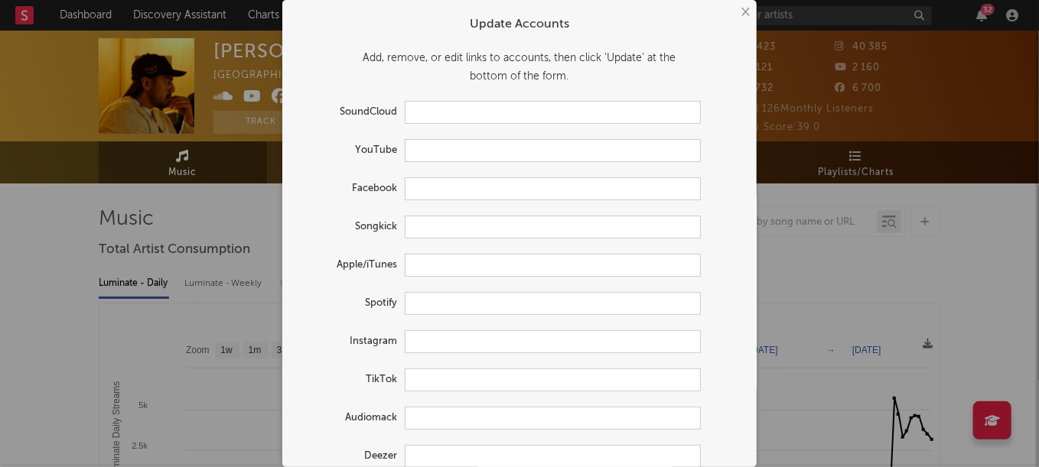
type input "[URL][DOMAIN_NAME]"
type input "[URL][DOMAIN_NAME][PERSON_NAME]"
type input "[URL][DOMAIN_NAME]"
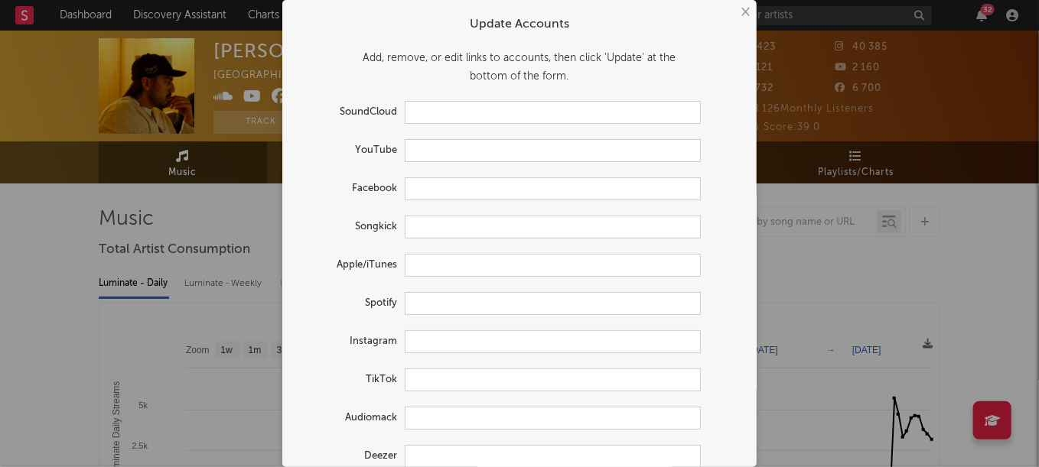
type input "[URL][DOMAIN_NAME]"
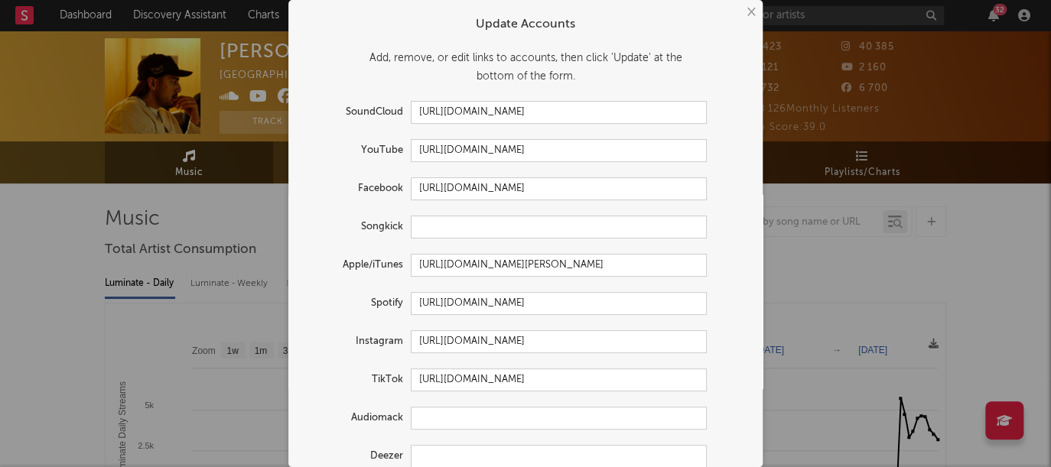
scroll to position [61, 0]
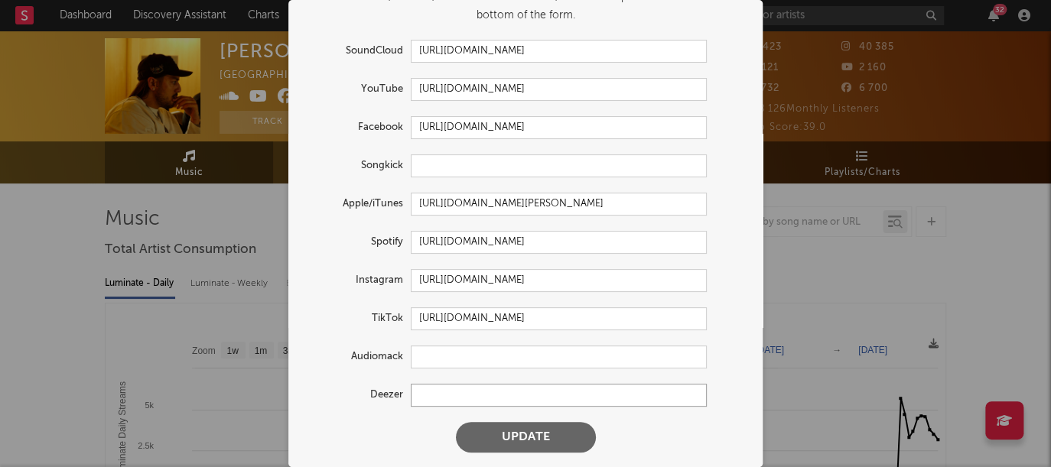
click at [480, 388] on input "text" at bounding box center [559, 395] width 296 height 23
paste input "[URL][DOMAIN_NAME]"
type input "[URL][DOMAIN_NAME]"
click at [509, 444] on button "Update" at bounding box center [526, 437] width 140 height 31
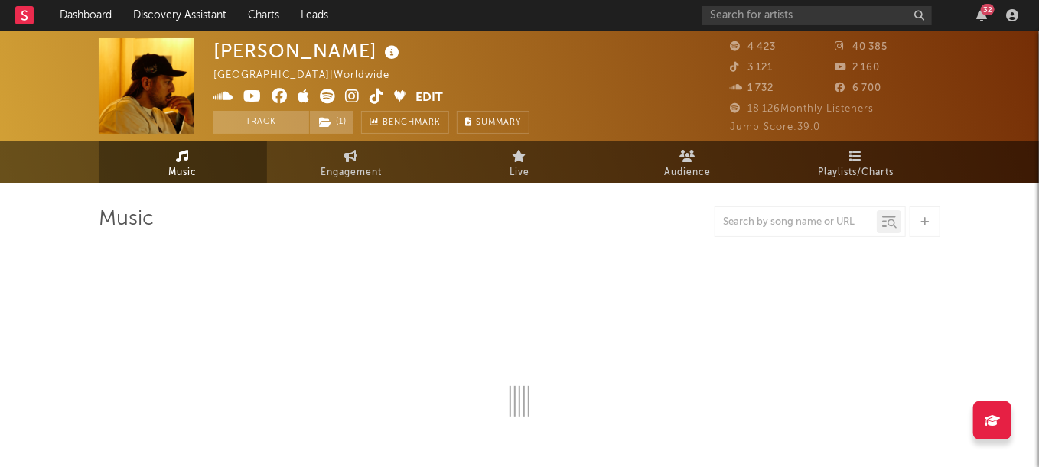
select select "6m"
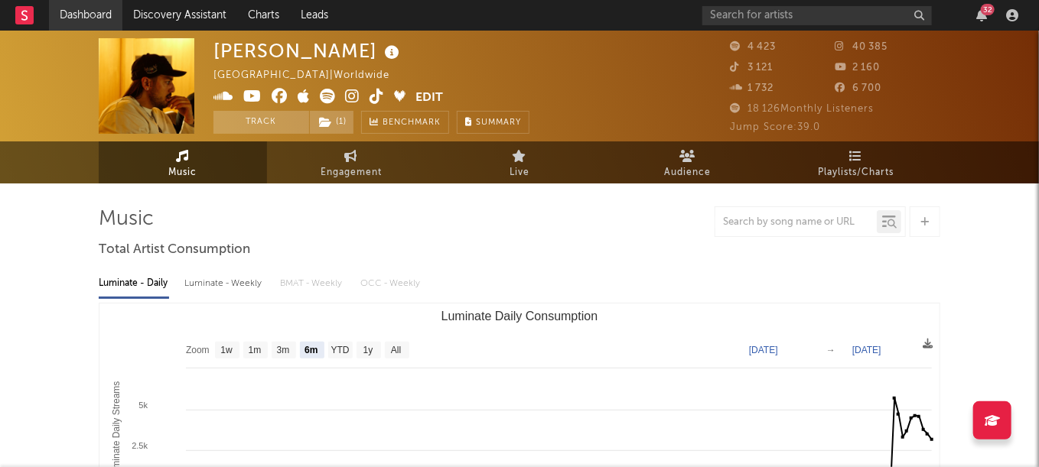
click at [82, 11] on link "Dashboard" at bounding box center [85, 15] width 73 height 31
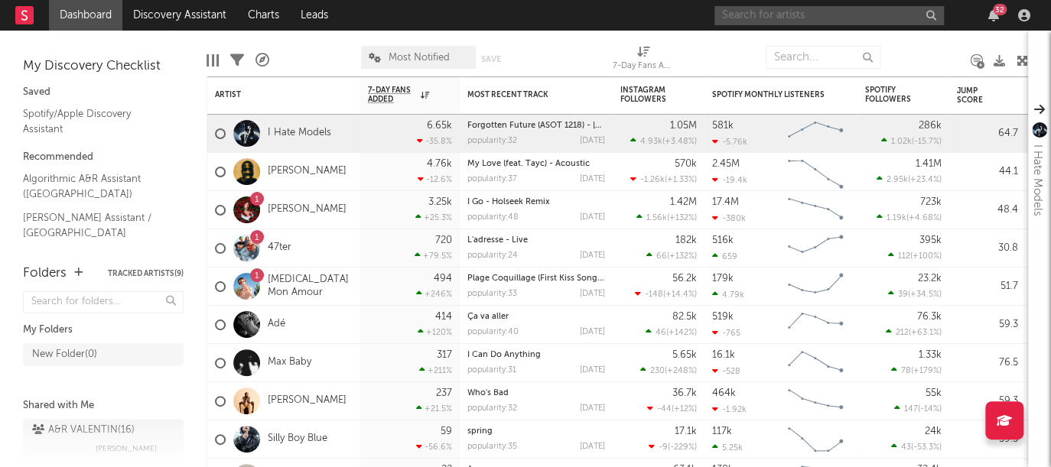
click at [776, 11] on input "text" at bounding box center [828, 15] width 229 height 19
type input "Superpoz"
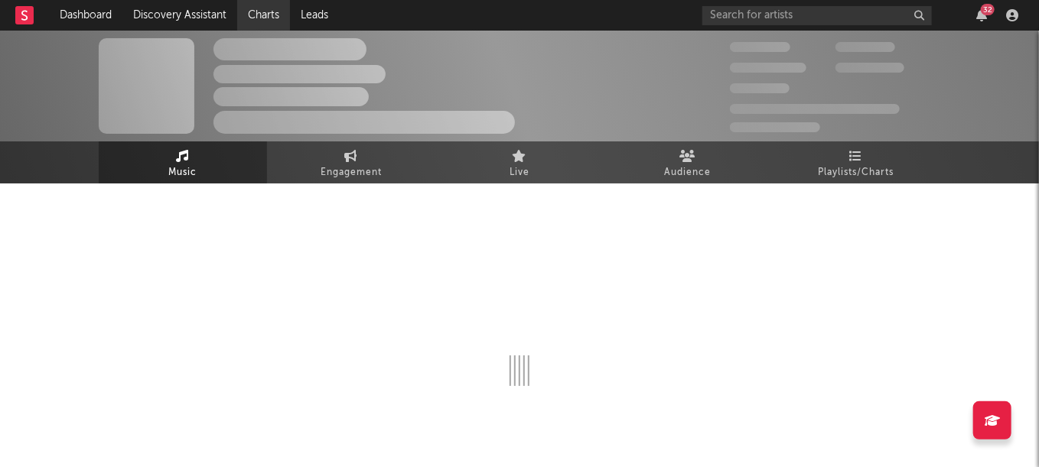
select select "6m"
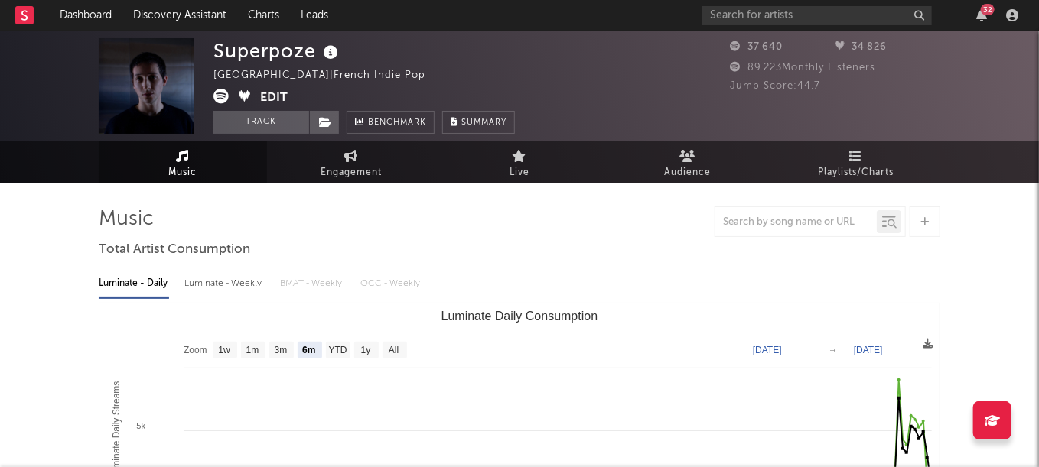
click at [275, 99] on button "Edit" at bounding box center [274, 98] width 28 height 19
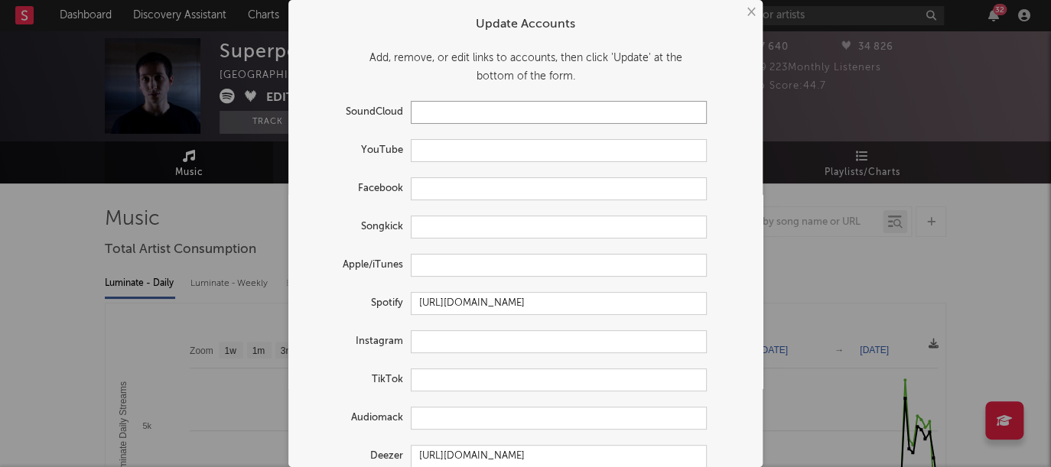
click at [448, 116] on input "text" at bounding box center [559, 112] width 296 height 23
paste input "[URL][DOMAIN_NAME]"
type input "[URL][DOMAIN_NAME]"
click at [461, 149] on input "text" at bounding box center [559, 150] width 296 height 23
paste input "[URL][DOMAIN_NAME]"
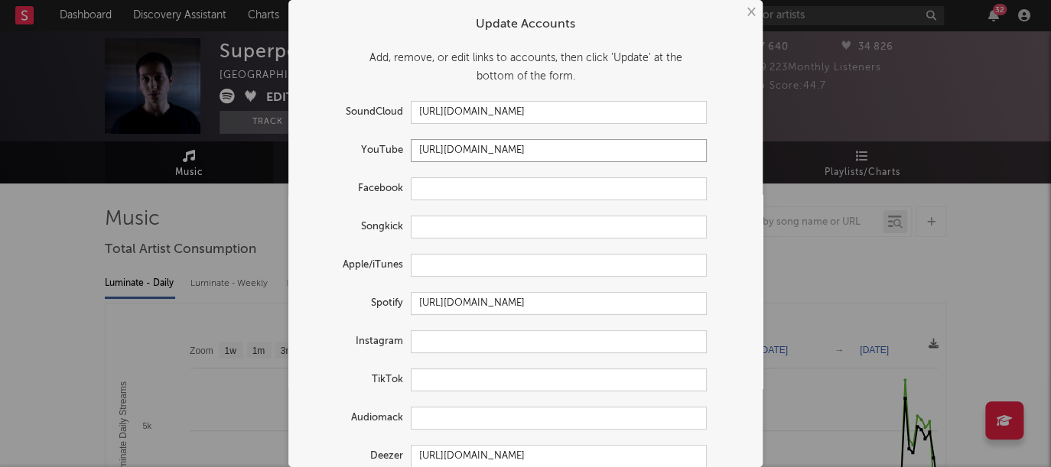
type input "[URL][DOMAIN_NAME]"
click at [439, 193] on input "text" at bounding box center [559, 188] width 296 height 23
paste input "[URL][DOMAIN_NAME]"
type input "[URL][DOMAIN_NAME]"
click at [449, 227] on input "text" at bounding box center [559, 227] width 296 height 23
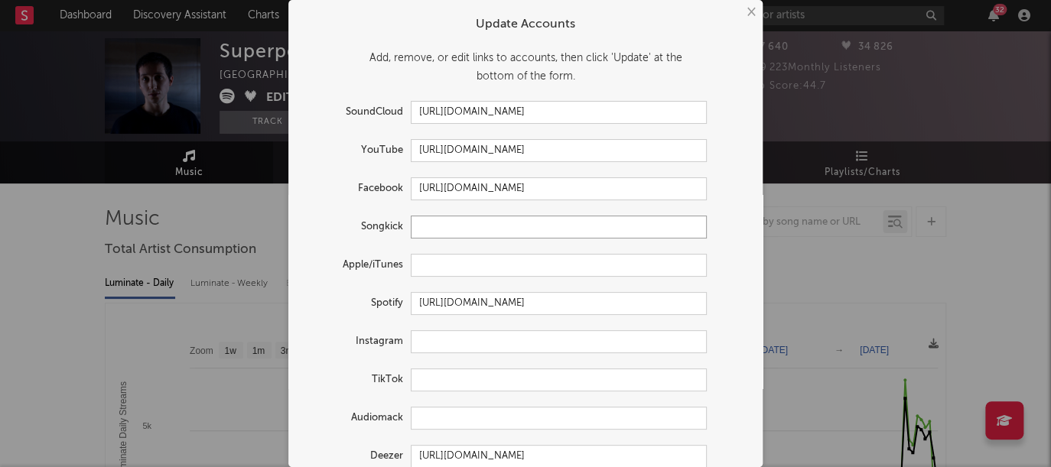
paste input "[URL][DOMAIN_NAME]"
type input "[URL][DOMAIN_NAME]"
drag, startPoint x: 460, startPoint y: 265, endPoint x: 844, endPoint y: 6, distance: 463.6
click at [460, 265] on input "text" at bounding box center [559, 265] width 296 height 23
paste input "[URL][DOMAIN_NAME]"
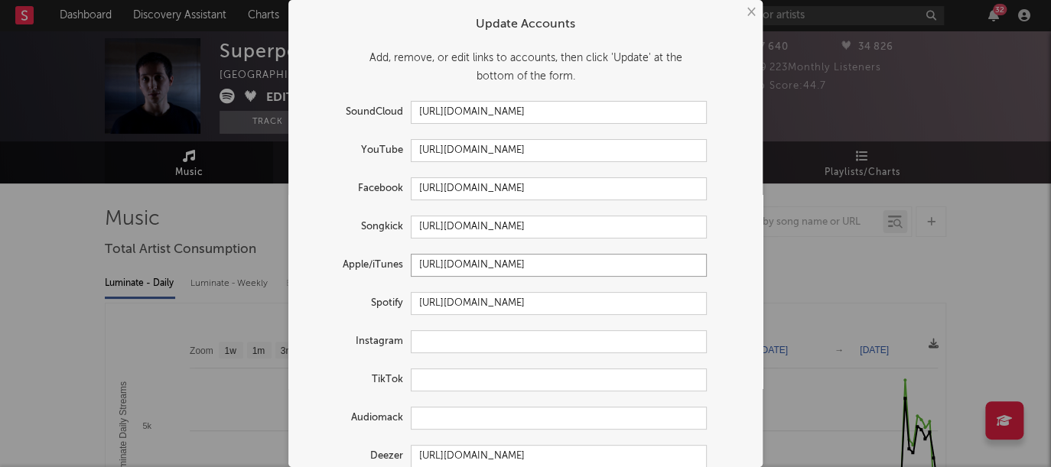
type input "[URL][DOMAIN_NAME]"
click at [431, 347] on input "text" at bounding box center [559, 341] width 296 height 23
paste input "[URL][DOMAIN_NAME]"
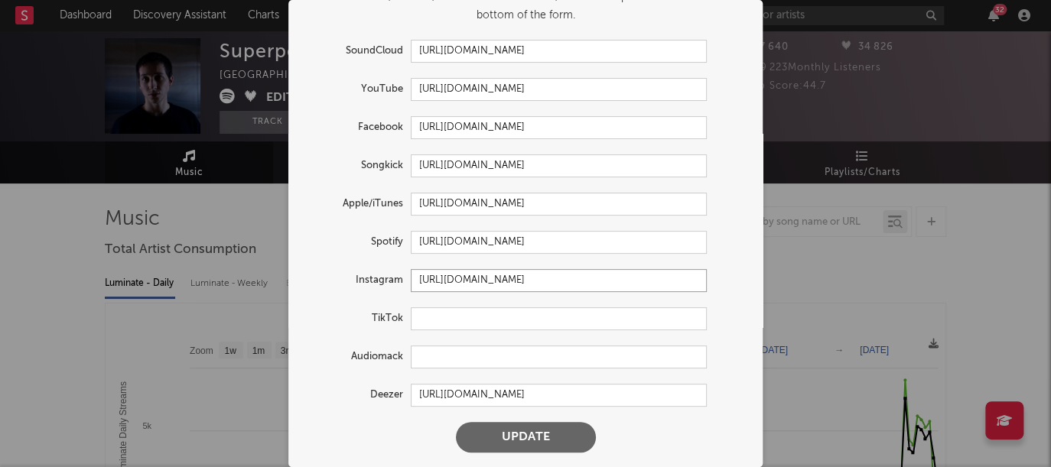
type input "[URL][DOMAIN_NAME]"
click at [518, 441] on button "Update" at bounding box center [526, 437] width 140 height 31
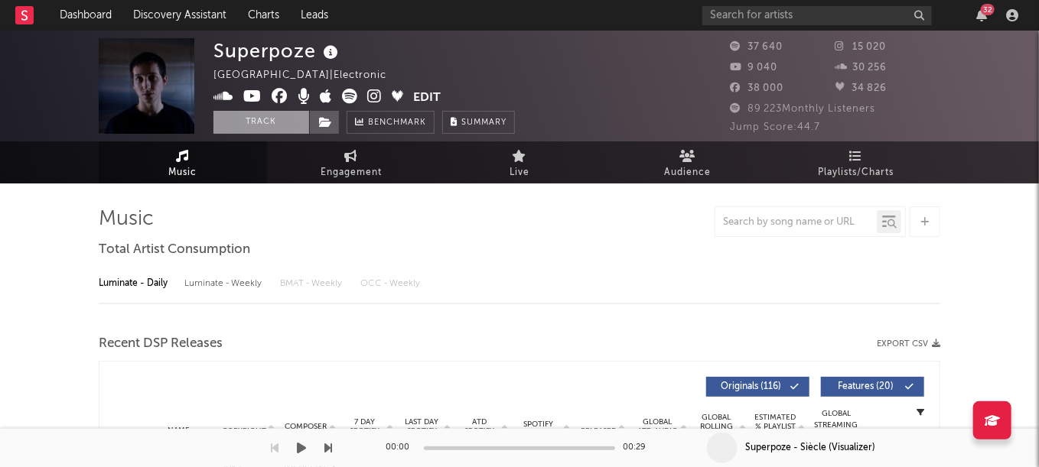
select select "6m"
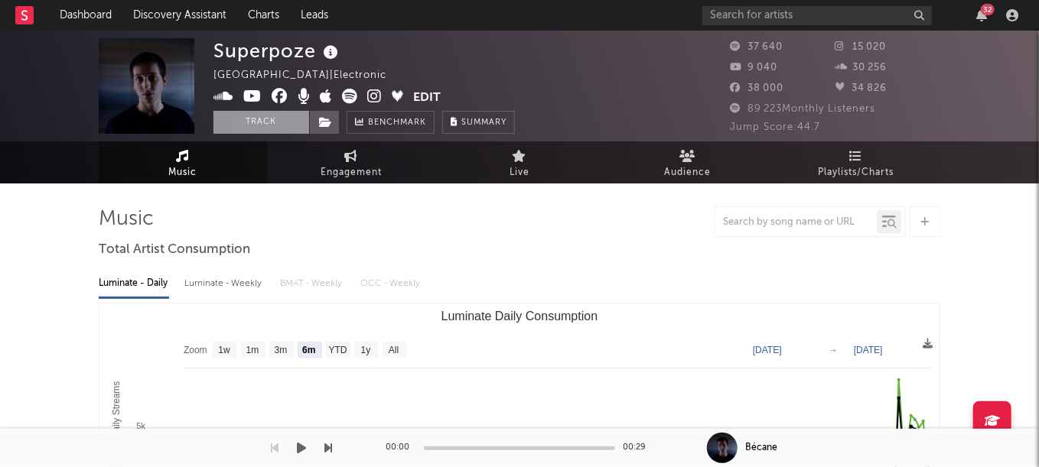
click at [269, 122] on button "Track" at bounding box center [261, 122] width 96 height 23
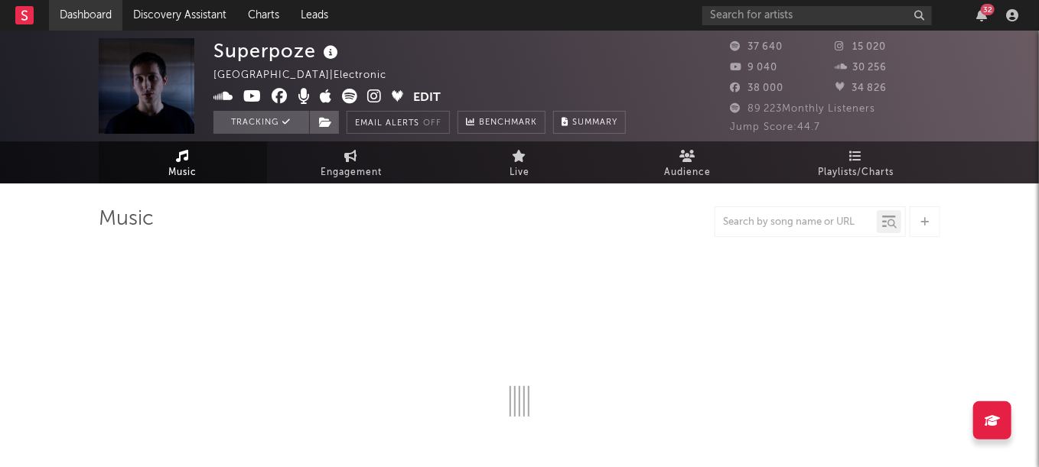
select select "6m"
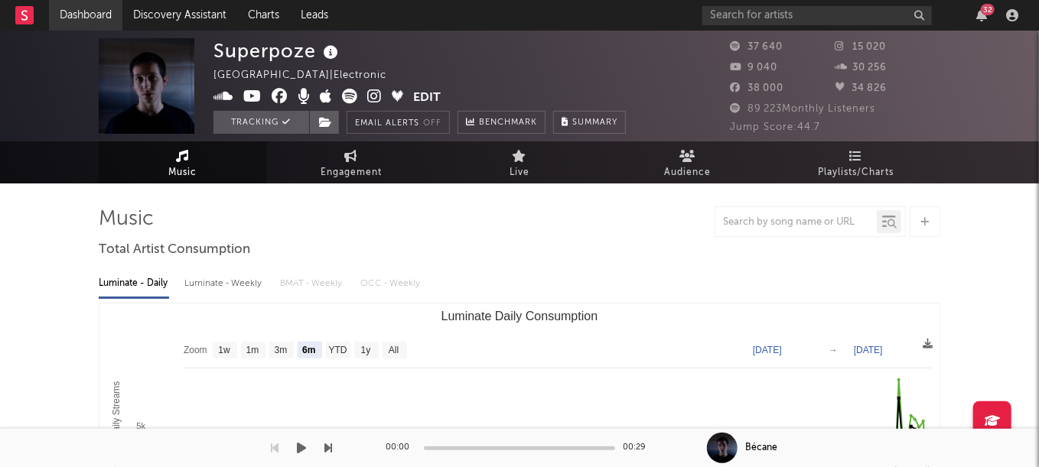
click at [112, 10] on link "Dashboard" at bounding box center [85, 15] width 73 height 31
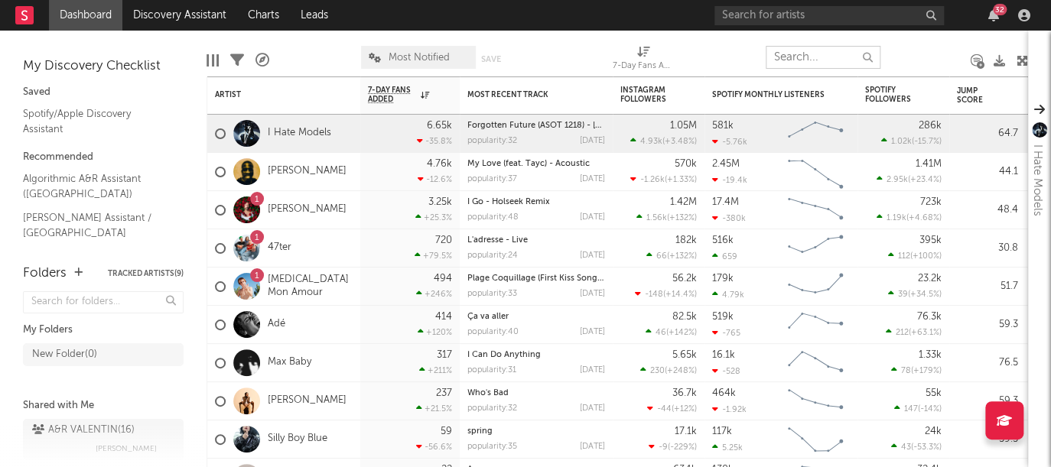
click at [799, 60] on input "text" at bounding box center [823, 57] width 115 height 23
type input "biolay"
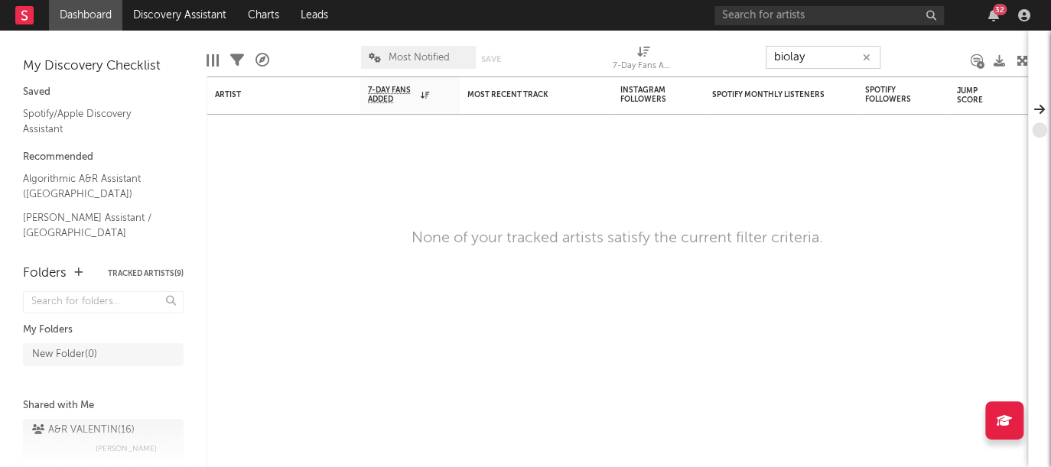
drag, startPoint x: 815, startPoint y: 57, endPoint x: 545, endPoint y: 39, distance: 270.6
click at [545, 39] on div "Edit Columns Filters A&R Pipeline Most Notified Save Save as 7-Day Fans Added (…" at bounding box center [618, 54] width 822 height 46
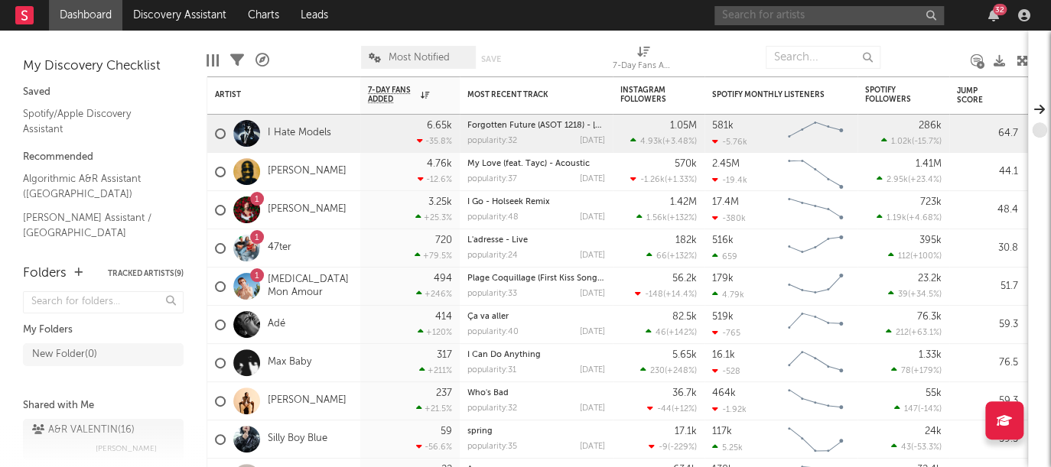
click at [772, 21] on input "text" at bounding box center [828, 15] width 229 height 19
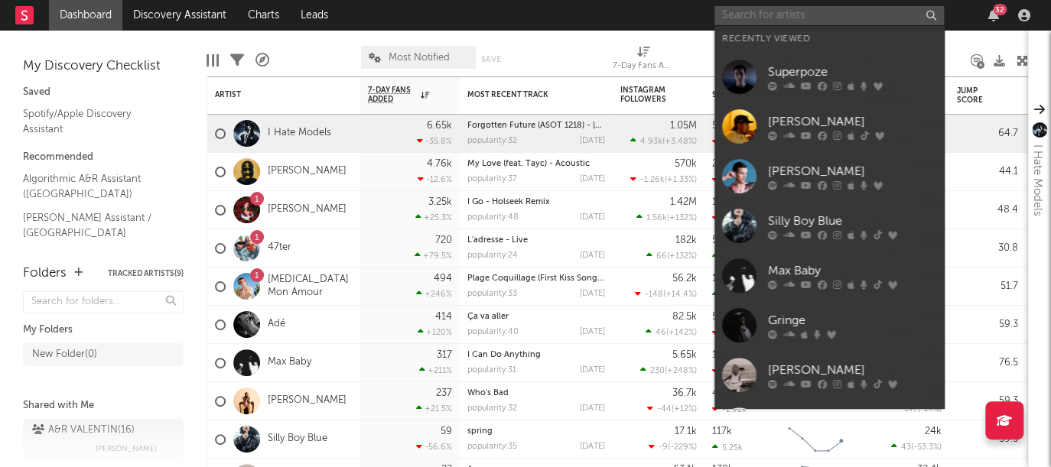
paste input "biolay"
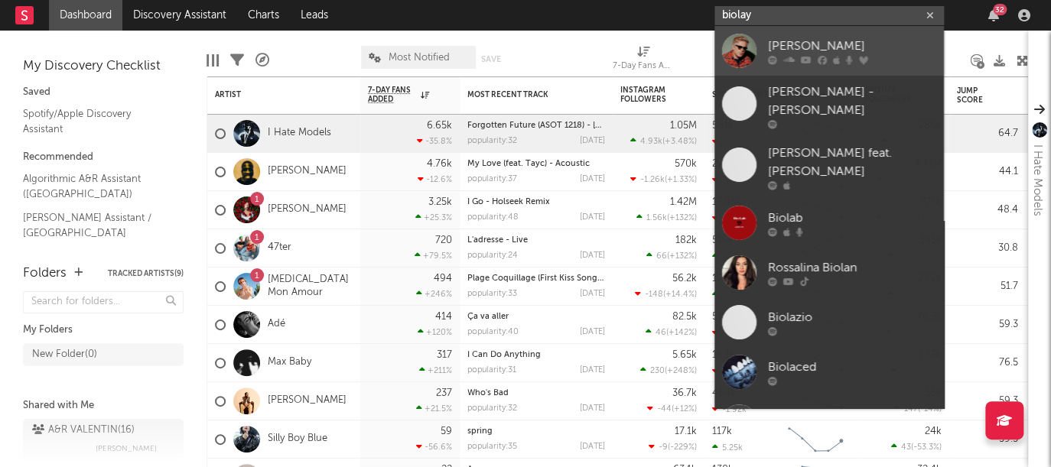
type input "biolay"
click at [795, 47] on div "[PERSON_NAME]" at bounding box center [852, 46] width 168 height 18
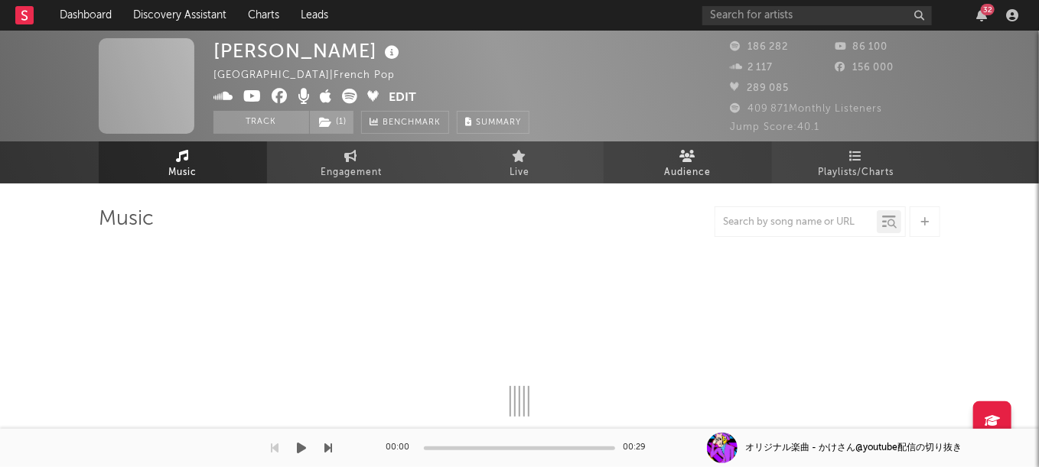
select select "6m"
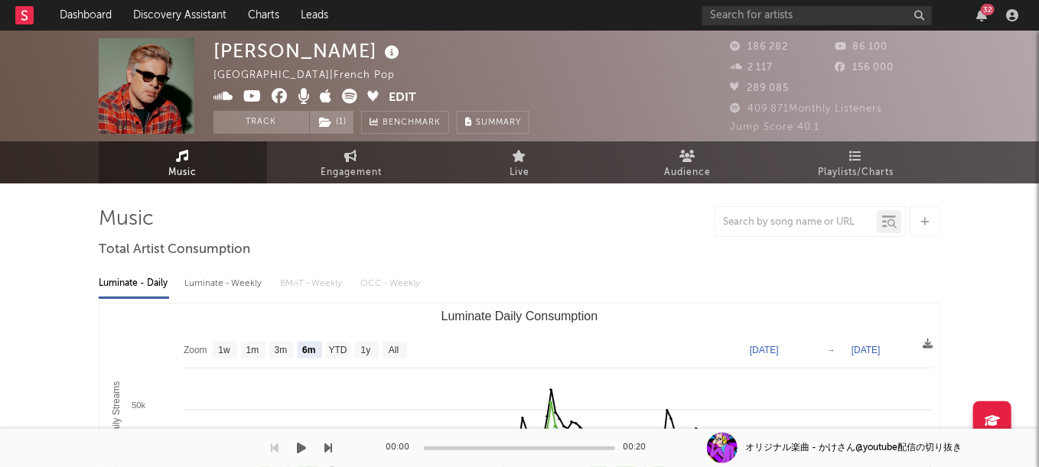
click at [394, 97] on button "Edit" at bounding box center [403, 98] width 28 height 19
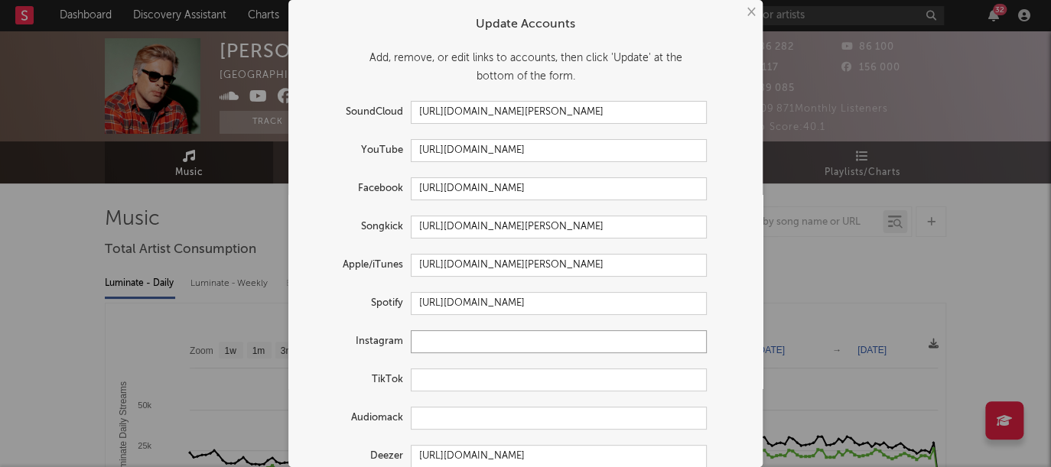
click at [482, 343] on input "text" at bounding box center [559, 341] width 296 height 23
paste input "[URL][DOMAIN_NAME]"
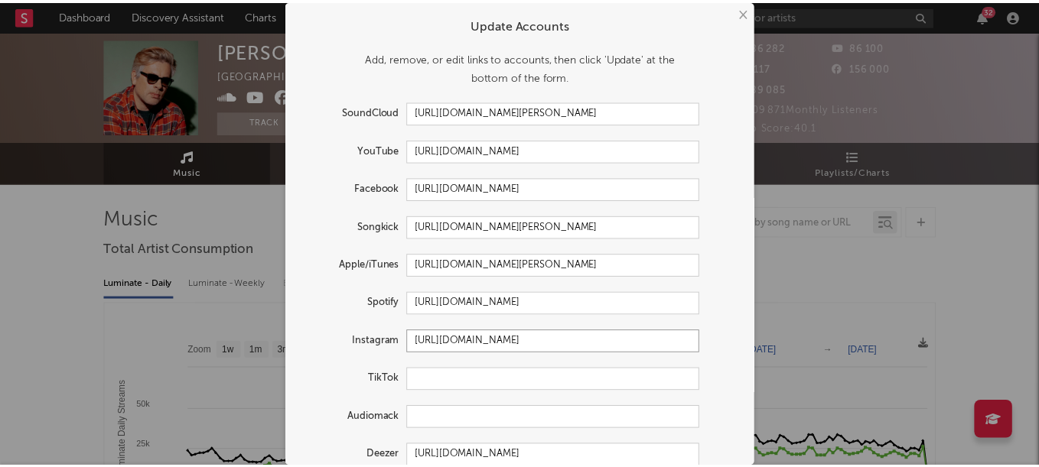
scroll to position [61, 0]
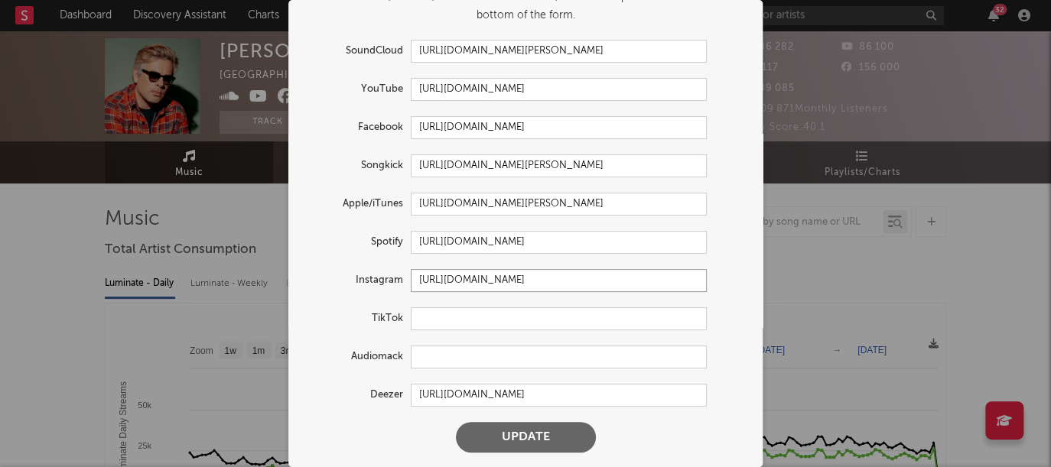
type input "[URL][DOMAIN_NAME]"
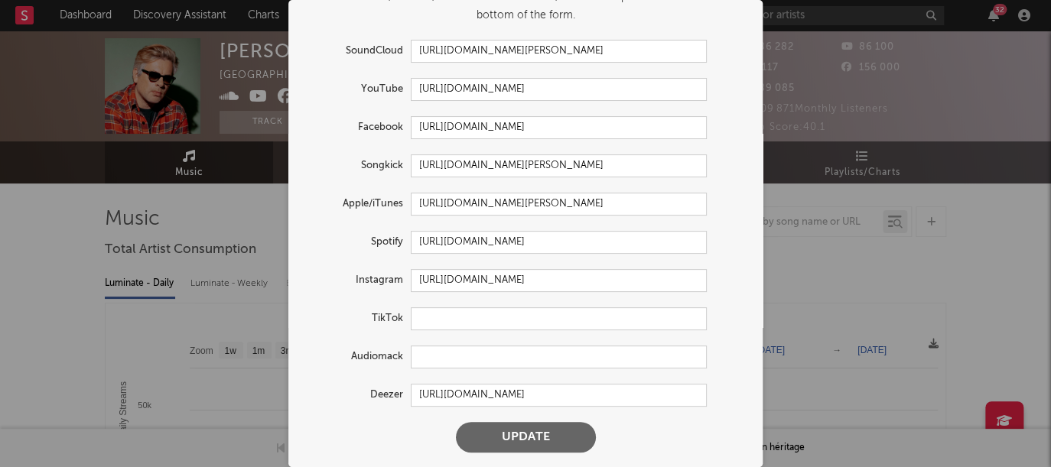
click at [519, 439] on button "Update" at bounding box center [526, 437] width 140 height 31
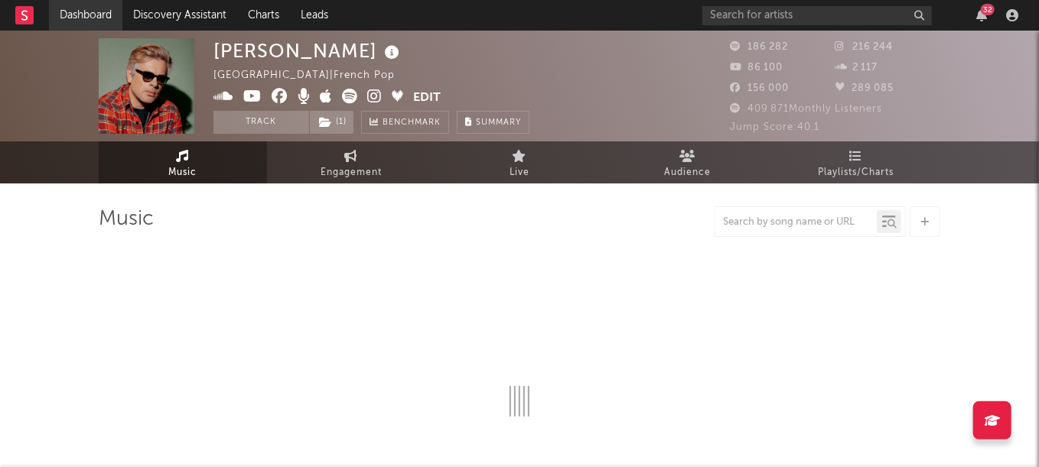
click at [274, 122] on button "Track" at bounding box center [261, 122] width 96 height 23
click at [93, 19] on link "Dashboard" at bounding box center [85, 15] width 73 height 31
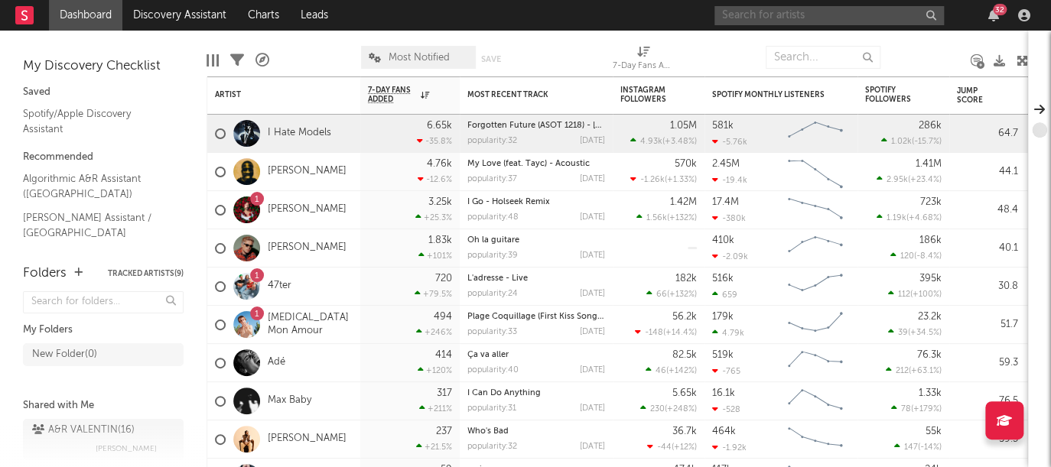
click at [765, 13] on input "text" at bounding box center [828, 15] width 229 height 19
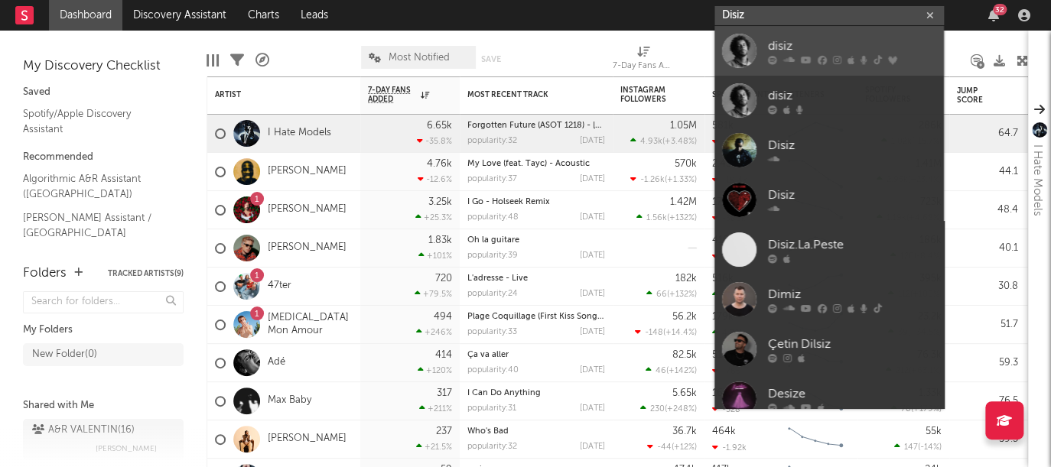
type input "Disiz"
click at [806, 65] on link "disiz" at bounding box center [828, 51] width 229 height 50
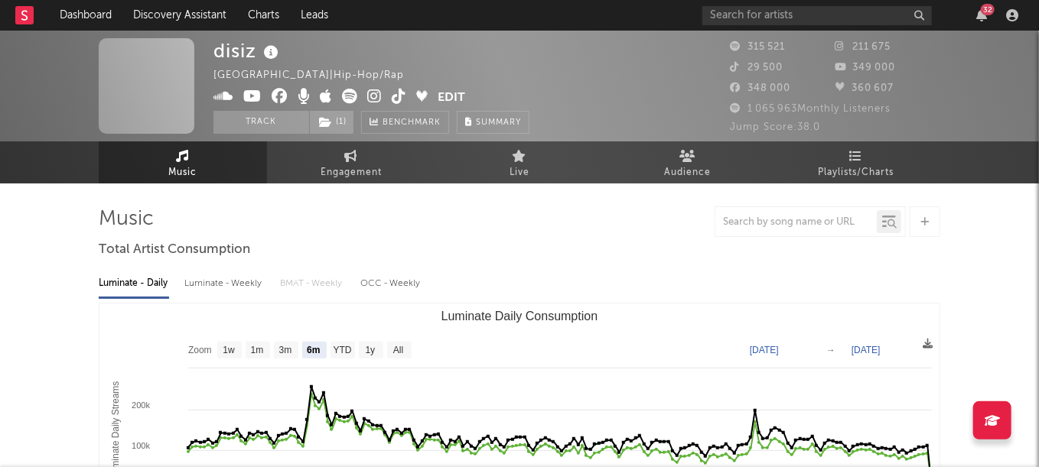
click at [260, 122] on button "Track" at bounding box center [261, 122] width 96 height 23
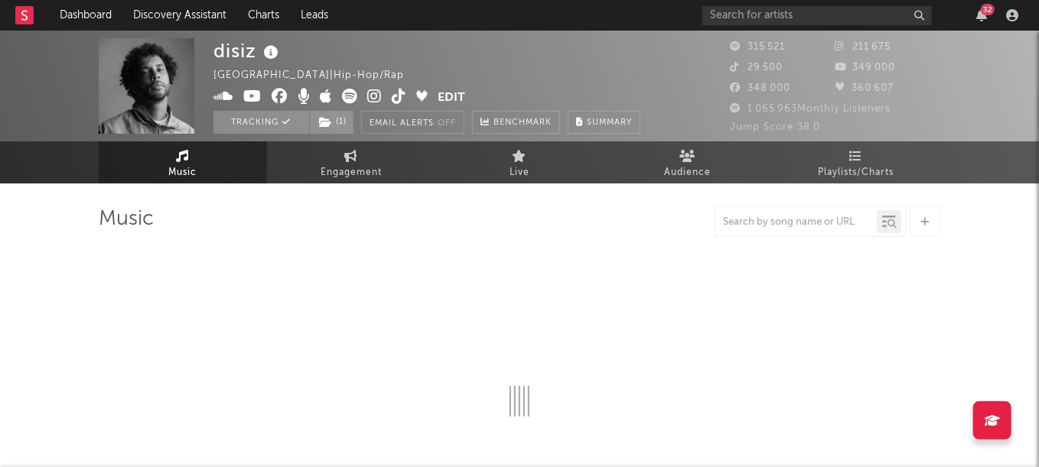
drag, startPoint x: 455, startPoint y: 97, endPoint x: 745, endPoint y: 48, distance: 294.0
click at [455, 97] on button "Edit" at bounding box center [452, 98] width 28 height 19
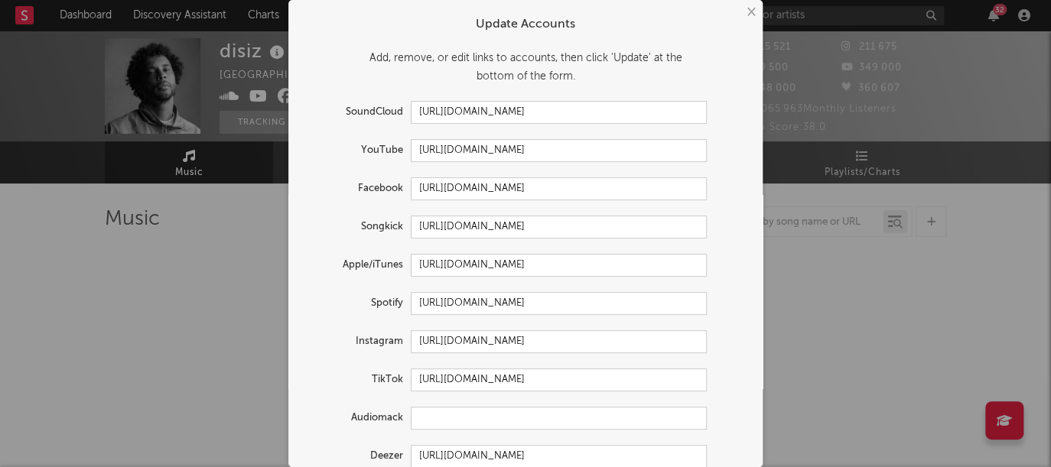
select select "6m"
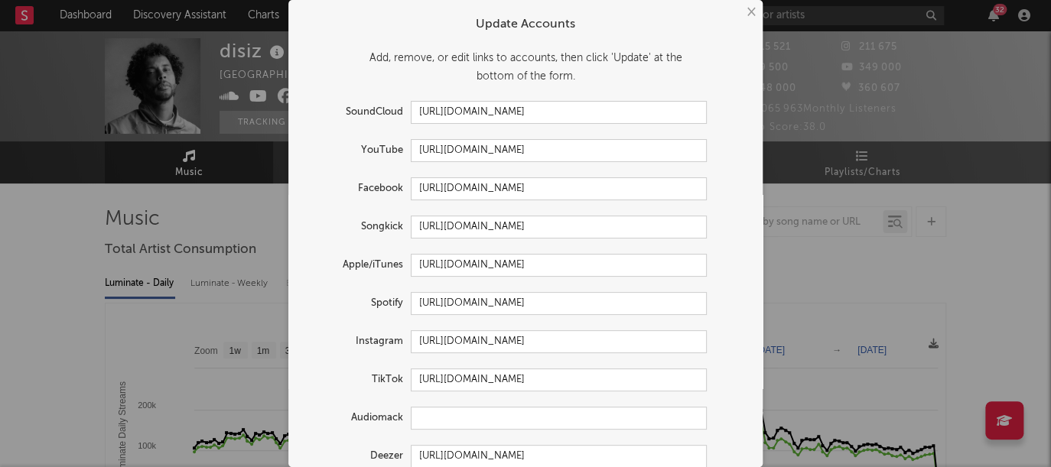
click at [744, 11] on button "×" at bounding box center [750, 12] width 17 height 17
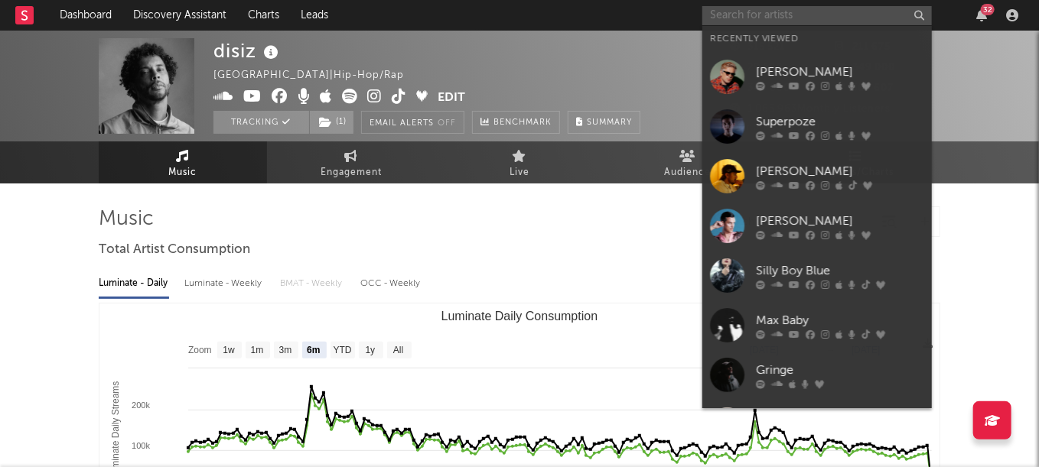
click at [762, 11] on input "text" at bounding box center [816, 15] width 229 height 19
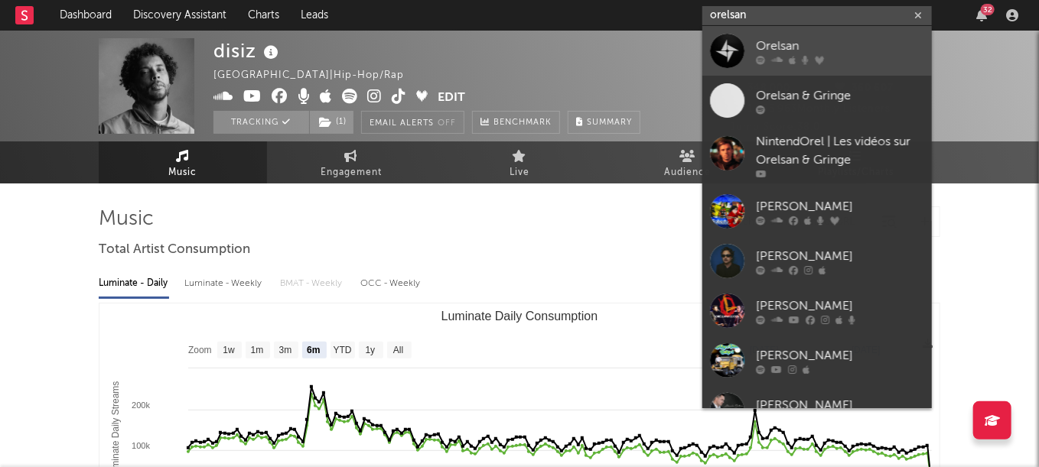
type input "orelsan"
click at [802, 61] on icon at bounding box center [805, 59] width 7 height 9
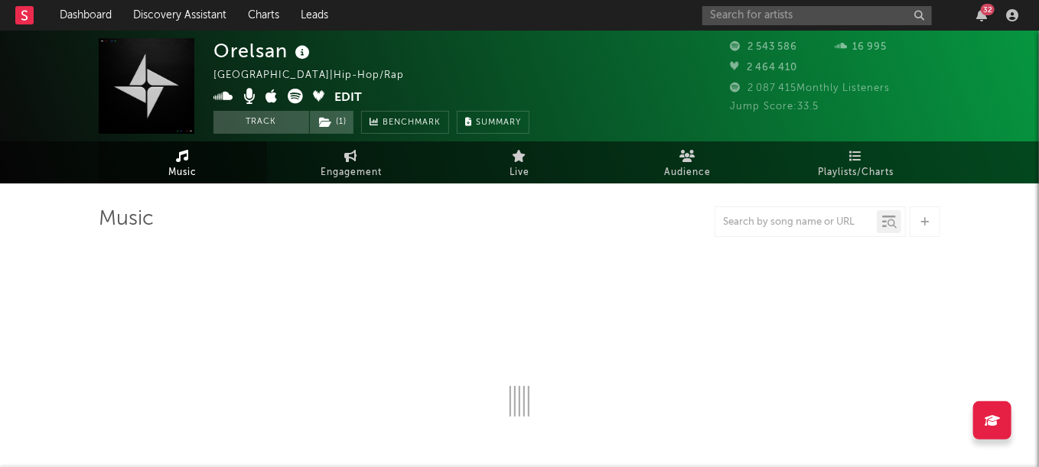
click at [353, 95] on button "Edit" at bounding box center [348, 98] width 28 height 19
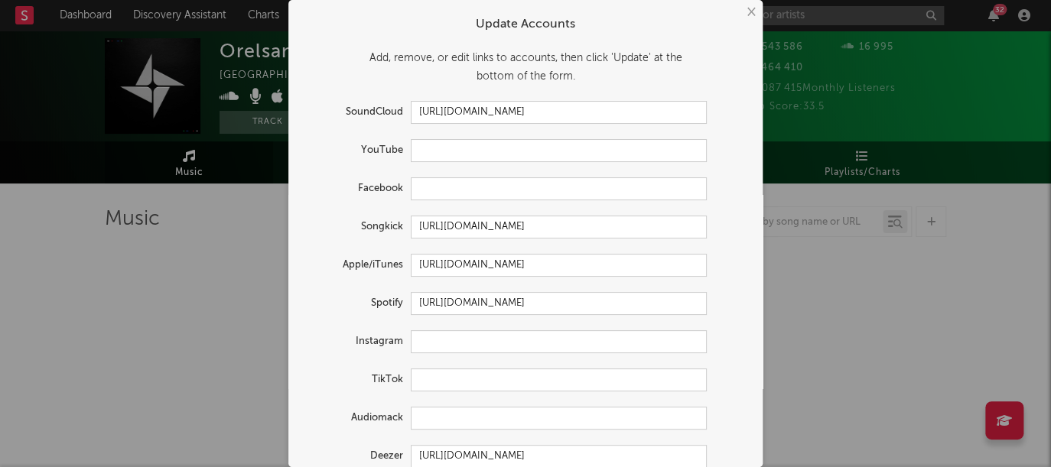
select select "6m"
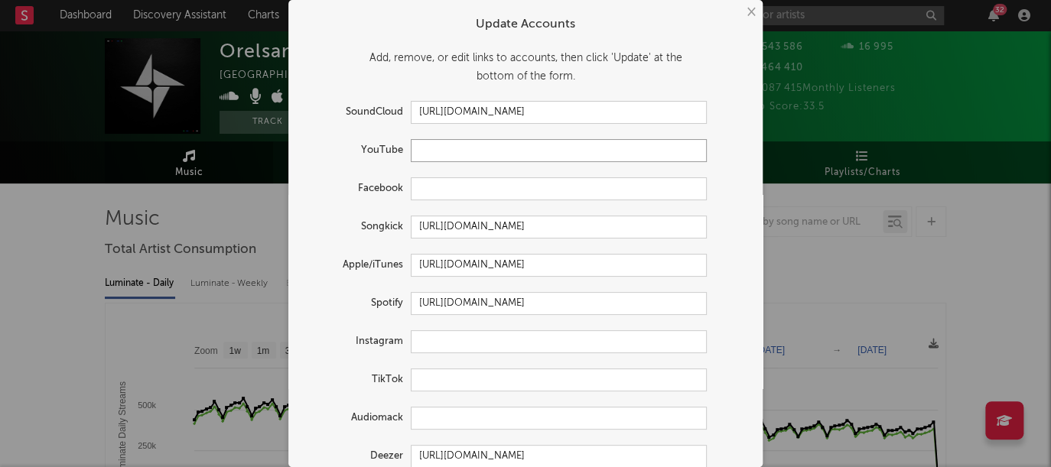
click at [453, 151] on input "text" at bounding box center [559, 150] width 296 height 23
paste input "[URL][DOMAIN_NAME]"
drag, startPoint x: 419, startPoint y: 151, endPoint x: 334, endPoint y: 143, distance: 86.0
click at [334, 143] on div "YouTube [URL][DOMAIN_NAME]" at bounding box center [505, 150] width 403 height 23
type input "[URL][DOMAIN_NAME]"
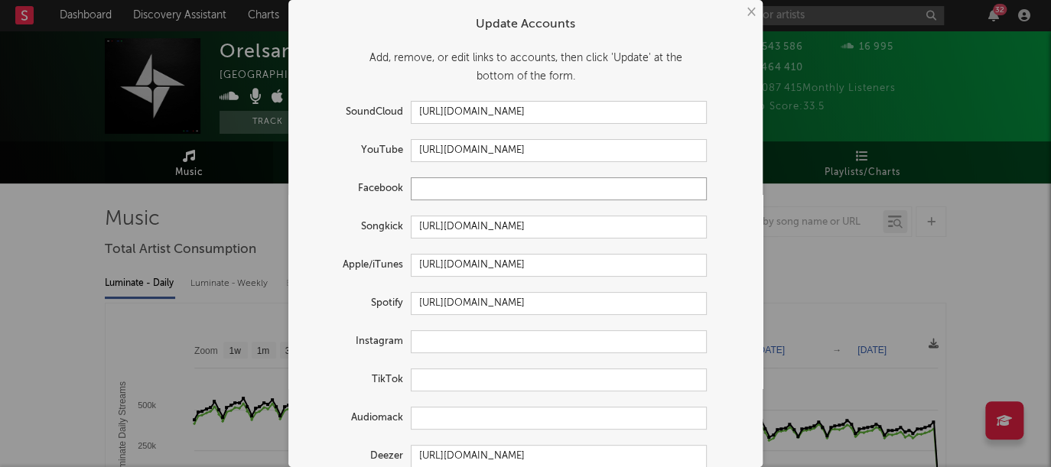
click at [443, 190] on input "text" at bounding box center [559, 188] width 296 height 23
paste input "[URL][DOMAIN_NAME]"
type input "[URL][DOMAIN_NAME]"
click at [464, 340] on input "text" at bounding box center [559, 341] width 296 height 23
paste input "[URL][DOMAIN_NAME]"
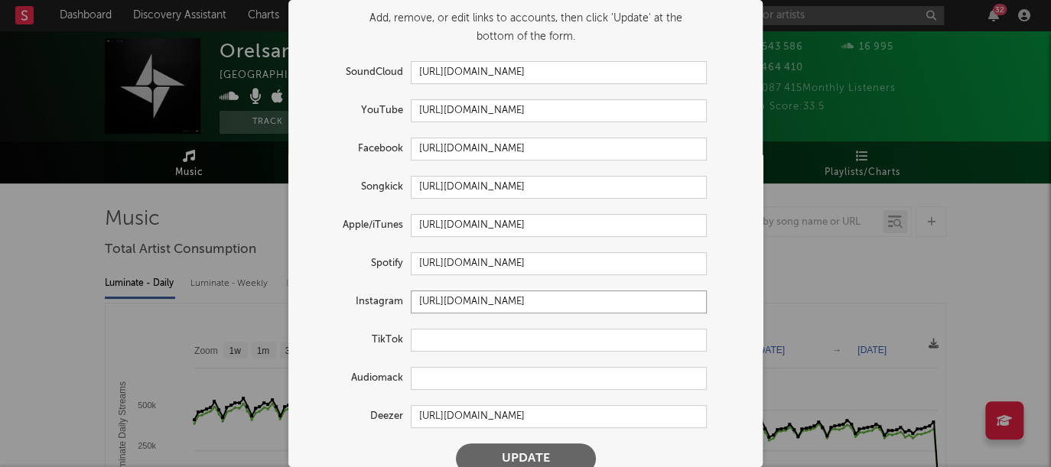
scroll to position [61, 0]
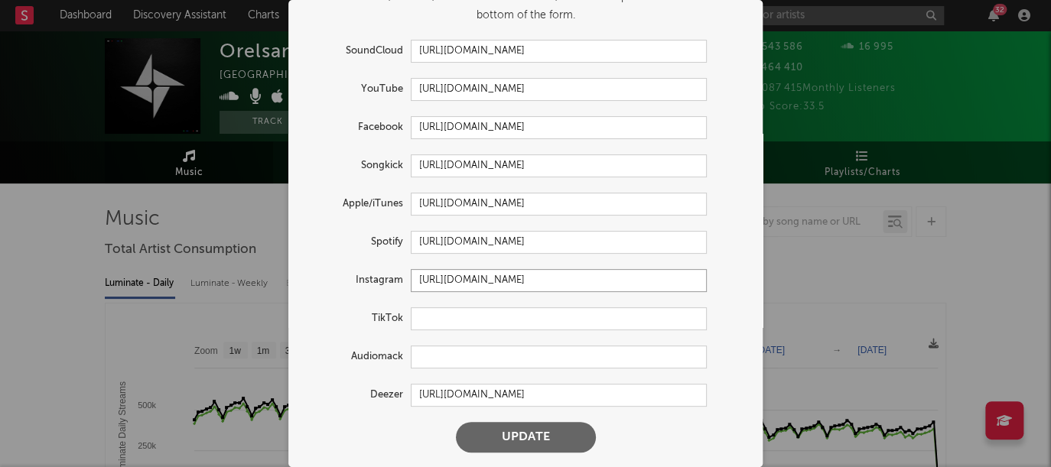
type input "[URL][DOMAIN_NAME]"
click at [447, 317] on input "text" at bounding box center [559, 319] width 296 height 23
paste input "[URL][DOMAIN_NAME]"
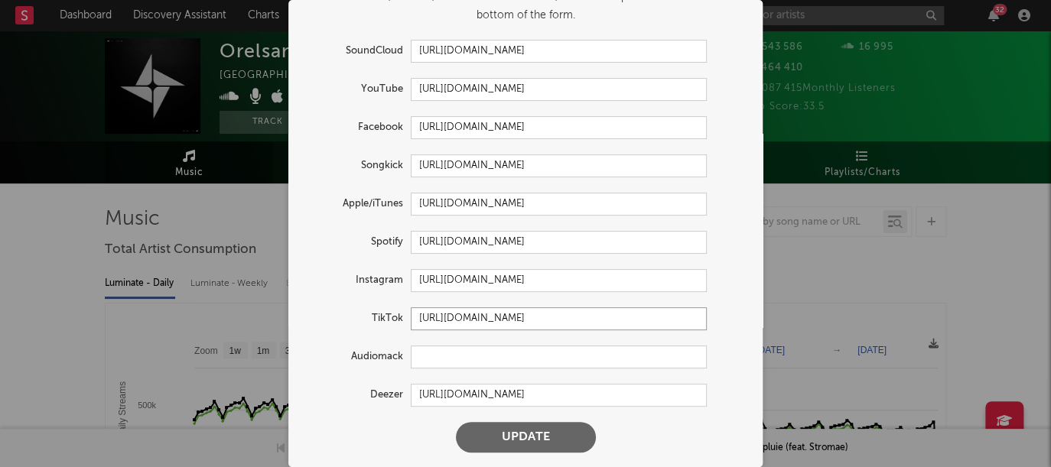
type input "[URL][DOMAIN_NAME]"
drag, startPoint x: 482, startPoint y: 432, endPoint x: 644, endPoint y: 380, distance: 170.3
click at [483, 431] on button "Update" at bounding box center [526, 437] width 140 height 31
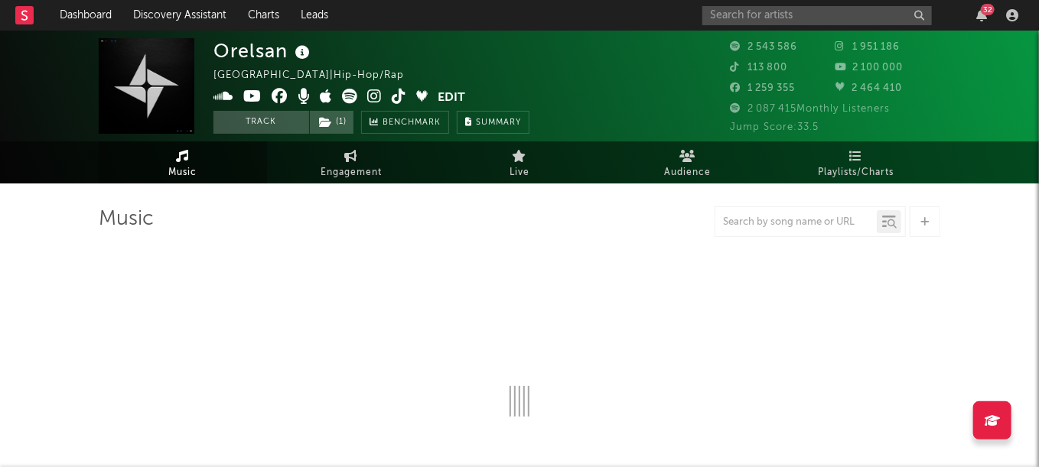
select select "6m"
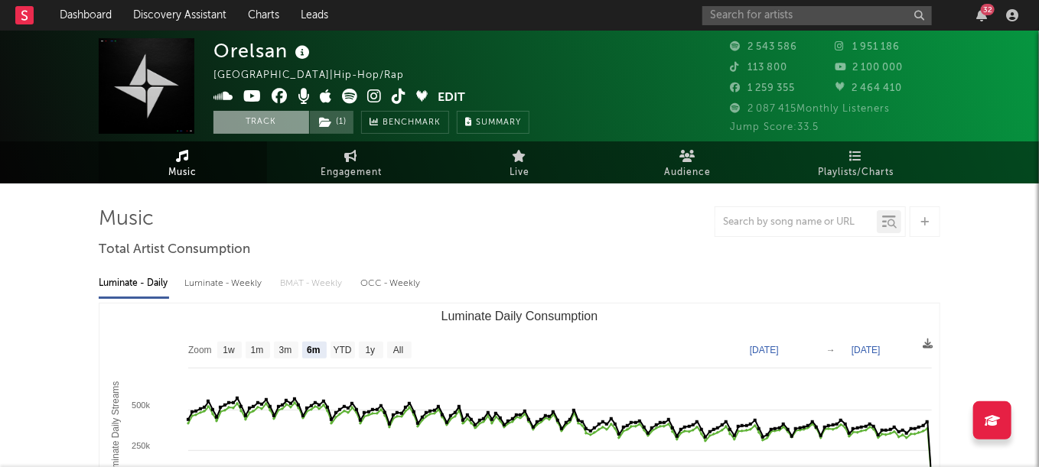
click at [271, 127] on button "Track" at bounding box center [261, 122] width 96 height 23
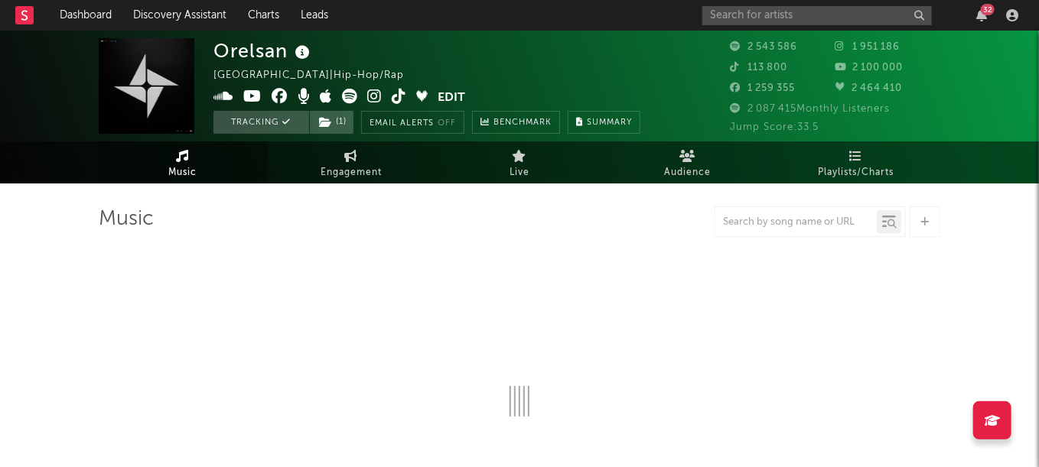
select select "6m"
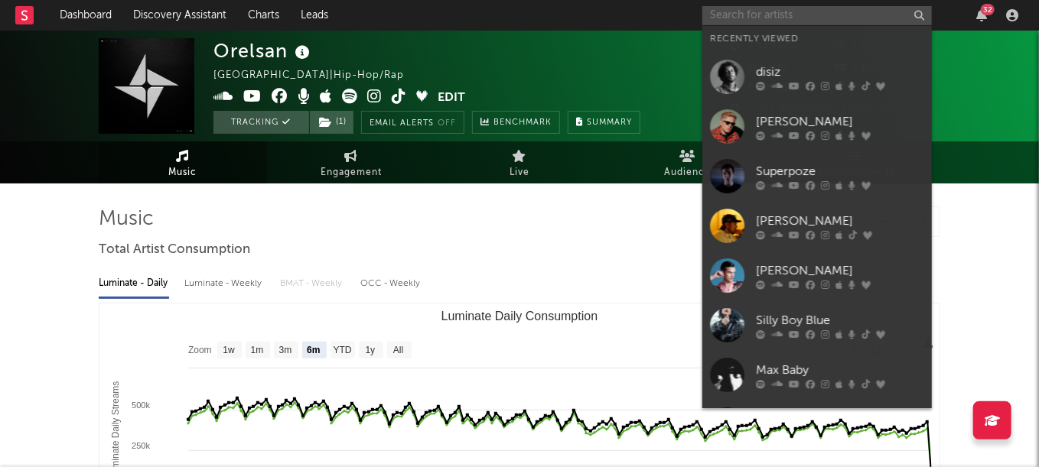
click at [744, 21] on input "text" at bounding box center [816, 15] width 229 height 19
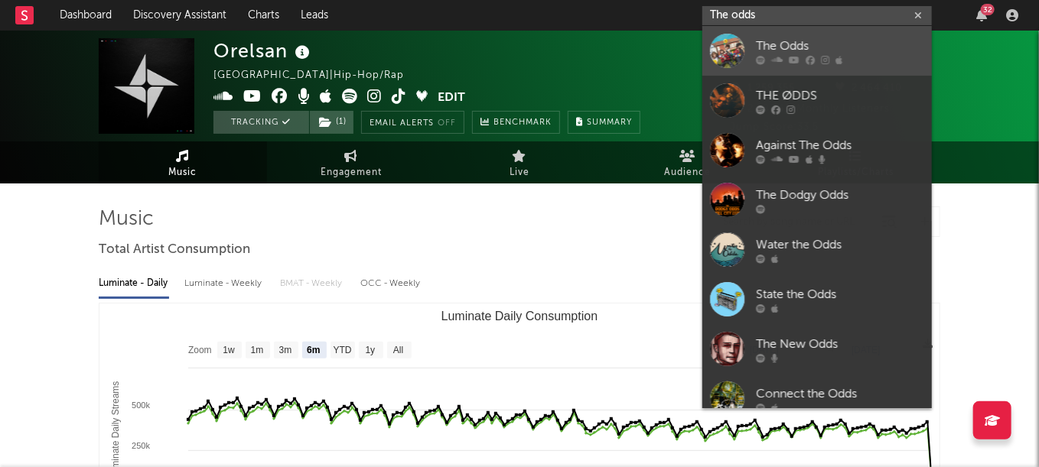
type input "The odds"
click at [825, 73] on link "The Odds" at bounding box center [816, 51] width 229 height 50
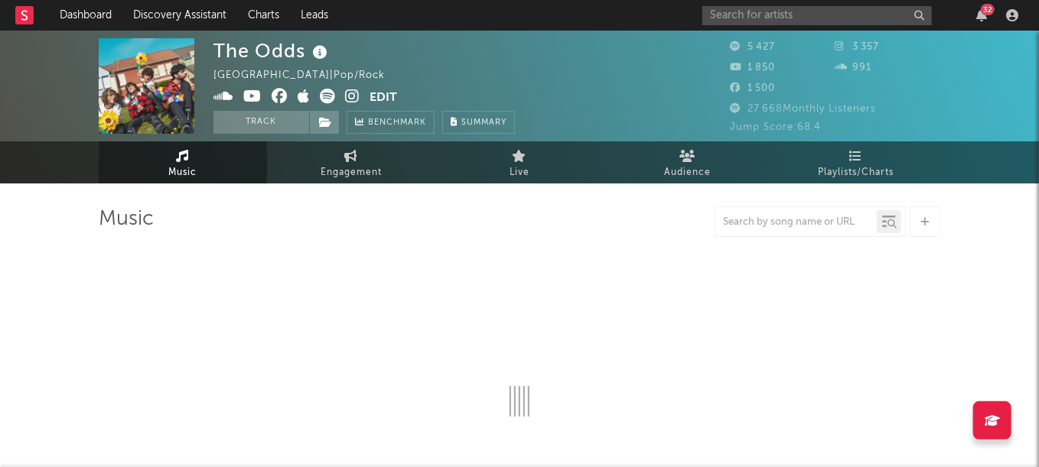
click at [380, 99] on button "Edit" at bounding box center [383, 98] width 28 height 19
select select "1w"
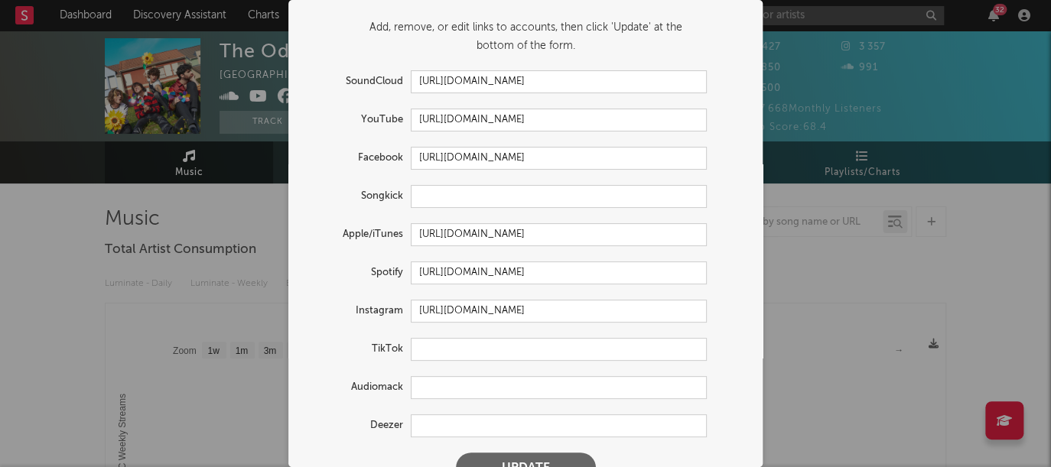
scroll to position [61, 0]
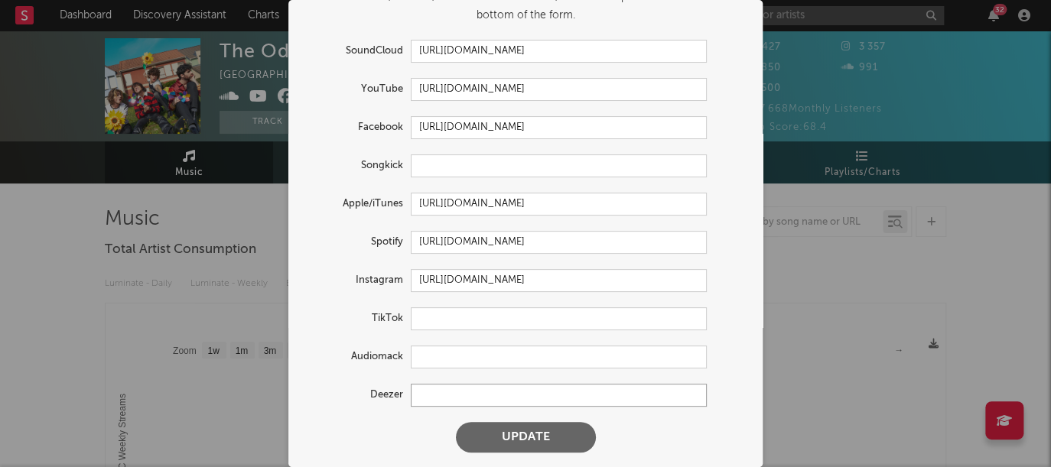
click at [464, 398] on input "text" at bounding box center [559, 395] width 296 height 23
paste input "[URL][DOMAIN_NAME]"
type input "[URL][DOMAIN_NAME]"
click at [449, 314] on input "text" at bounding box center [559, 319] width 296 height 23
paste input "[URL][DOMAIN_NAME]"
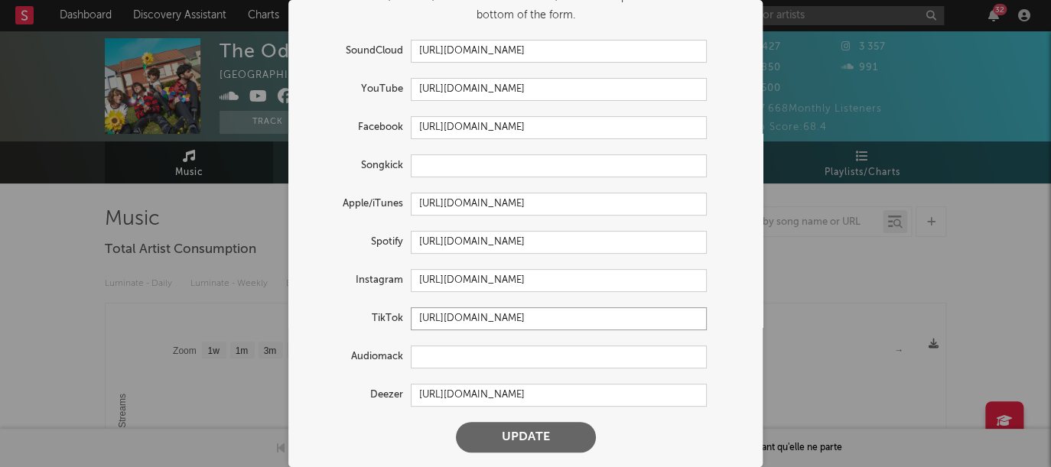
type input "[URL][DOMAIN_NAME]"
click at [516, 444] on button "Update" at bounding box center [526, 437] width 140 height 31
click at [517, 91] on input "[URL][DOMAIN_NAME]" at bounding box center [559, 89] width 296 height 23
drag, startPoint x: 547, startPoint y: 93, endPoint x: 361, endPoint y: 89, distance: 185.9
click at [361, 89] on div "YouTube [URL][DOMAIN_NAME]" at bounding box center [505, 89] width 403 height 23
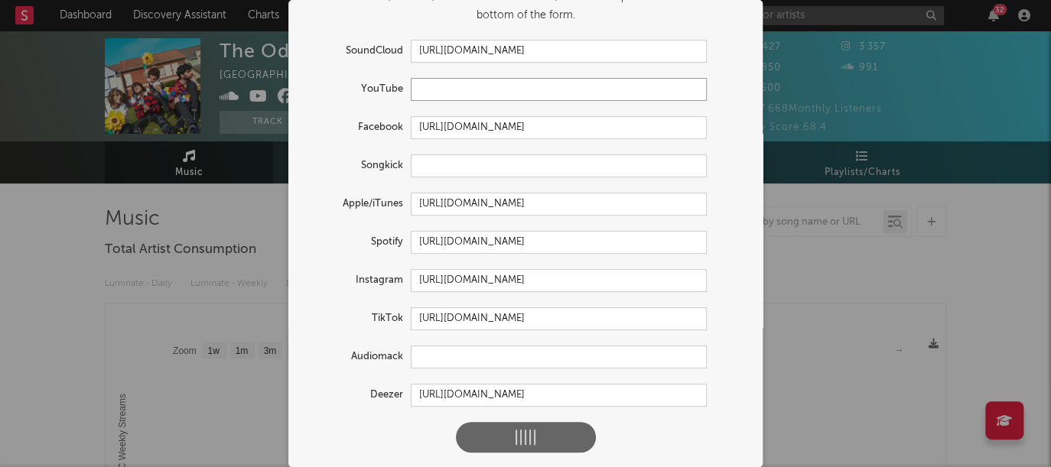
paste input "[URL][DOMAIN_NAME]"
type input "[URL][DOMAIN_NAME]"
click at [536, 437] on div at bounding box center [526, 437] width 48 height 15
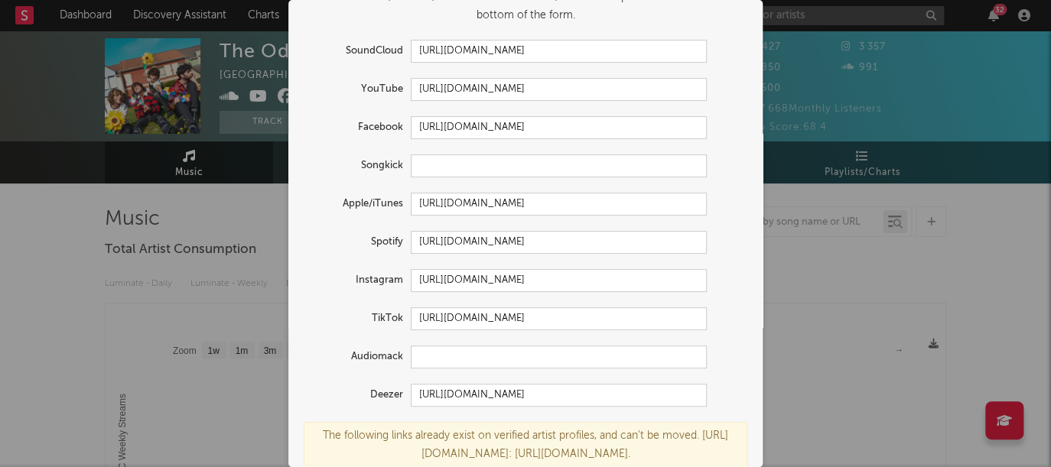
scroll to position [141, 0]
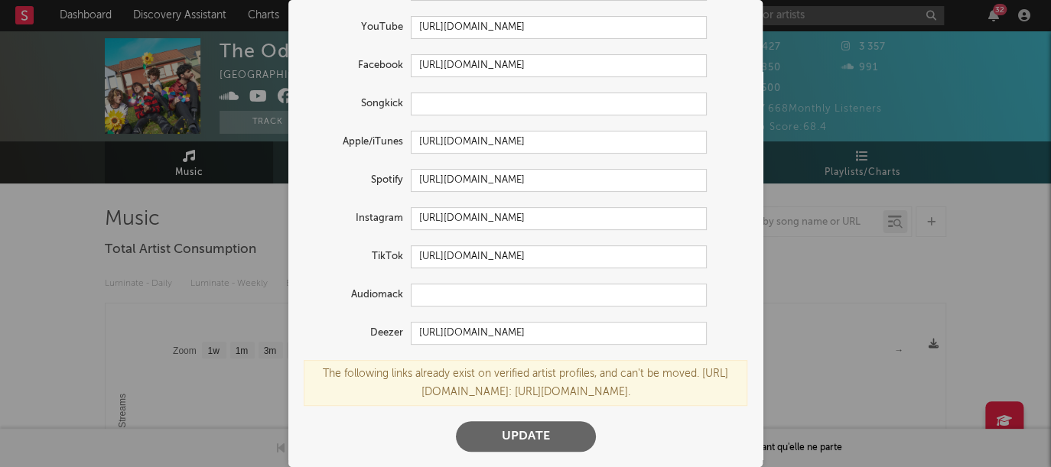
click at [500, 434] on button "Update" at bounding box center [526, 436] width 140 height 31
click at [591, 246] on input "[URL][DOMAIN_NAME]" at bounding box center [559, 257] width 296 height 23
drag, startPoint x: 532, startPoint y: 239, endPoint x: 629, endPoint y: 233, distance: 96.6
click at [538, 246] on input "[URL][DOMAIN_NAME]" at bounding box center [559, 257] width 296 height 23
type input "[URL][DOMAIN_NAME]"
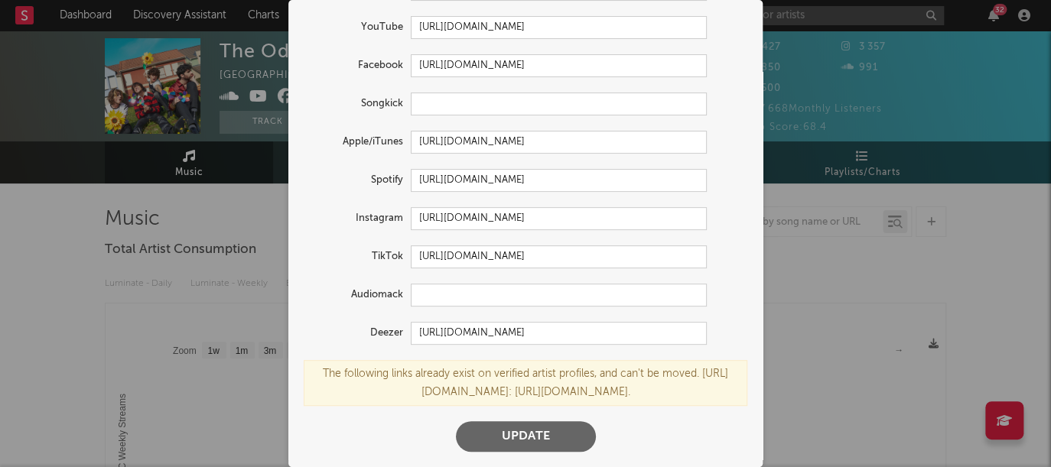
click at [514, 426] on button "Update" at bounding box center [526, 436] width 140 height 31
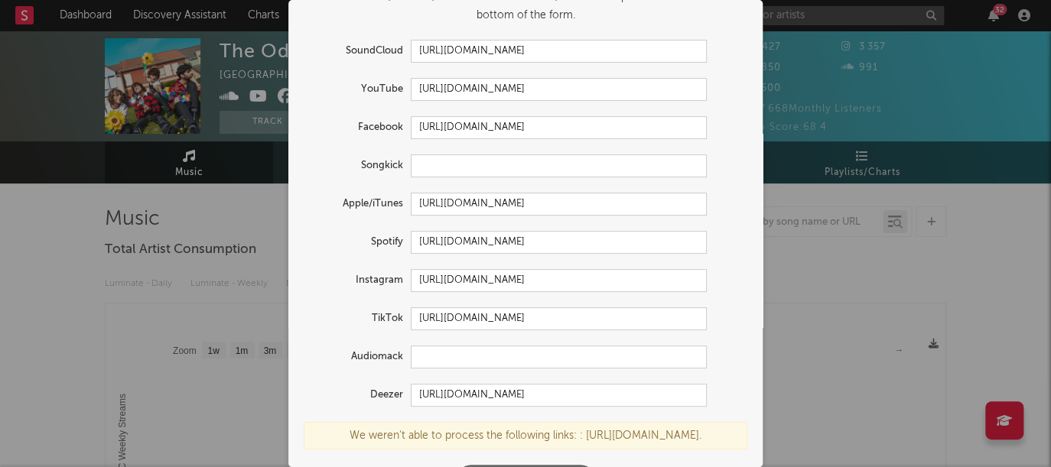
scroll to position [104, 0]
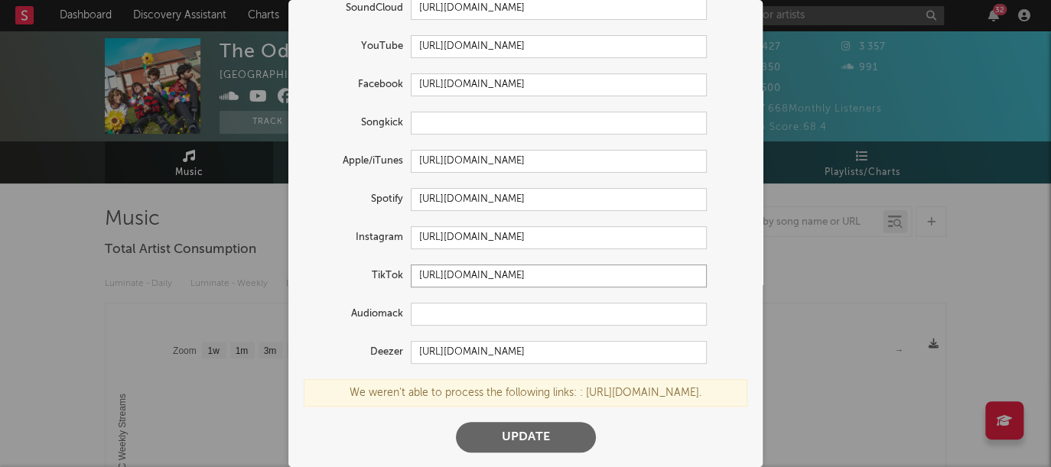
drag, startPoint x: 594, startPoint y: 275, endPoint x: -7, endPoint y: 261, distance: 601.4
paste input "[URL][DOMAIN_NAME]"
type input "[URL][DOMAIN_NAME]"
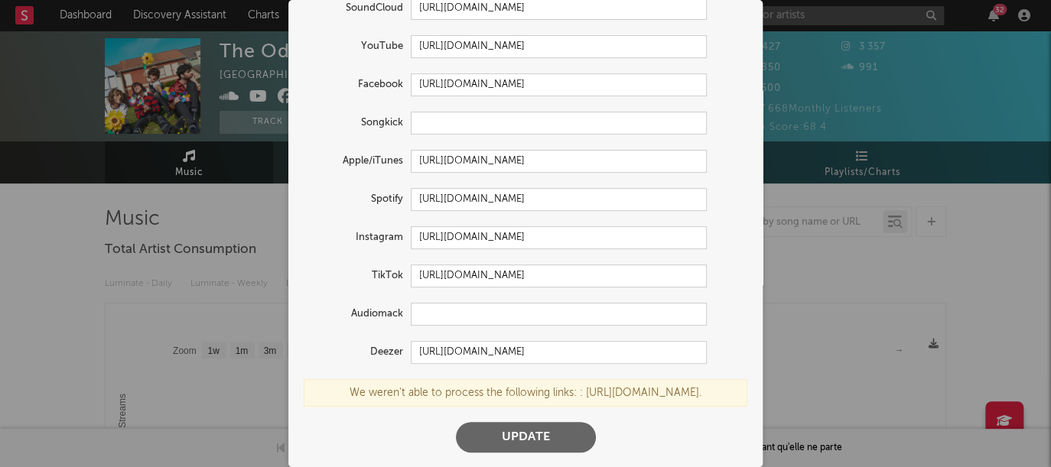
click at [545, 438] on button "Update" at bounding box center [526, 437] width 140 height 31
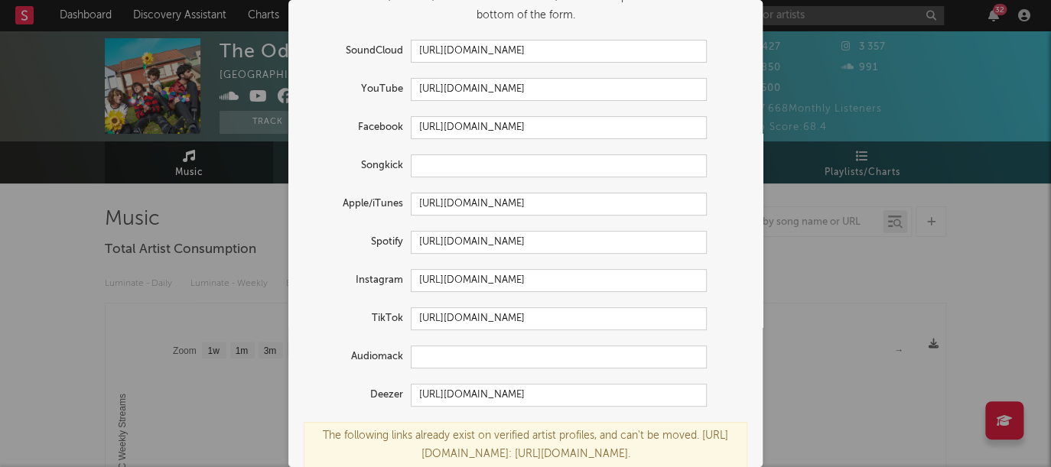
scroll to position [104, 0]
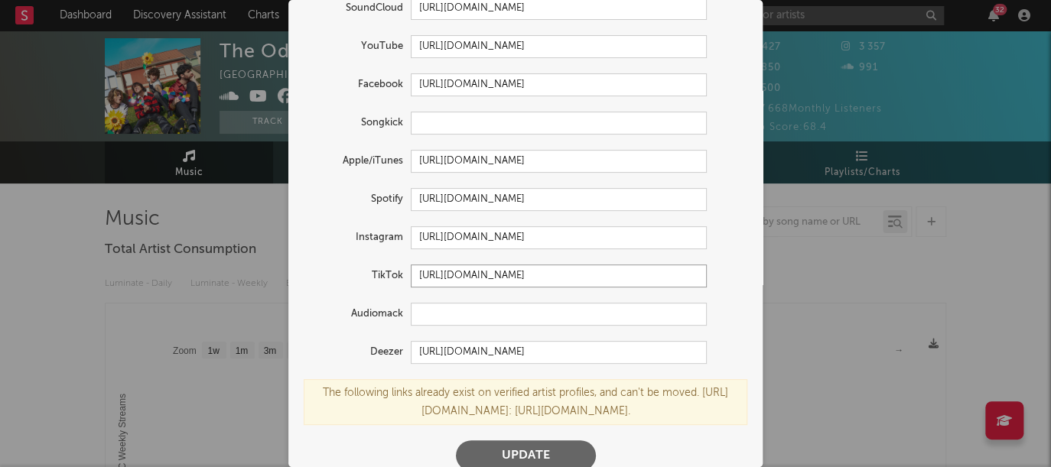
click at [594, 283] on input "[URL][DOMAIN_NAME]" at bounding box center [559, 276] width 296 height 23
paste input "[URL][DOMAIN_NAME]"
type input "[URL][DOMAIN_NAME]"
click at [456, 441] on button "Update" at bounding box center [526, 456] width 140 height 31
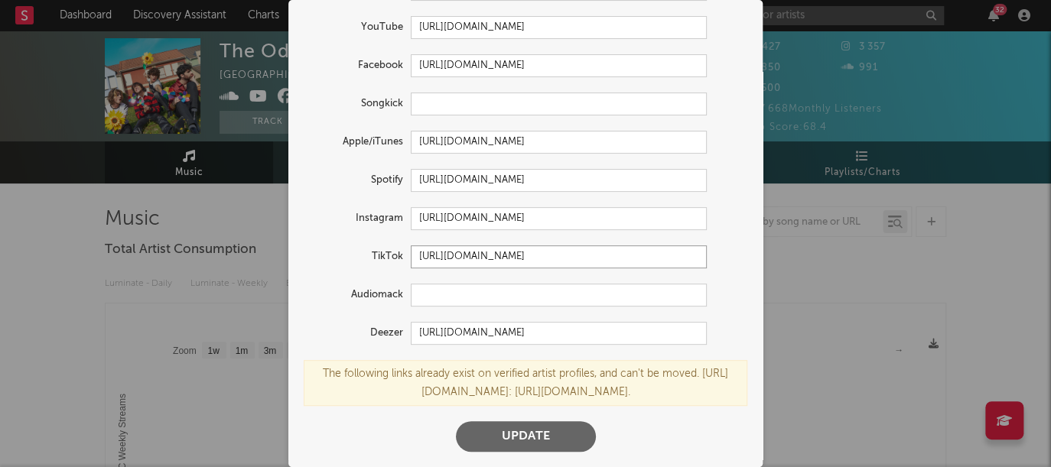
scroll to position [39, 0]
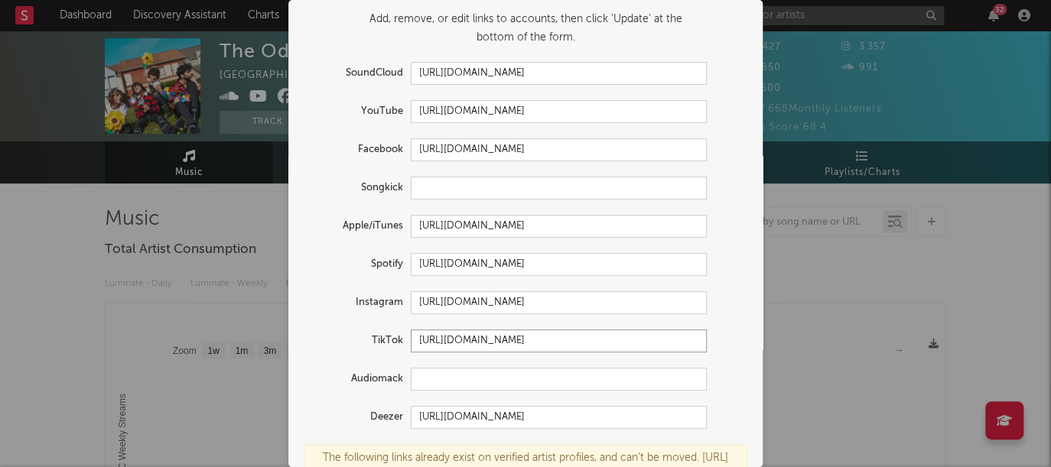
drag, startPoint x: 574, startPoint y: 341, endPoint x: 112, endPoint y: 287, distance: 466.0
click at [119, 288] on div "× Update Accounts Add, remove, or edit links to accounts, then click 'Update' a…" at bounding box center [525, 233] width 1051 height 467
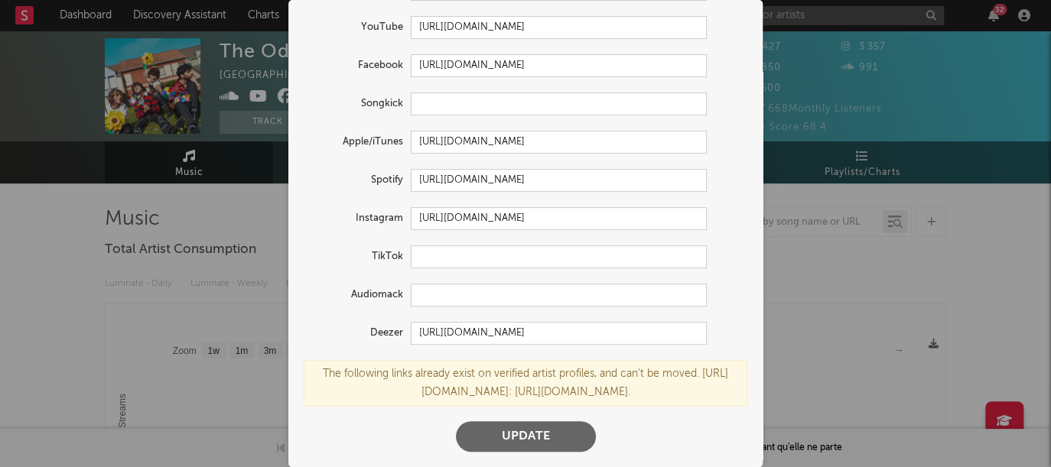
drag, startPoint x: 505, startPoint y: 443, endPoint x: 773, endPoint y: 421, distance: 268.6
click at [505, 444] on button "Update" at bounding box center [526, 436] width 140 height 31
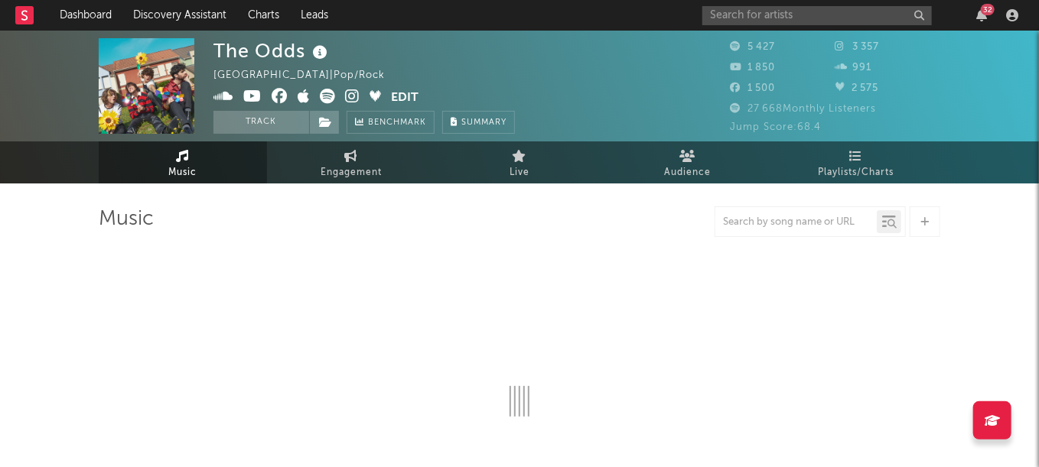
select select "1w"
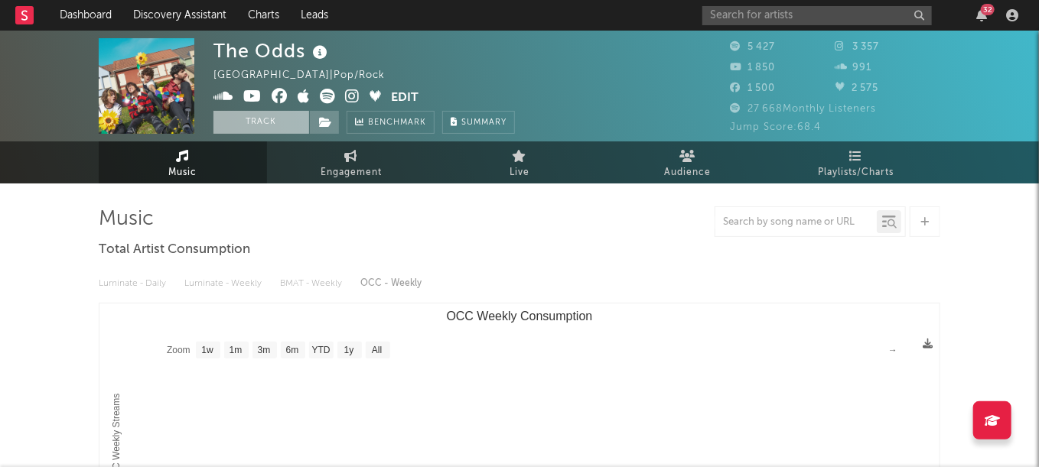
click at [258, 125] on button "Track" at bounding box center [261, 122] width 96 height 23
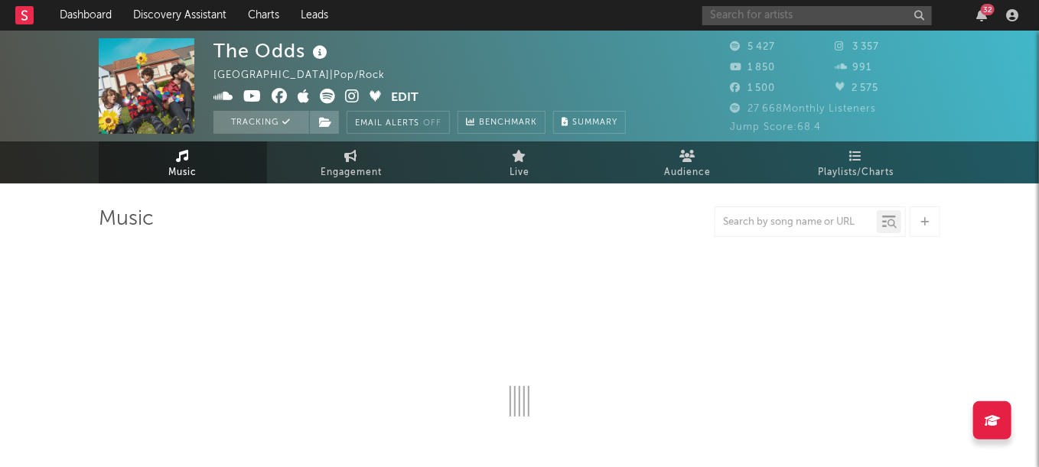
click at [793, 16] on input "text" at bounding box center [816, 15] width 229 height 19
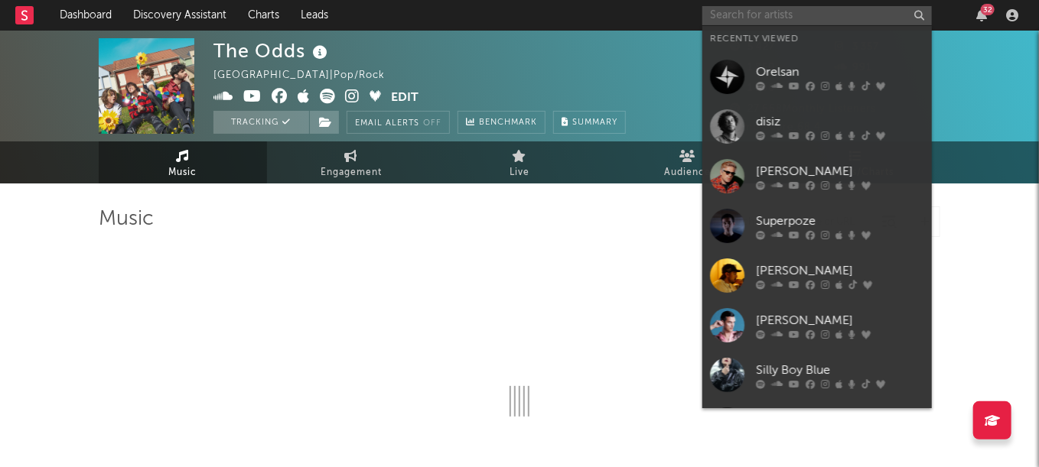
select select "1w"
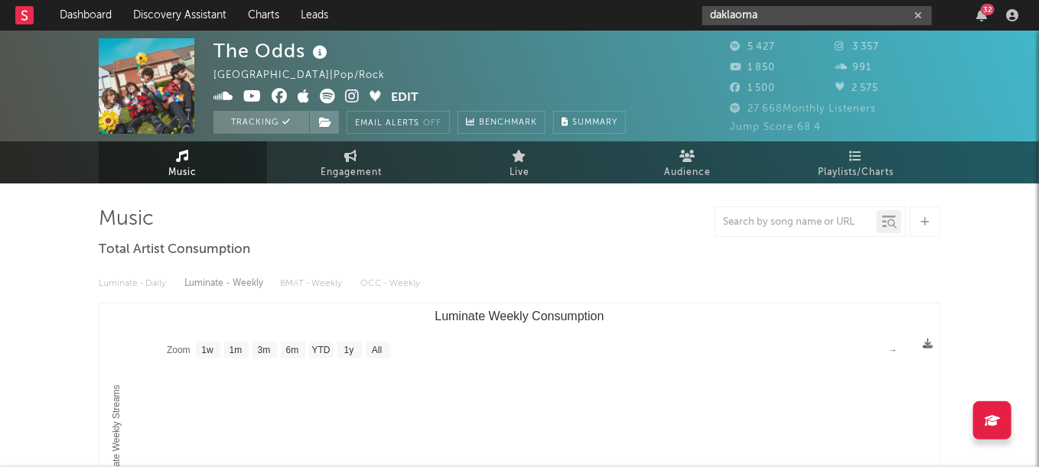
click at [796, 19] on input "daklaoma" at bounding box center [816, 15] width 229 height 19
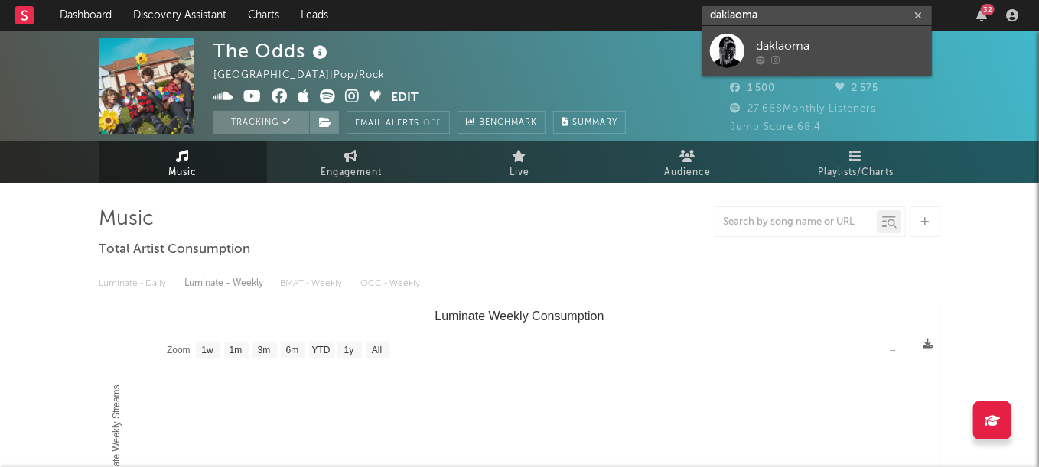
type input "daklaoma"
click at [802, 50] on div "daklaoma" at bounding box center [840, 46] width 168 height 18
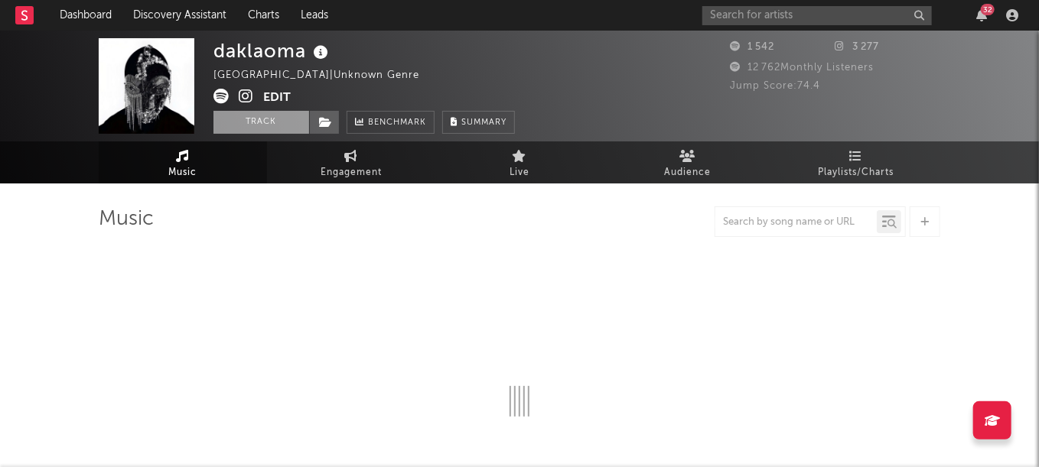
select select "1w"
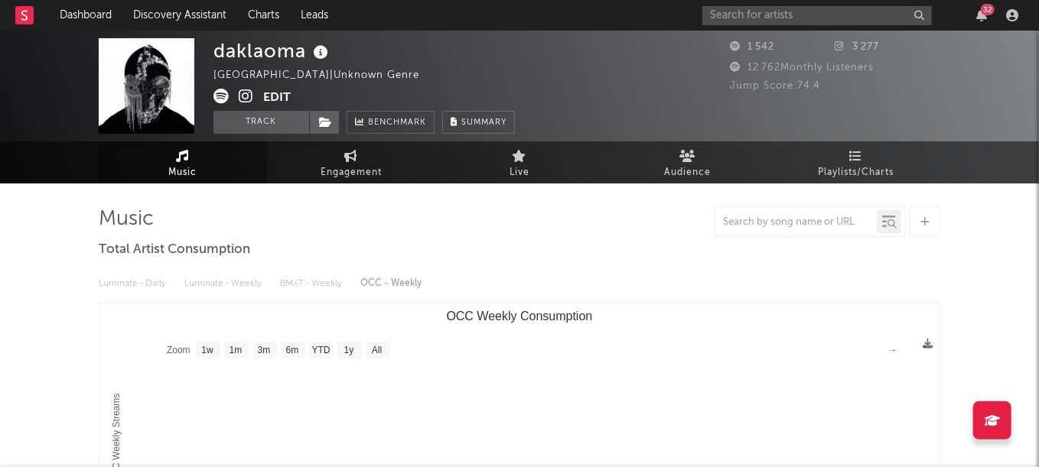
click at [272, 95] on button "Edit" at bounding box center [277, 98] width 28 height 19
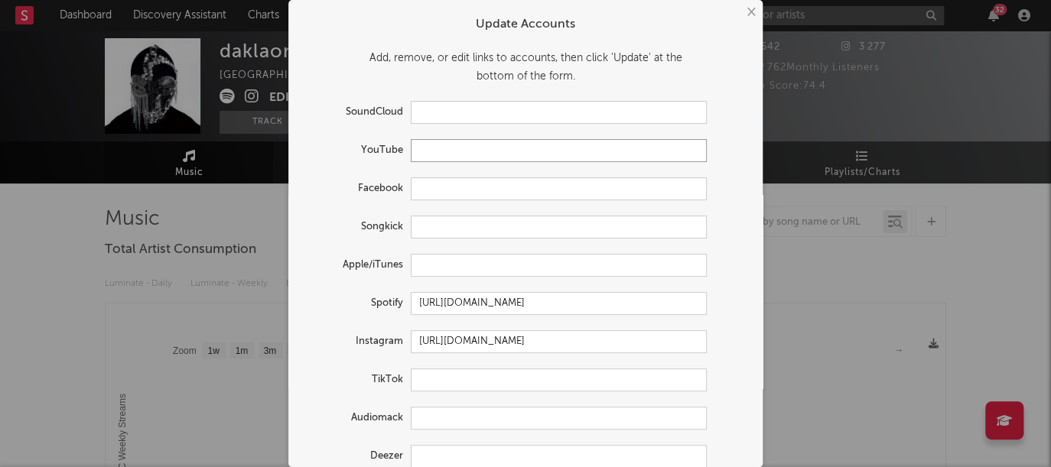
click at [475, 145] on input "text" at bounding box center [559, 150] width 296 height 23
paste input "[URL][DOMAIN_NAME]"
type input "[URL][DOMAIN_NAME]"
click at [456, 193] on input "text" at bounding box center [559, 188] width 296 height 23
click at [441, 229] on input "text" at bounding box center [559, 227] width 296 height 23
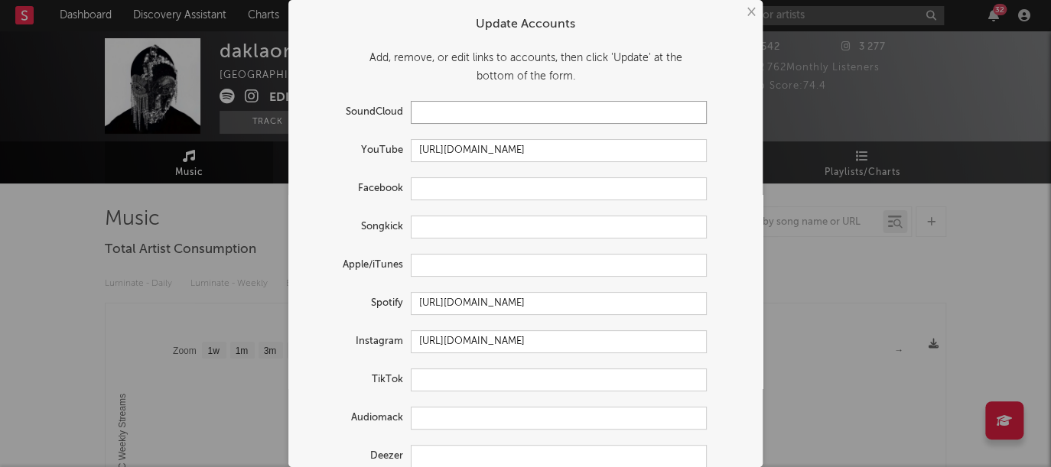
click at [440, 117] on input "text" at bounding box center [559, 112] width 296 height 23
paste input "[URL][DOMAIN_NAME]"
type input "[URL][DOMAIN_NAME]"
click at [454, 192] on input "text" at bounding box center [559, 188] width 296 height 23
click at [444, 268] on input "text" at bounding box center [559, 265] width 296 height 23
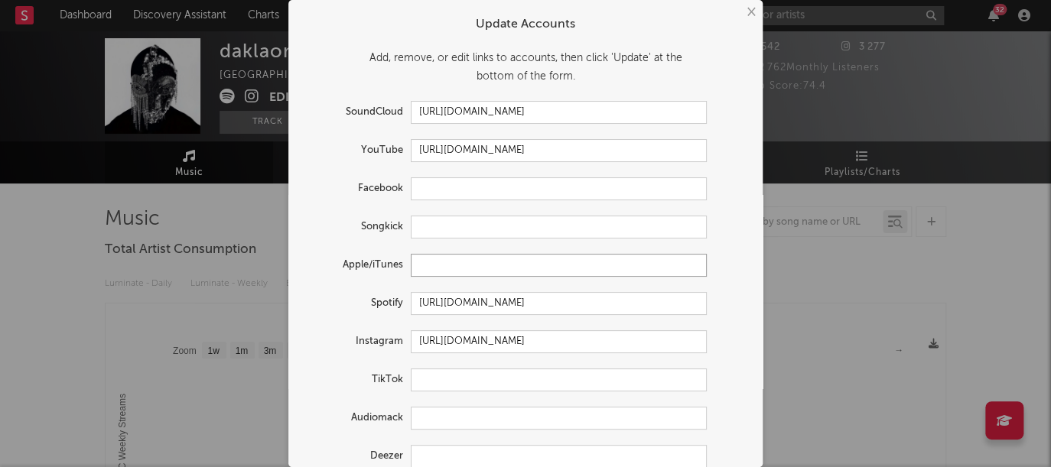
paste input "[URL][DOMAIN_NAME]"
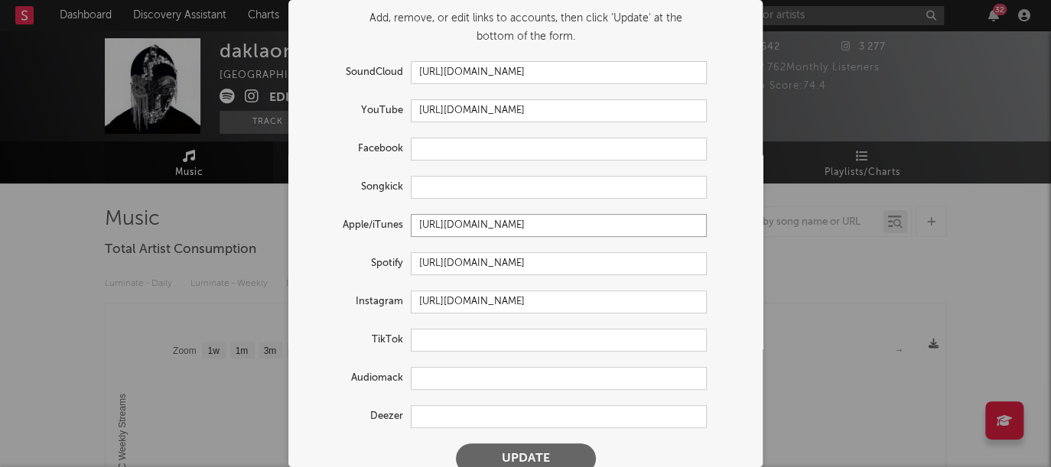
scroll to position [61, 0]
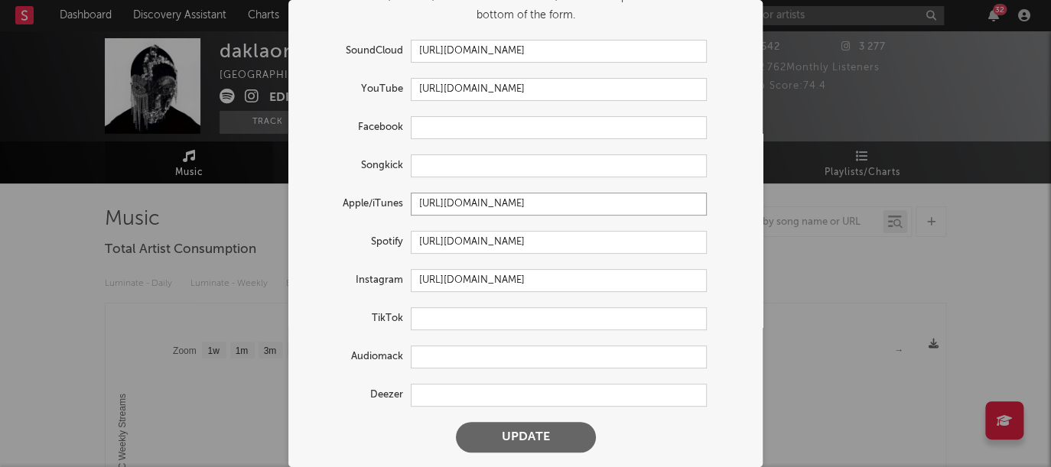
type input "[URL][DOMAIN_NAME]"
click at [417, 391] on input "text" at bounding box center [559, 395] width 296 height 23
paste input "[URL][DOMAIN_NAME]"
type input "[URL][DOMAIN_NAME]"
click at [466, 317] on input "text" at bounding box center [559, 319] width 296 height 23
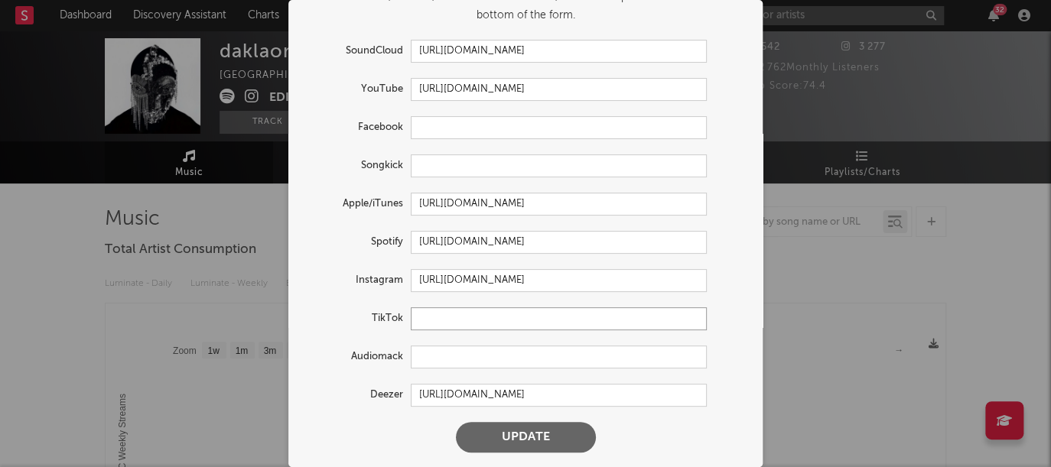
paste input "[URL][DOMAIN_NAME]"
type input "[URL][DOMAIN_NAME]"
click at [446, 131] on input "text" at bounding box center [559, 127] width 296 height 23
paste input "[URL][DOMAIN_NAME]"
type input "[URL][DOMAIN_NAME]"
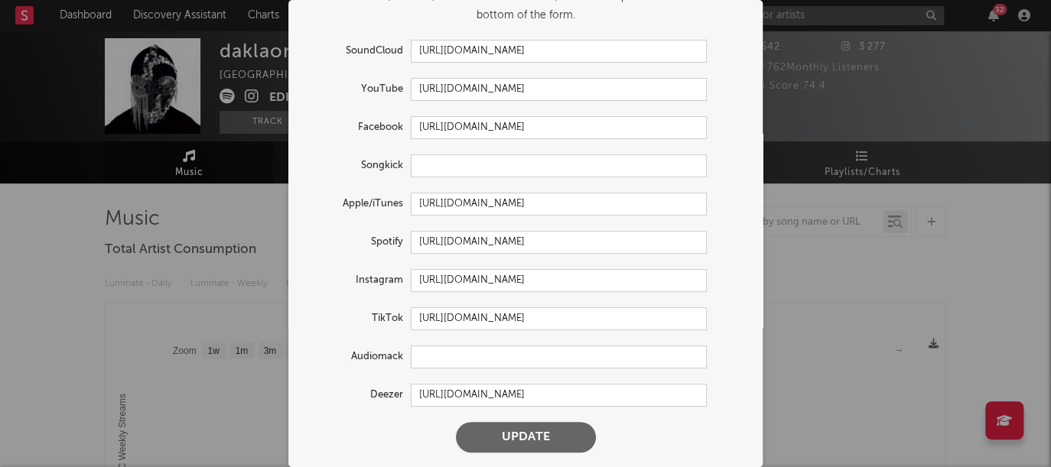
click at [524, 434] on button "Update" at bounding box center [526, 437] width 140 height 31
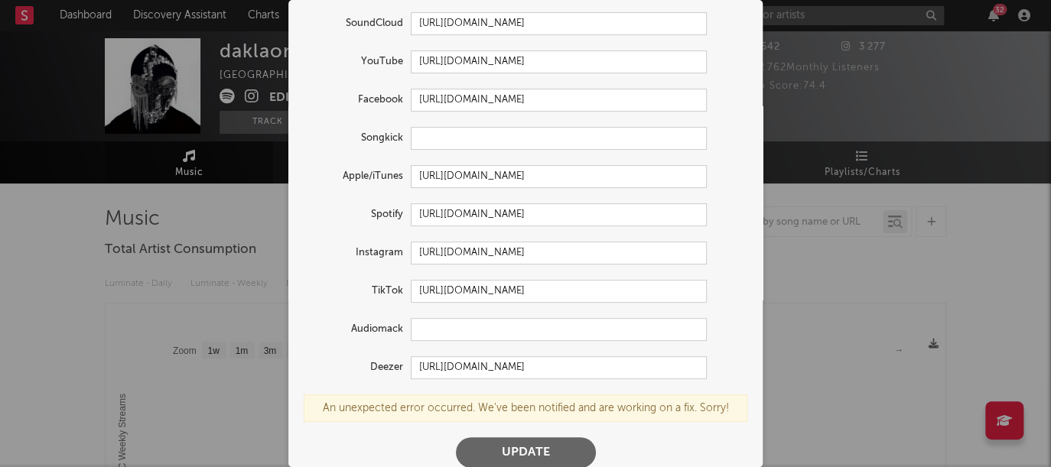
scroll to position [104, 0]
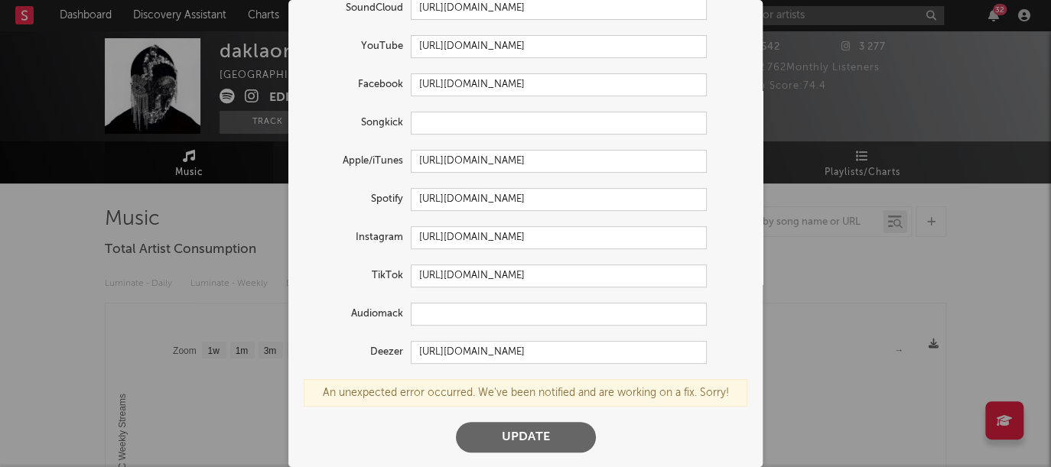
click at [549, 428] on button "Update" at bounding box center [526, 437] width 140 height 31
drag, startPoint x: 597, startPoint y: 274, endPoint x: 206, endPoint y: 259, distance: 391.9
click at [206, 259] on div "× Update Accounts Add, remove, or edit links to accounts, then click 'Update' a…" at bounding box center [525, 233] width 1051 height 467
click at [541, 433] on button "Update" at bounding box center [526, 437] width 140 height 31
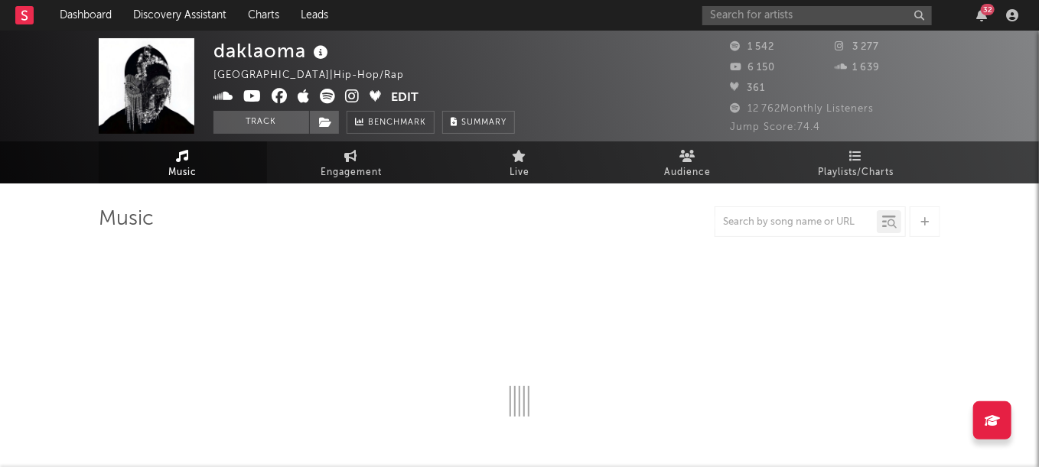
select select "1w"
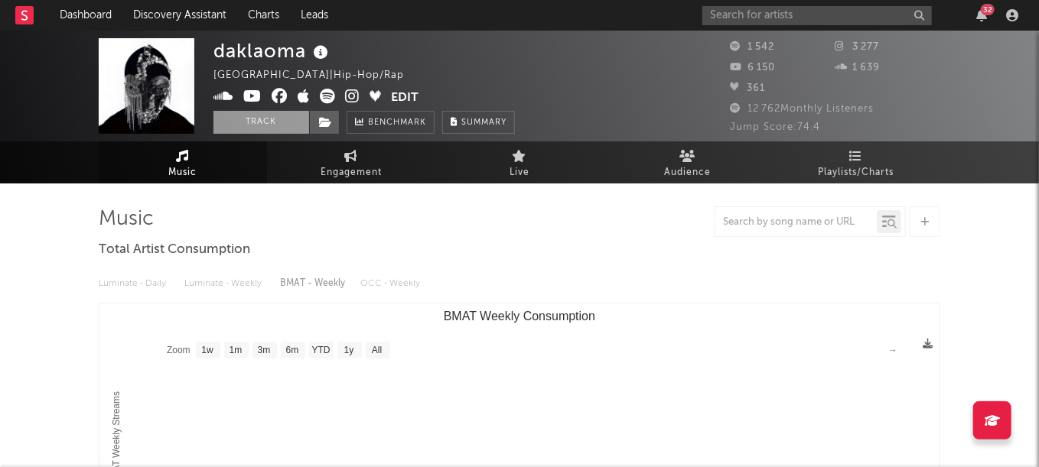
click at [268, 126] on button "Track" at bounding box center [261, 122] width 96 height 23
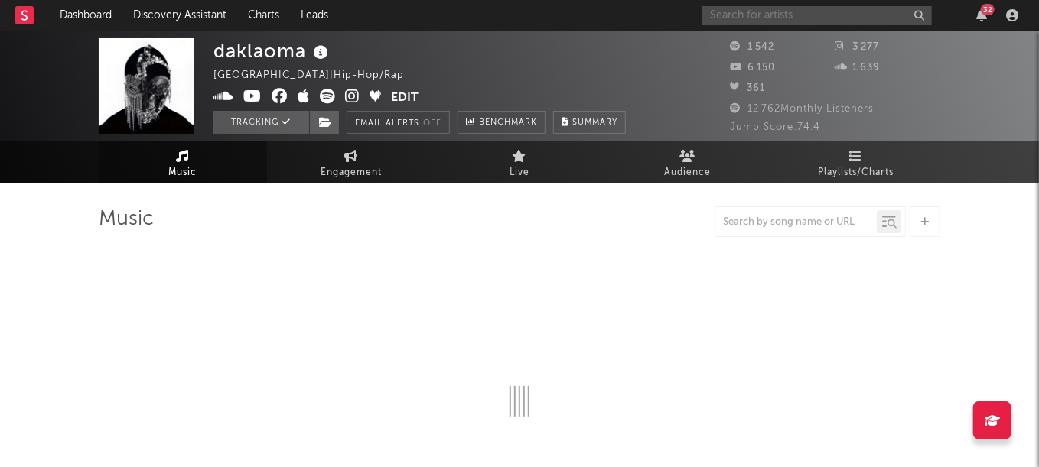
click at [800, 18] on input "text" at bounding box center [816, 15] width 229 height 19
type input "[PERSON_NAME]"
select select "1w"
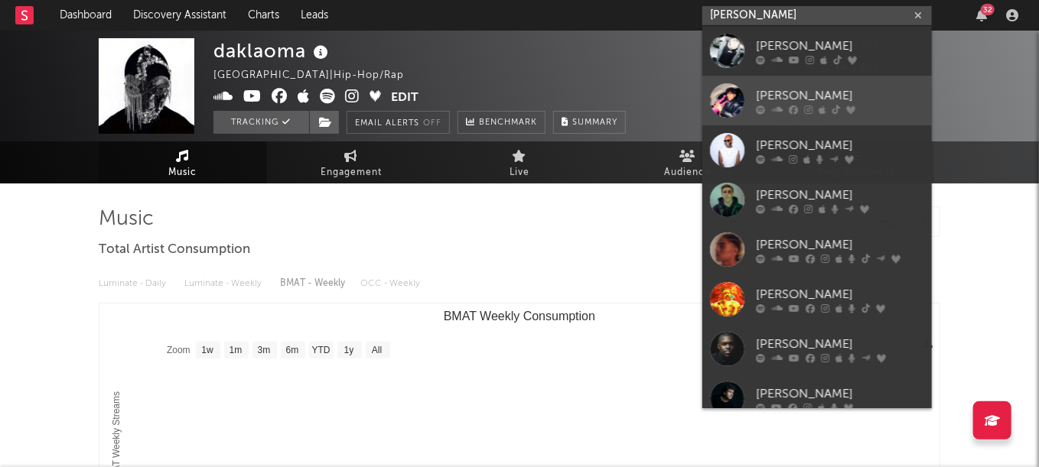
type input "[PERSON_NAME]"
click at [799, 96] on div "[PERSON_NAME]" at bounding box center [840, 95] width 168 height 18
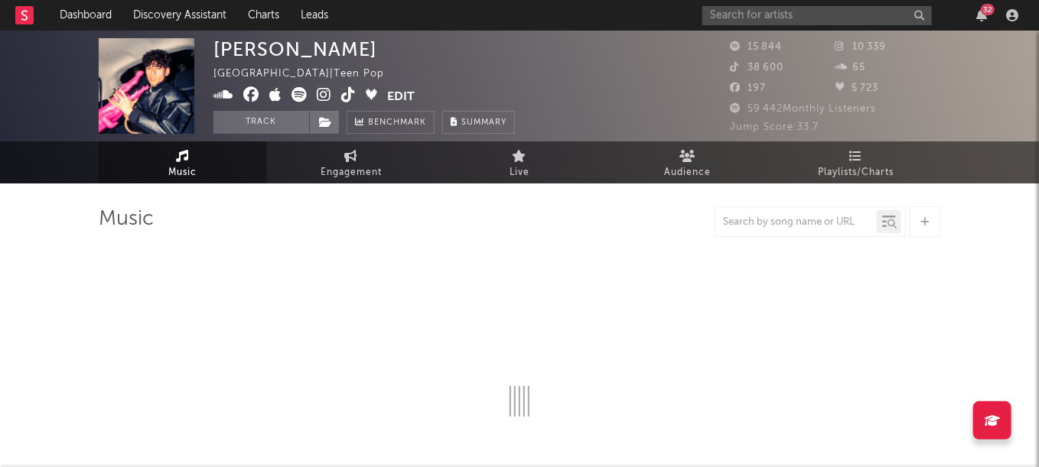
select select "6m"
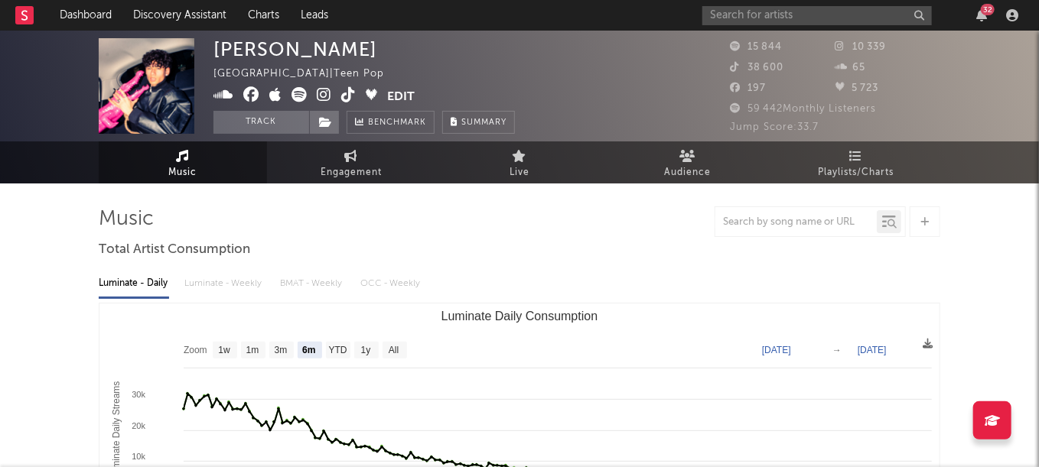
click at [402, 96] on button "Edit" at bounding box center [401, 96] width 28 height 19
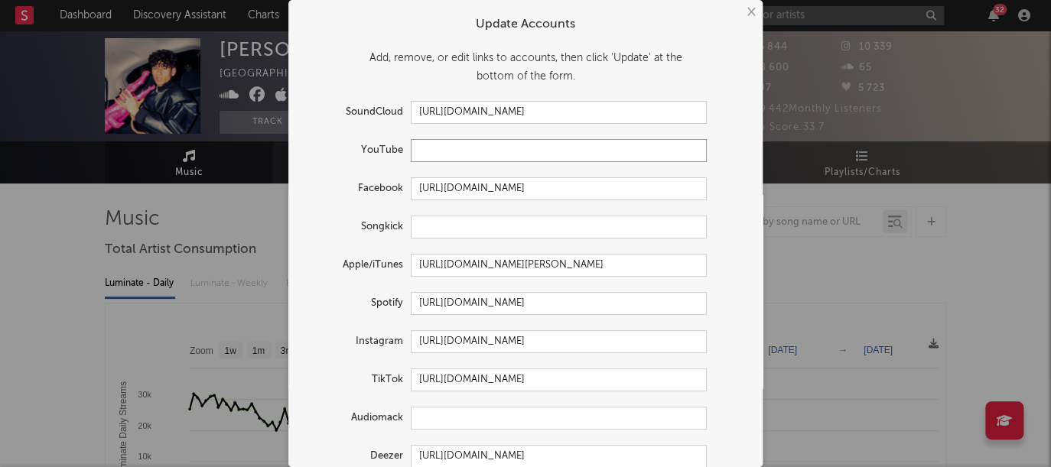
click at [432, 148] on input "text" at bounding box center [559, 150] width 296 height 23
paste input "[URL][DOMAIN_NAME]"
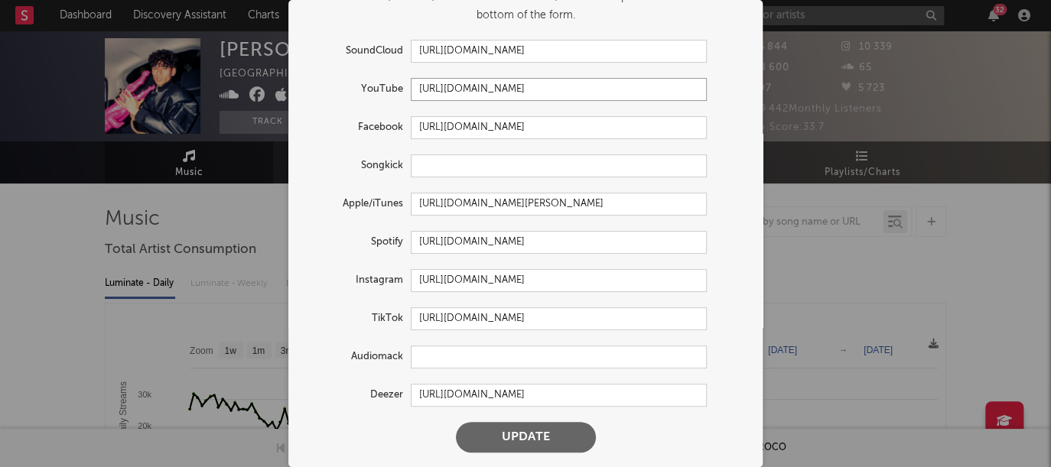
type input "[URL][DOMAIN_NAME]"
click at [489, 435] on button "Update" at bounding box center [526, 437] width 140 height 31
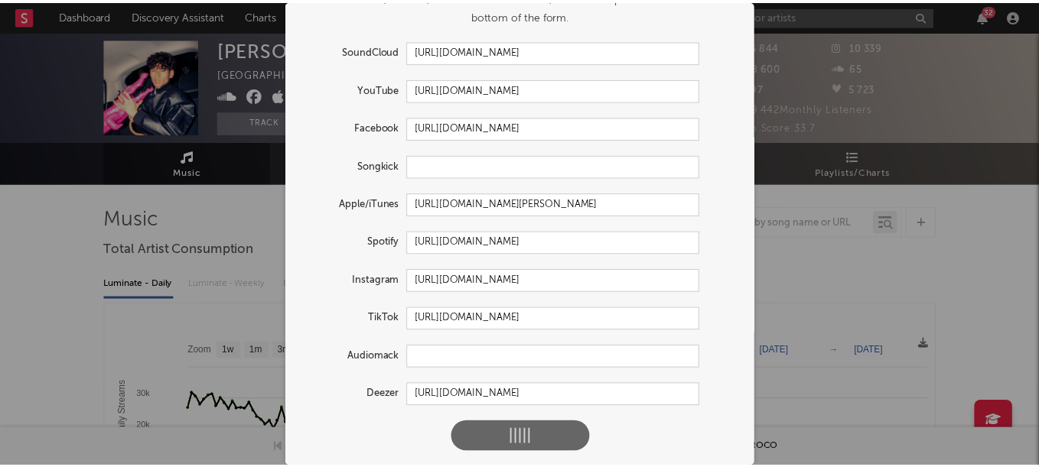
scroll to position [0, 0]
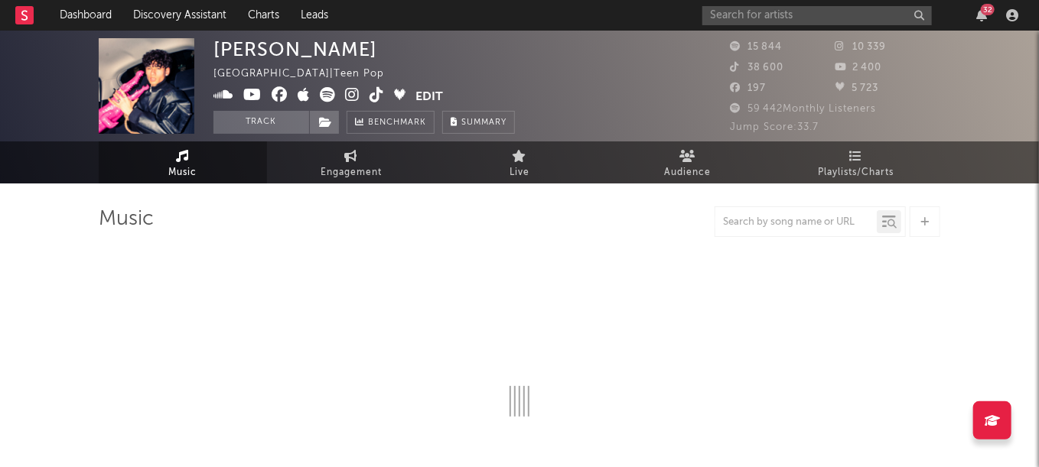
select select "6m"
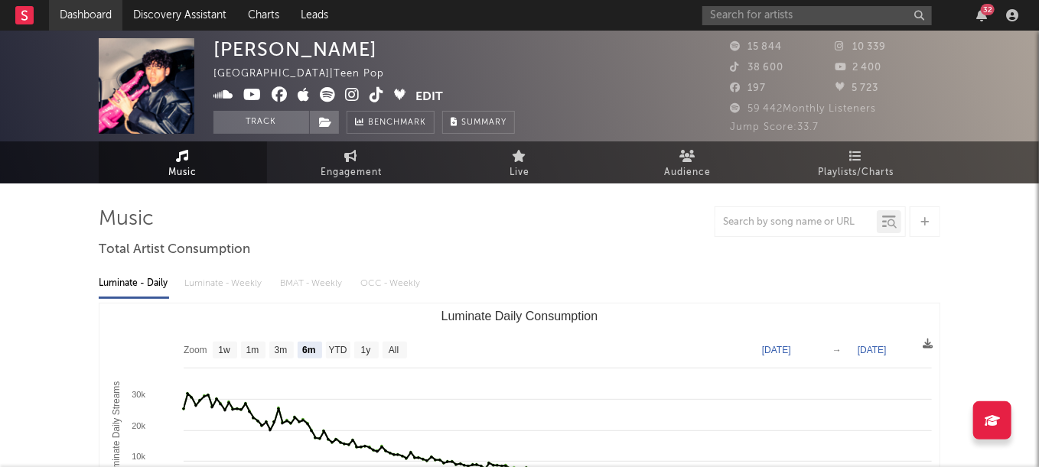
drag, startPoint x: 248, startPoint y: 119, endPoint x: 114, endPoint y: 12, distance: 171.0
click at [248, 119] on button "Track" at bounding box center [261, 122] width 96 height 23
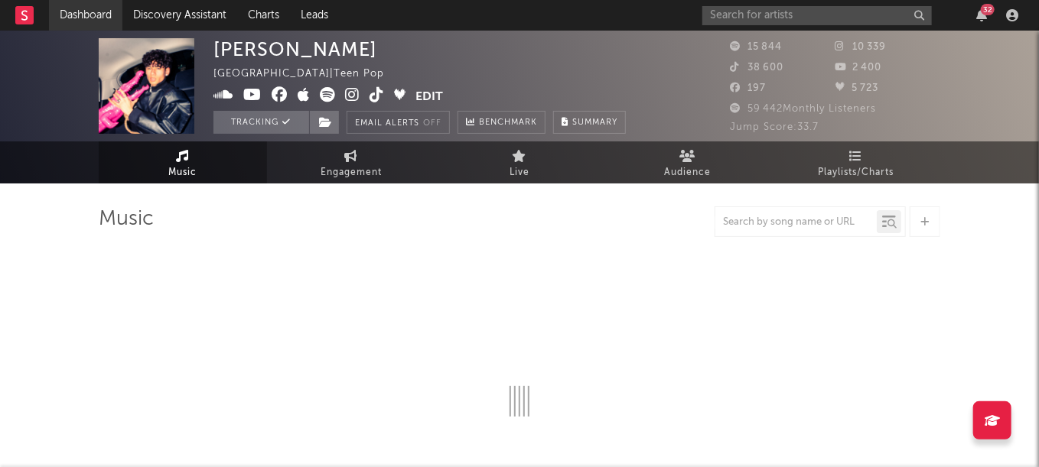
click at [104, 12] on link "Dashboard" at bounding box center [85, 15] width 73 height 31
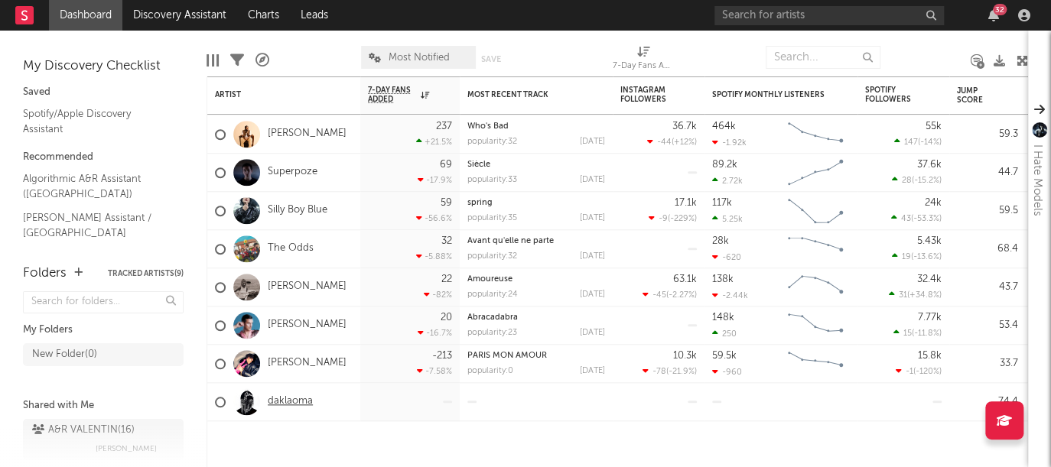
click at [287, 402] on link "daklaoma" at bounding box center [290, 401] width 45 height 13
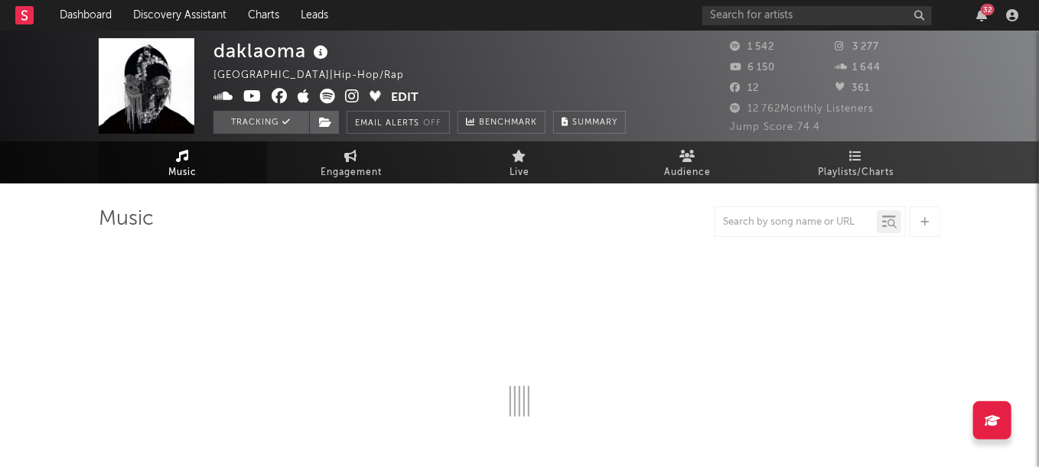
click at [412, 91] on button "Edit" at bounding box center [405, 98] width 28 height 19
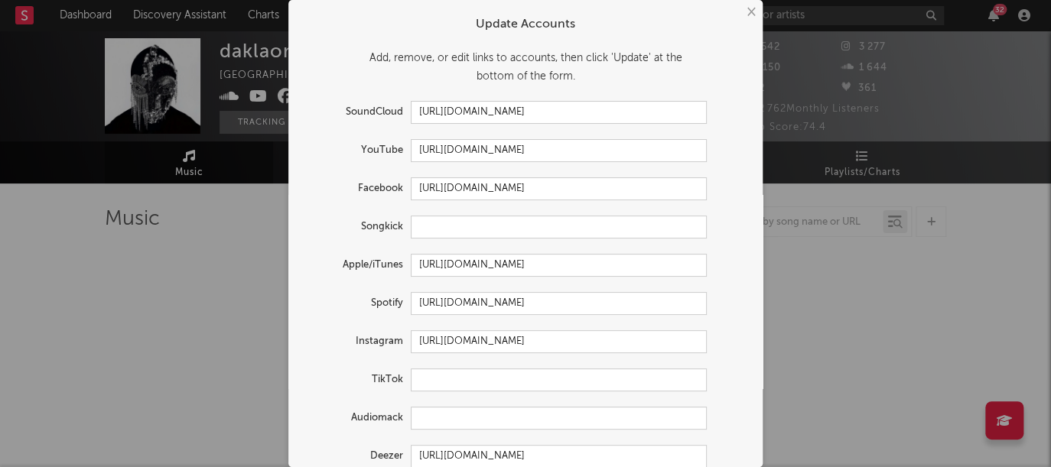
select select "1w"
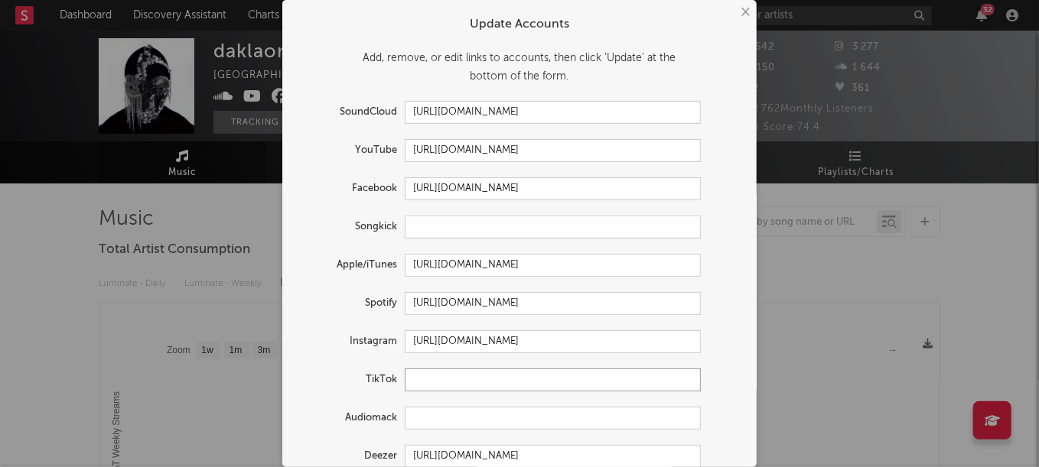
click at [465, 378] on input "text" at bounding box center [553, 380] width 296 height 23
paste input "[URL][DOMAIN_NAME]"
drag, startPoint x: 569, startPoint y: 379, endPoint x: 880, endPoint y: 402, distance: 312.2
click at [876, 417] on div "× Update Accounts Add, remove, or edit links to accounts, then click 'Update' a…" at bounding box center [519, 233] width 1039 height 467
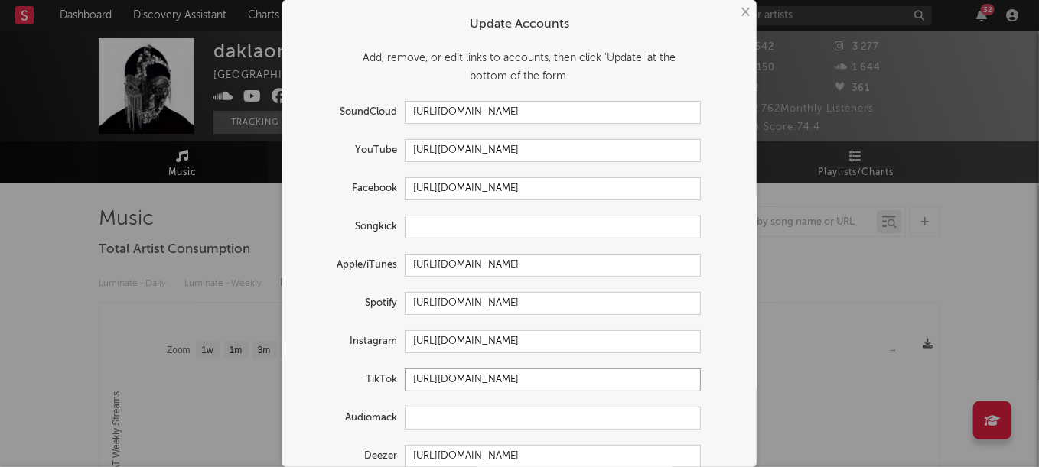
type input "[URL][DOMAIN_NAME]"
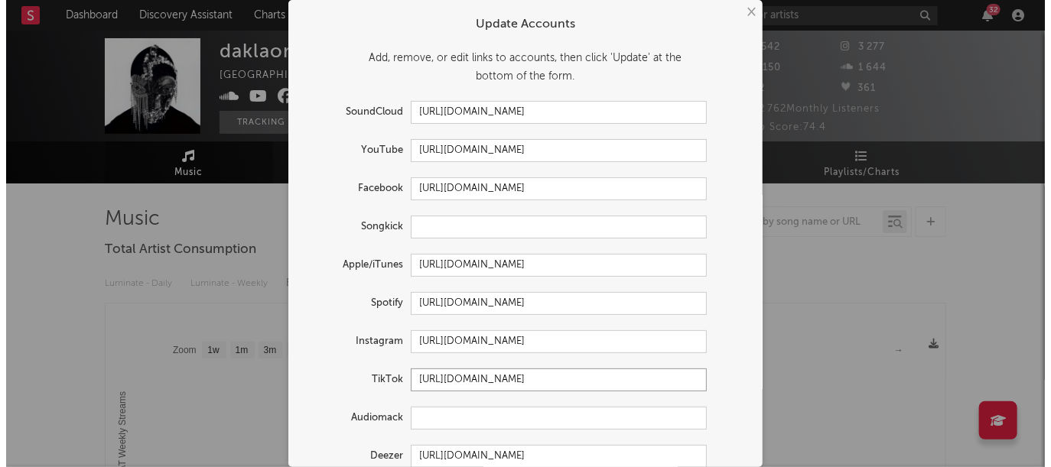
scroll to position [0, 0]
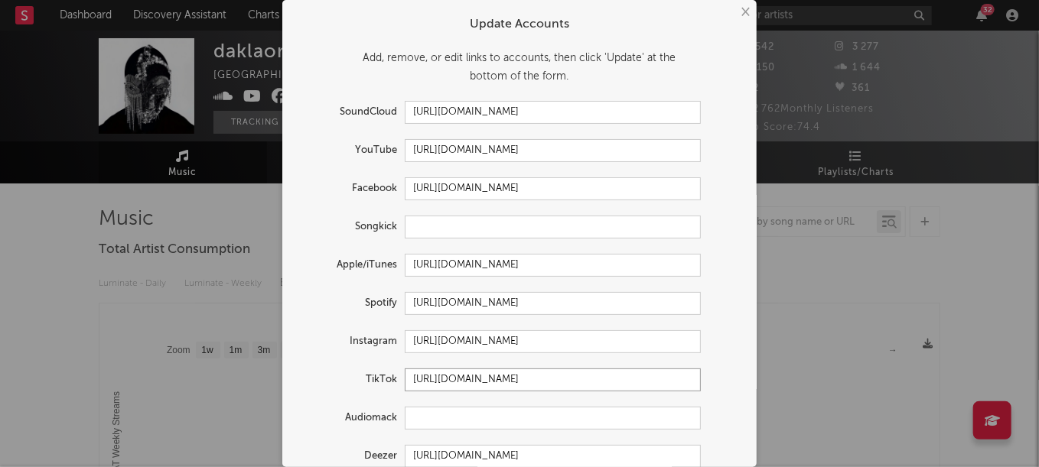
click at [822, 283] on div "× Update Accounts Add, remove, or edit links to accounts, then click 'Update' a…" at bounding box center [519, 233] width 1039 height 467
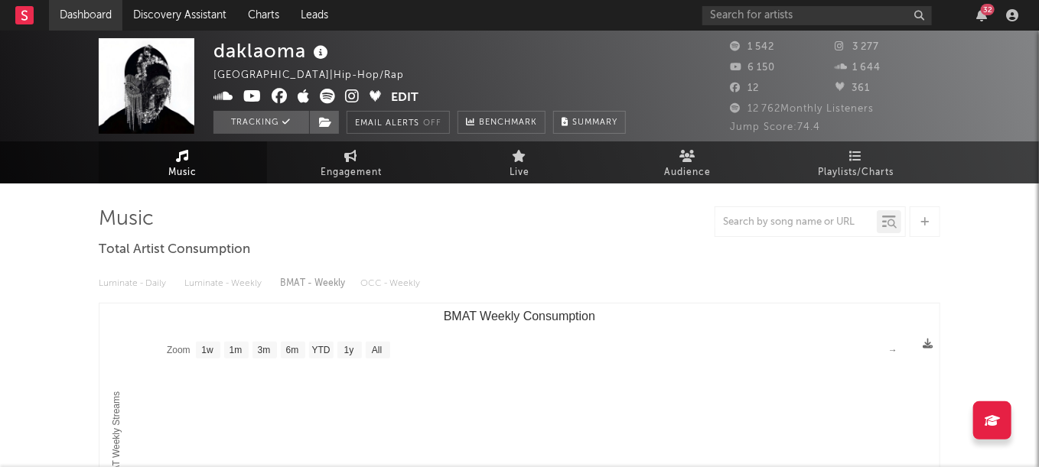
click at [99, 24] on link "Dashboard" at bounding box center [85, 15] width 73 height 31
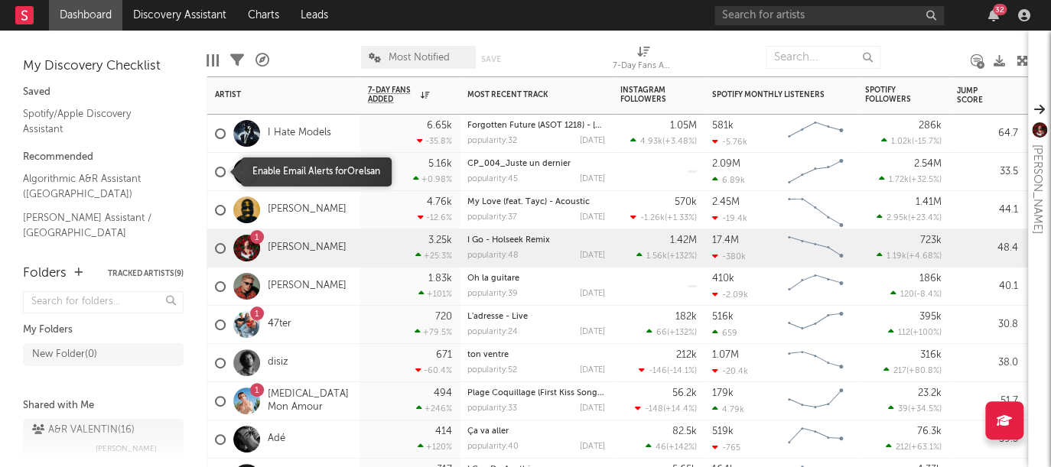
click at [220, 173] on div at bounding box center [220, 172] width 11 height 11
click at [215, 173] on input "checkbox" at bounding box center [215, 172] width 0 height 14
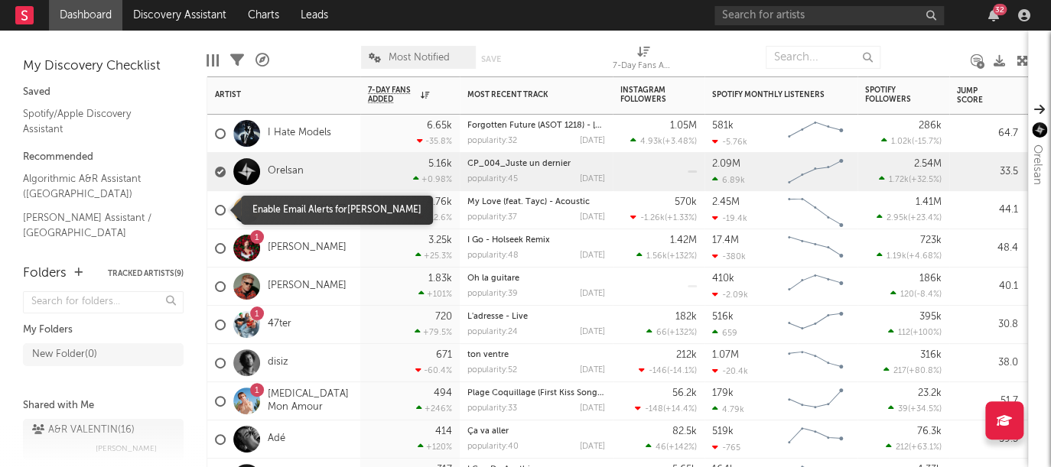
click at [220, 210] on div at bounding box center [220, 210] width 11 height 11
click at [215, 210] on input "checkbox" at bounding box center [215, 210] width 0 height 14
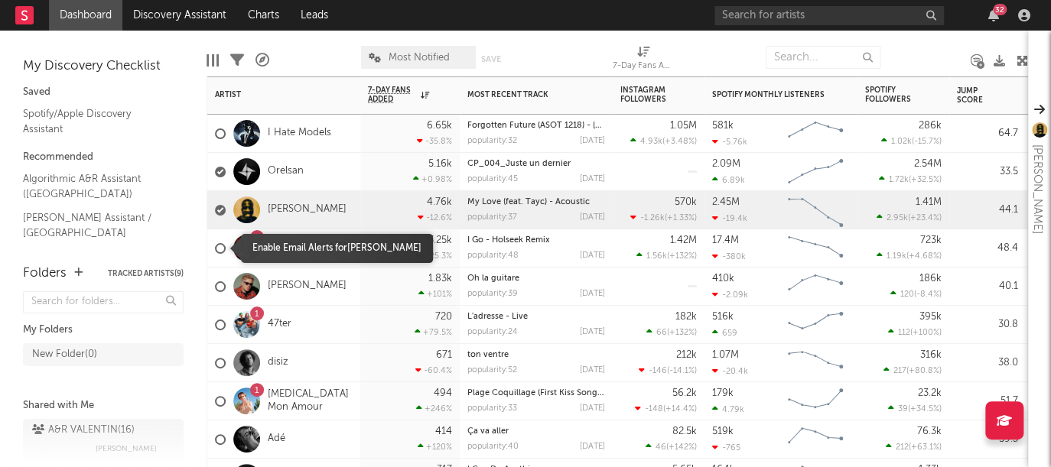
click at [222, 253] on div at bounding box center [220, 248] width 11 height 11
click at [215, 253] on input "checkbox" at bounding box center [215, 249] width 0 height 14
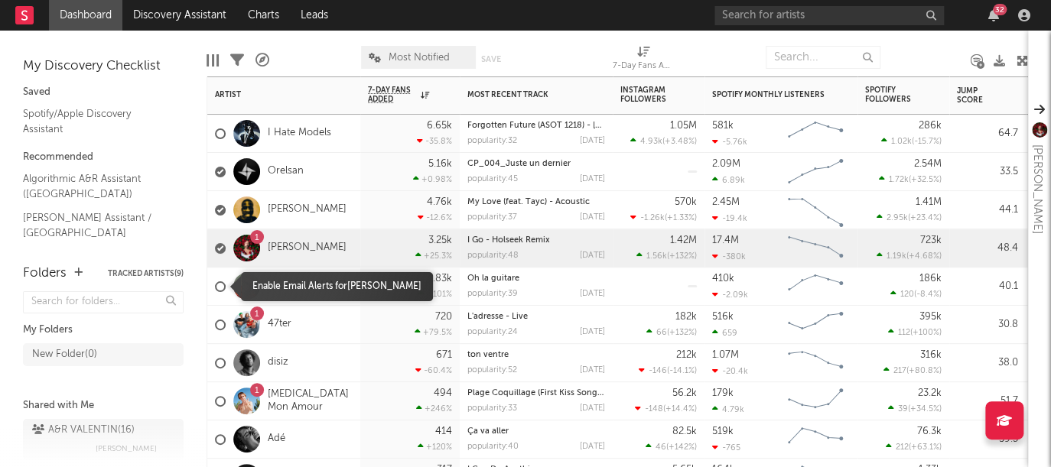
click at [220, 284] on div at bounding box center [220, 286] width 11 height 11
click at [215, 284] on input "checkbox" at bounding box center [215, 287] width 0 height 14
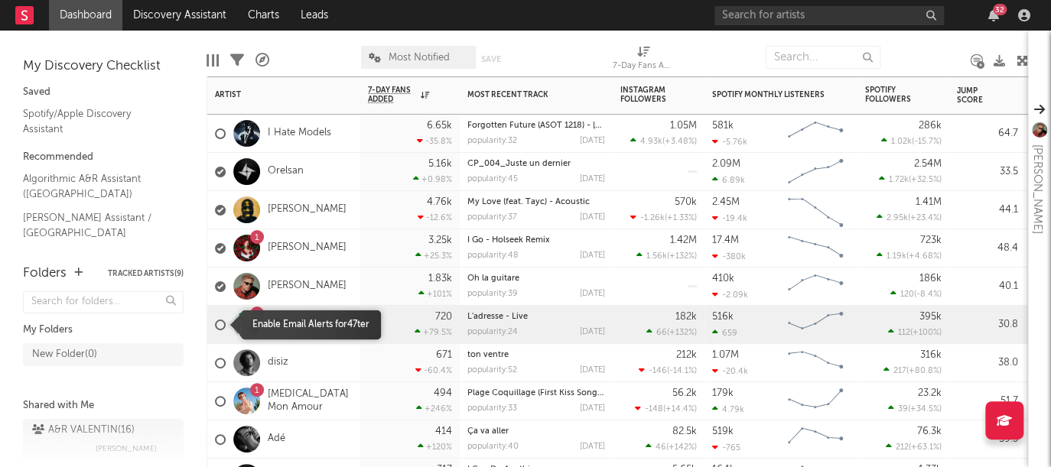
click at [223, 323] on div at bounding box center [220, 325] width 11 height 11
click at [215, 323] on input "checkbox" at bounding box center [215, 325] width 0 height 14
click at [221, 361] on div at bounding box center [220, 363] width 11 height 11
click at [215, 361] on input "checkbox" at bounding box center [215, 363] width 0 height 14
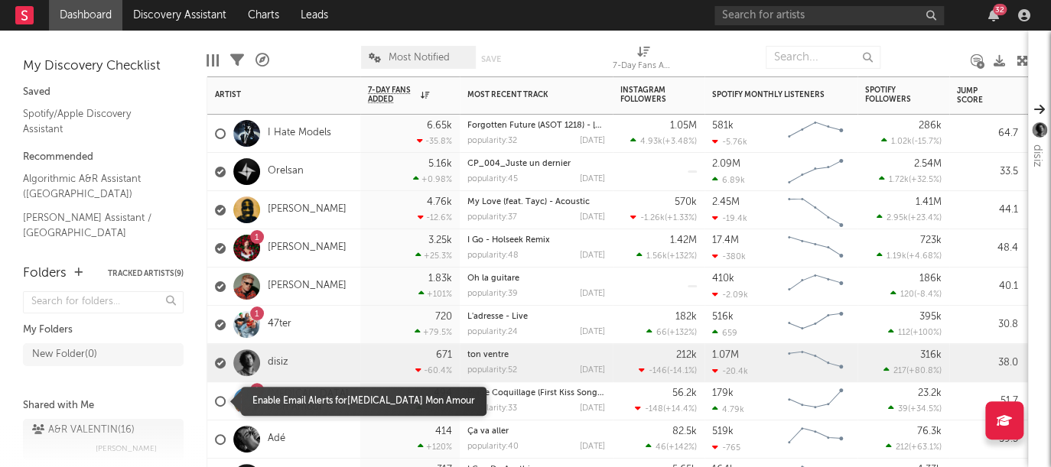
click at [220, 399] on div at bounding box center [220, 401] width 11 height 11
click at [215, 399] on input "checkbox" at bounding box center [215, 402] width 0 height 14
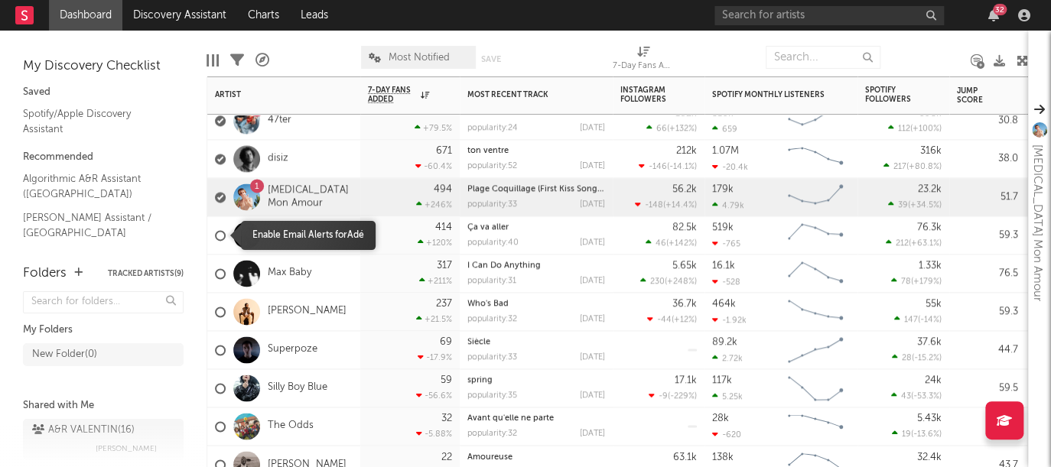
drag, startPoint x: 217, startPoint y: 249, endPoint x: 219, endPoint y: 271, distance: 21.5
click at [217, 249] on span at bounding box center [220, 235] width 11 height 44
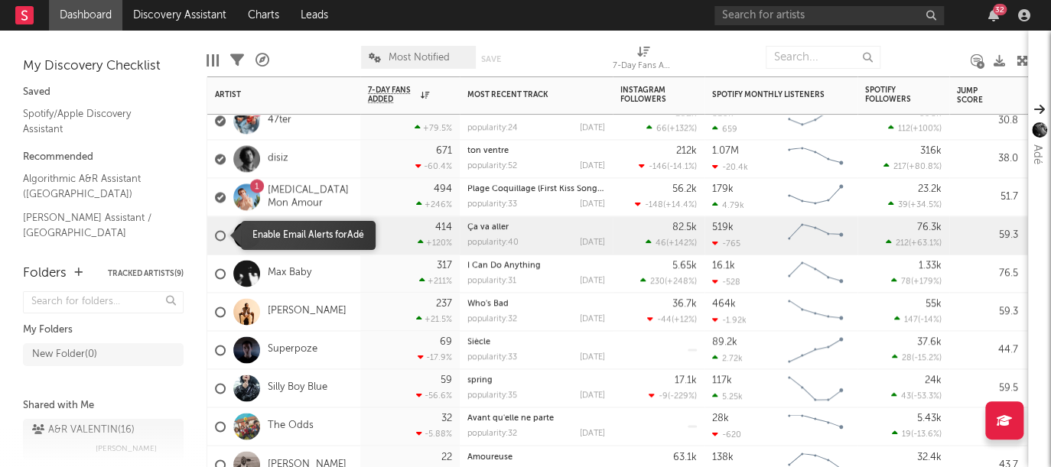
click at [217, 233] on div at bounding box center [220, 235] width 11 height 11
click at [215, 233] on input "checkbox" at bounding box center [215, 236] width 0 height 14
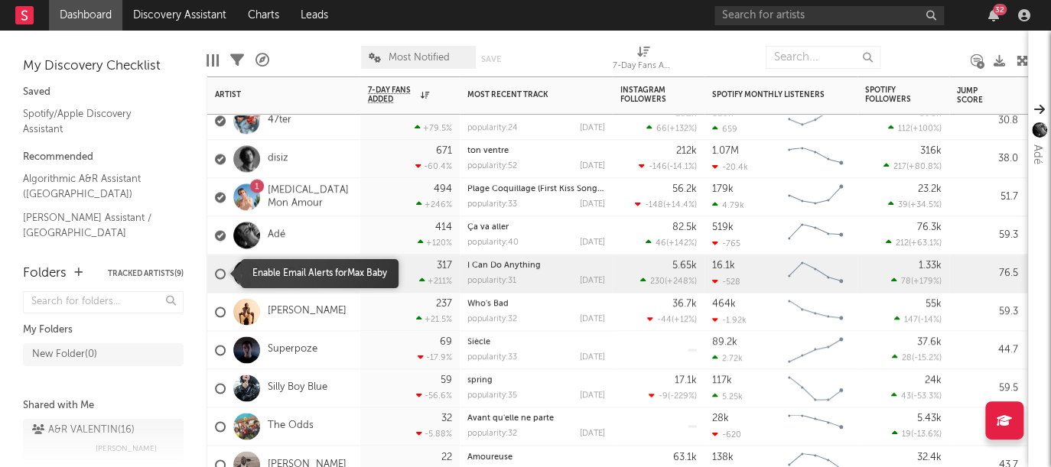
click at [220, 272] on div at bounding box center [220, 273] width 11 height 11
click at [215, 272] on input "checkbox" at bounding box center [215, 274] width 0 height 14
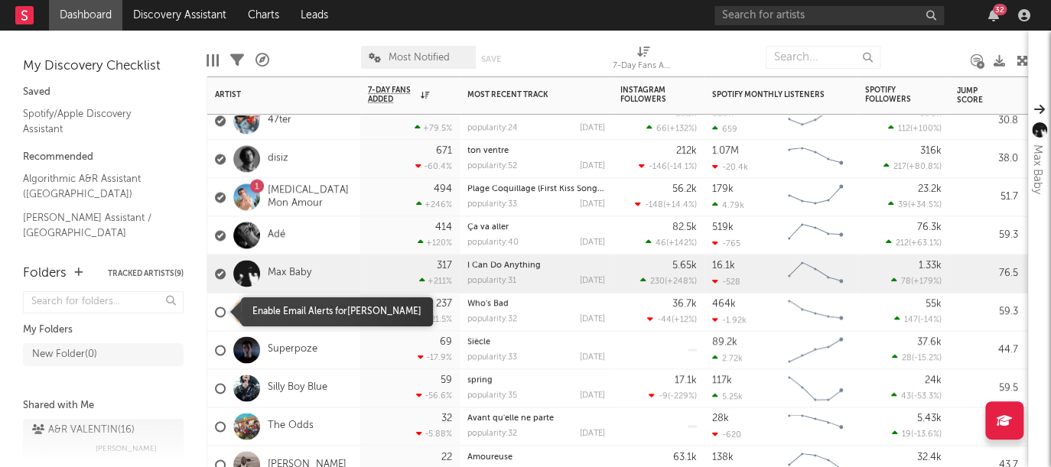
drag, startPoint x: 220, startPoint y: 314, endPoint x: 218, endPoint y: 345, distance: 31.4
click at [220, 312] on div at bounding box center [220, 312] width 11 height 11
click at [215, 312] on input "checkbox" at bounding box center [215, 312] width 0 height 14
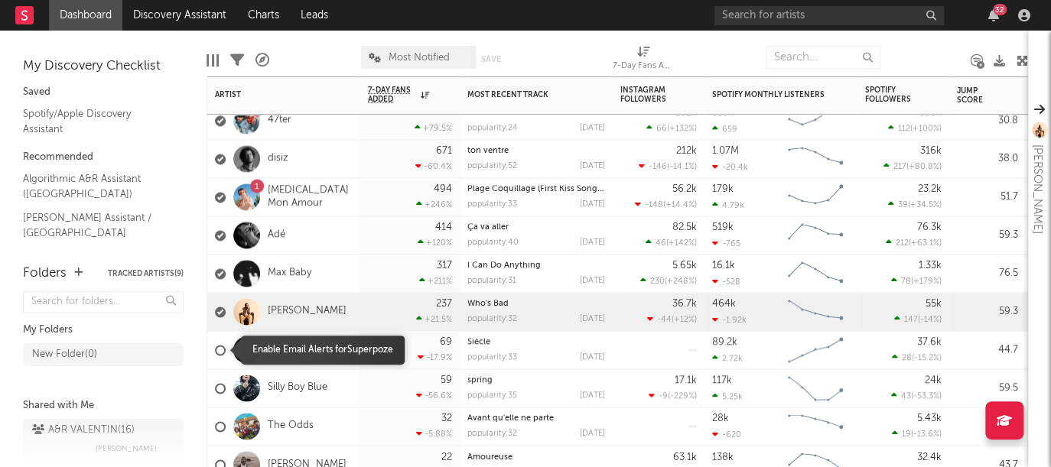
click at [220, 350] on div at bounding box center [220, 350] width 11 height 11
click at [215, 350] on input "checkbox" at bounding box center [215, 350] width 0 height 14
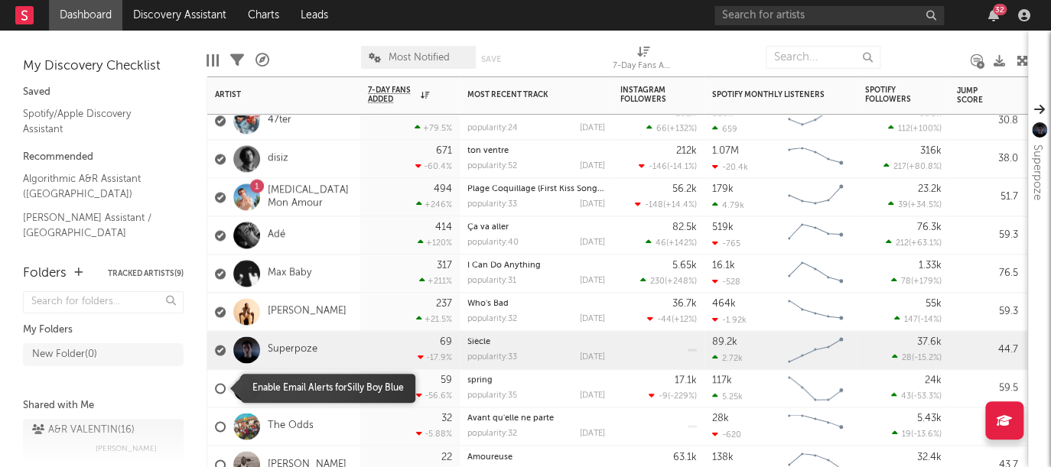
click at [220, 389] on div at bounding box center [220, 388] width 11 height 11
click at [215, 389] on input "checkbox" at bounding box center [215, 389] width 0 height 14
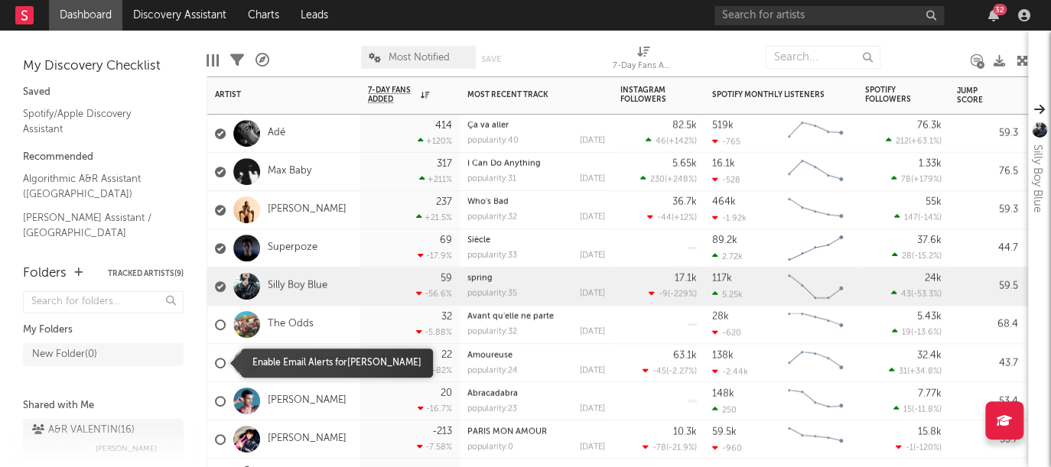
click at [220, 363] on div at bounding box center [220, 363] width 11 height 11
click at [215, 363] on input "checkbox" at bounding box center [215, 363] width 0 height 14
click at [219, 406] on label at bounding box center [220, 402] width 11 height 14
click at [215, 406] on input "checkbox" at bounding box center [215, 402] width 0 height 14
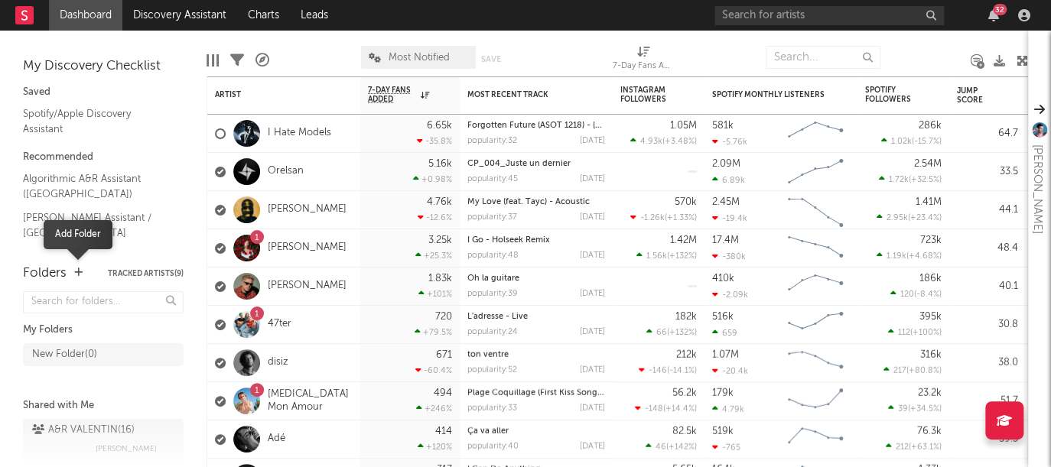
click at [76, 272] on icon "button" at bounding box center [78, 273] width 8 height 10
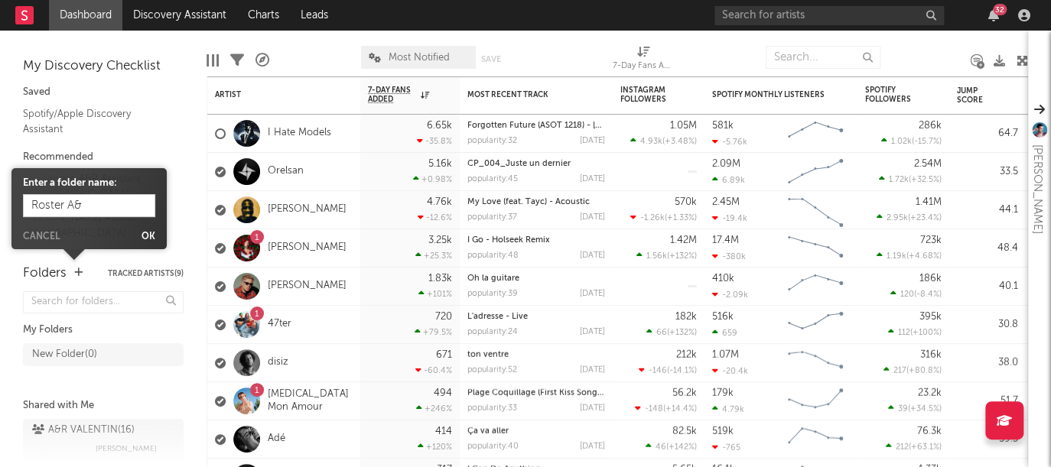
type input "Roster A&R"
click at [152, 239] on button "Ok" at bounding box center [149, 237] width 14 height 9
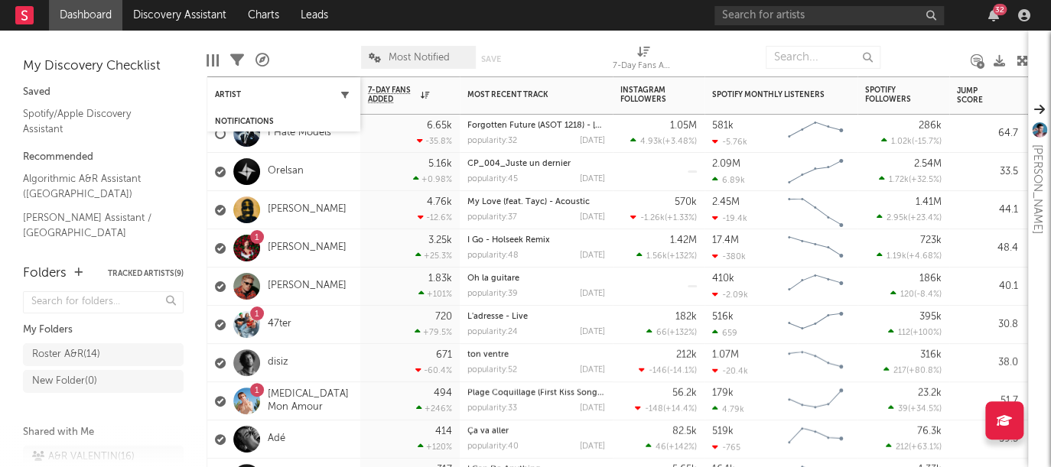
click at [342, 91] on icon "button" at bounding box center [345, 95] width 8 height 8
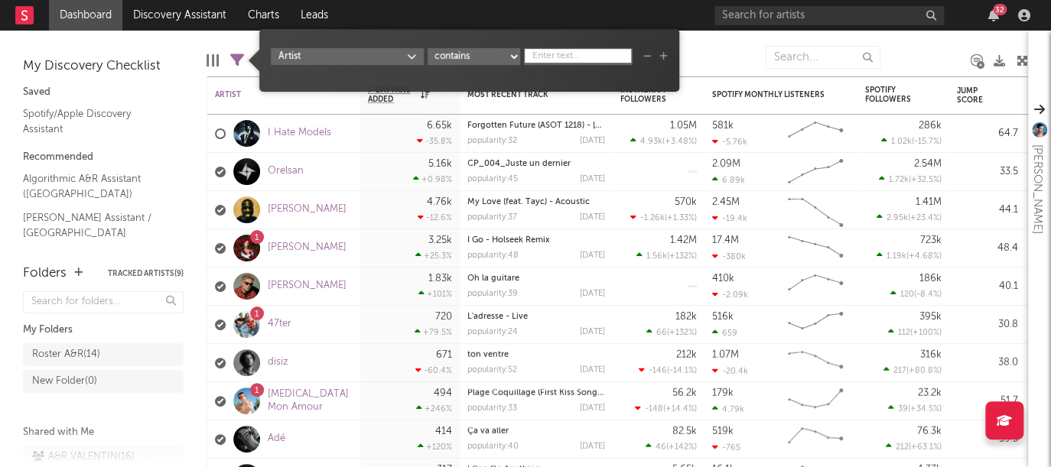
click at [737, 47] on div at bounding box center [719, 57] width 69 height 38
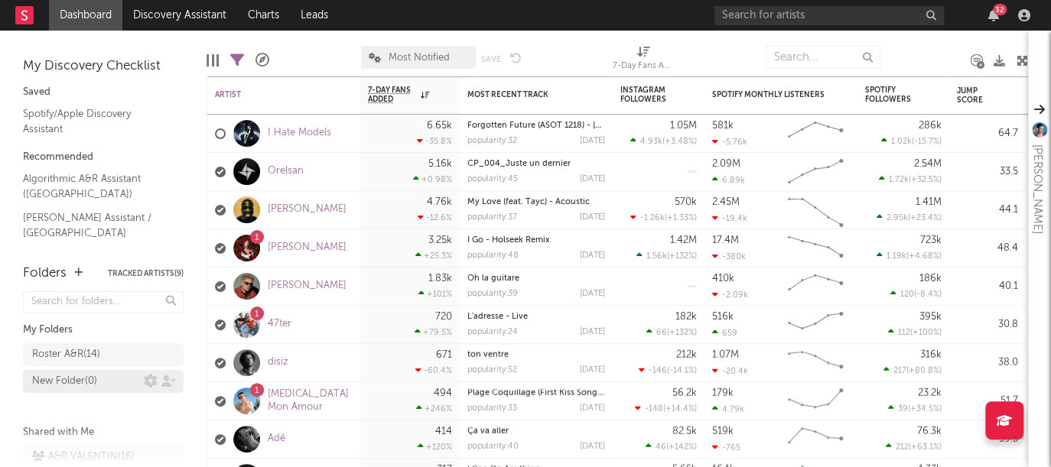
click at [68, 378] on div "New Folder ( 0 )" at bounding box center [64, 382] width 65 height 18
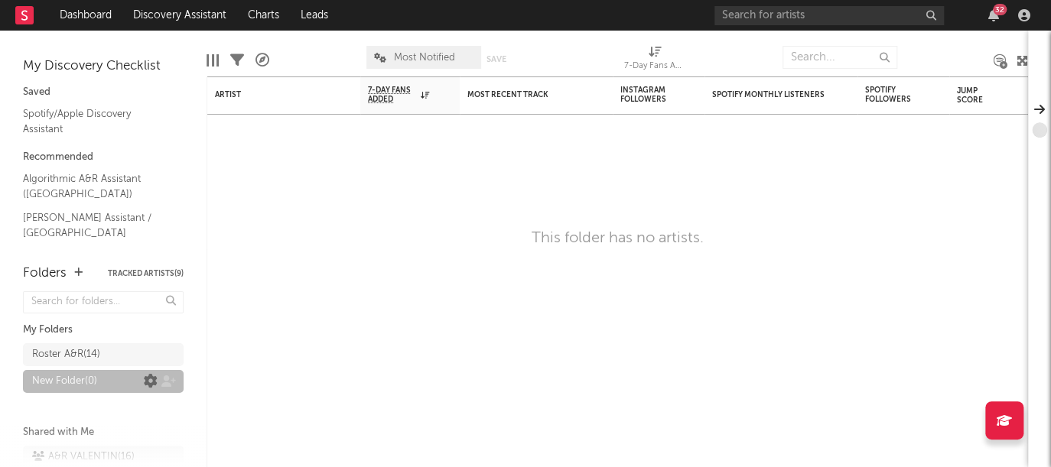
click at [144, 382] on icon at bounding box center [151, 382] width 14 height 14
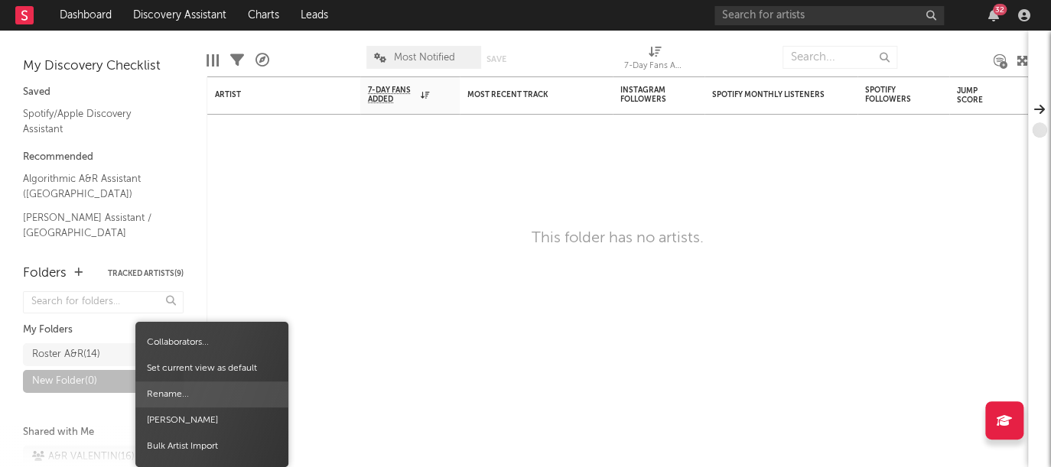
click at [170, 399] on span "Rename..." at bounding box center [211, 395] width 153 height 26
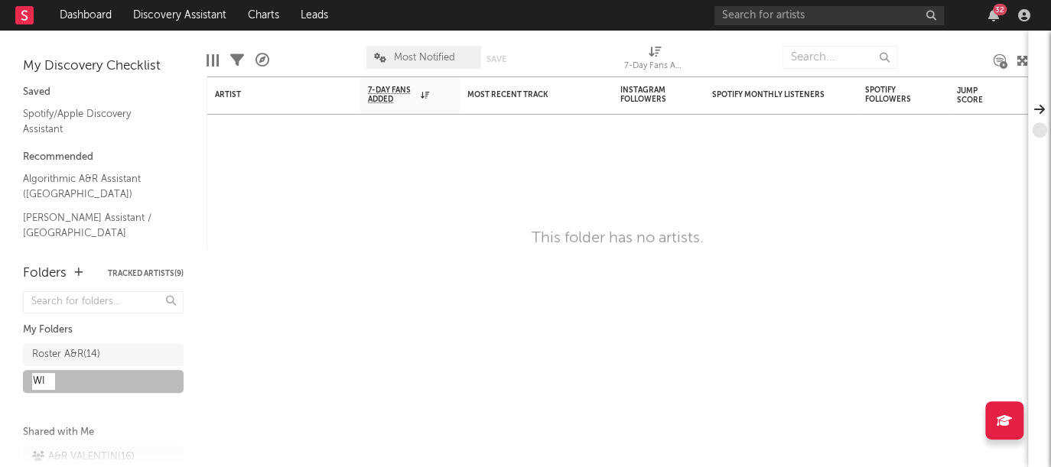
type input "WIP"
click at [152, 242] on div "My Discovery Checklist Saved Spotify/Apple Discovery Assistant Recommended Algo…" at bounding box center [103, 140] width 207 height 219
click at [77, 18] on link "Dashboard" at bounding box center [85, 15] width 73 height 31
